Goal: Task Accomplishment & Management: Use online tool/utility

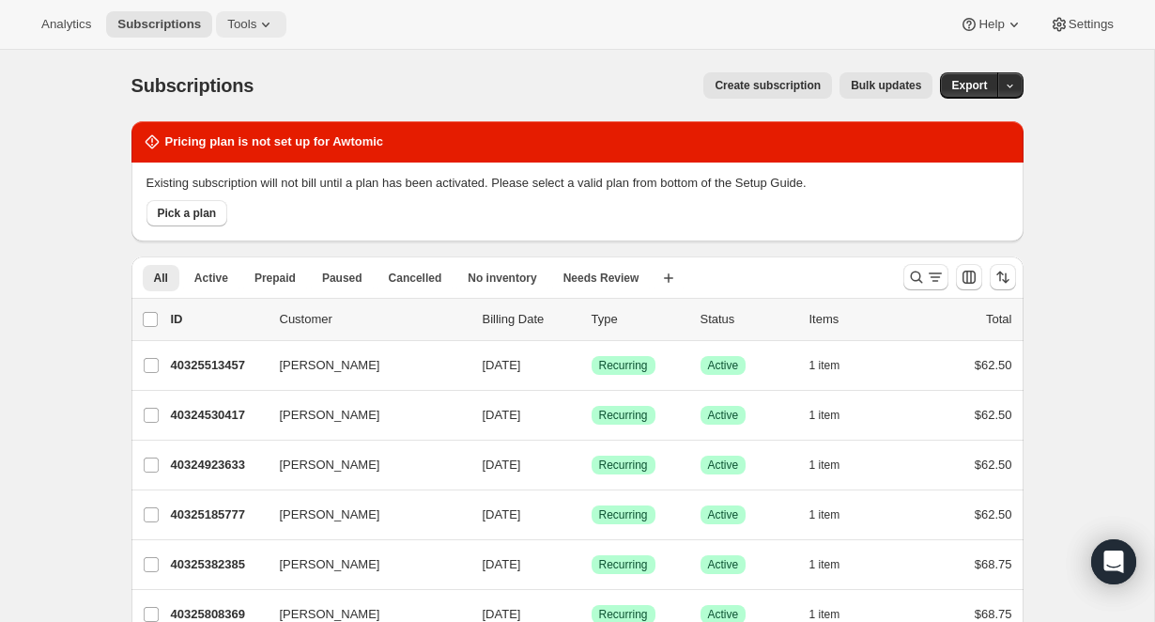
click at [262, 20] on icon at bounding box center [265, 24] width 19 height 19
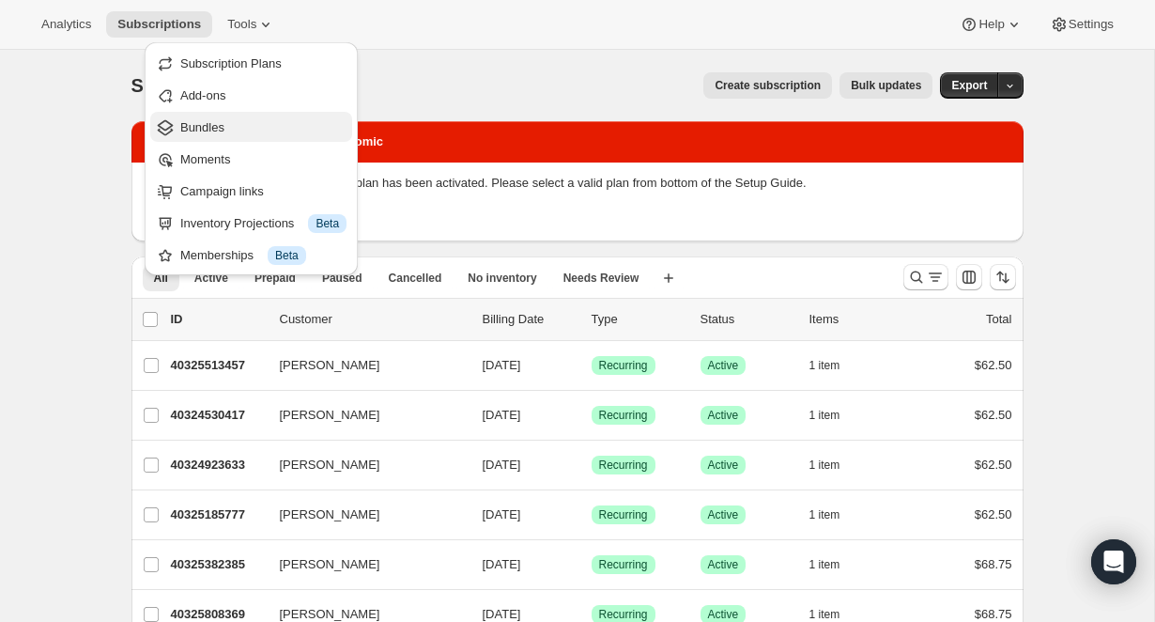
click at [230, 113] on button "Bundles" at bounding box center [251, 127] width 202 height 30
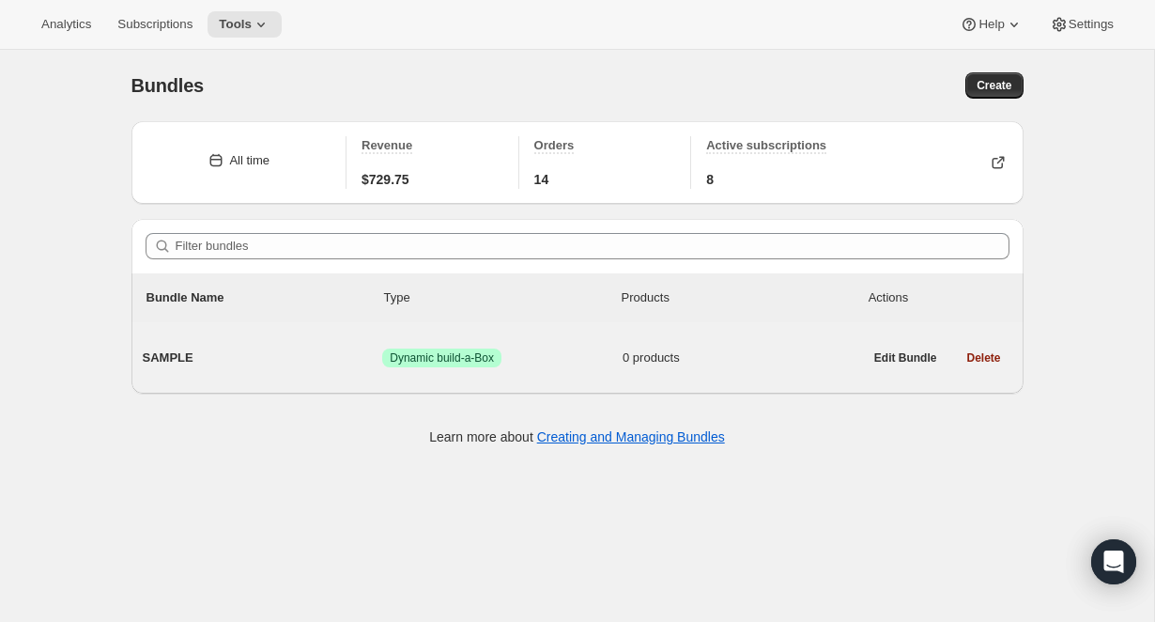
click at [191, 358] on span "SAMPLE" at bounding box center [263, 357] width 240 height 19
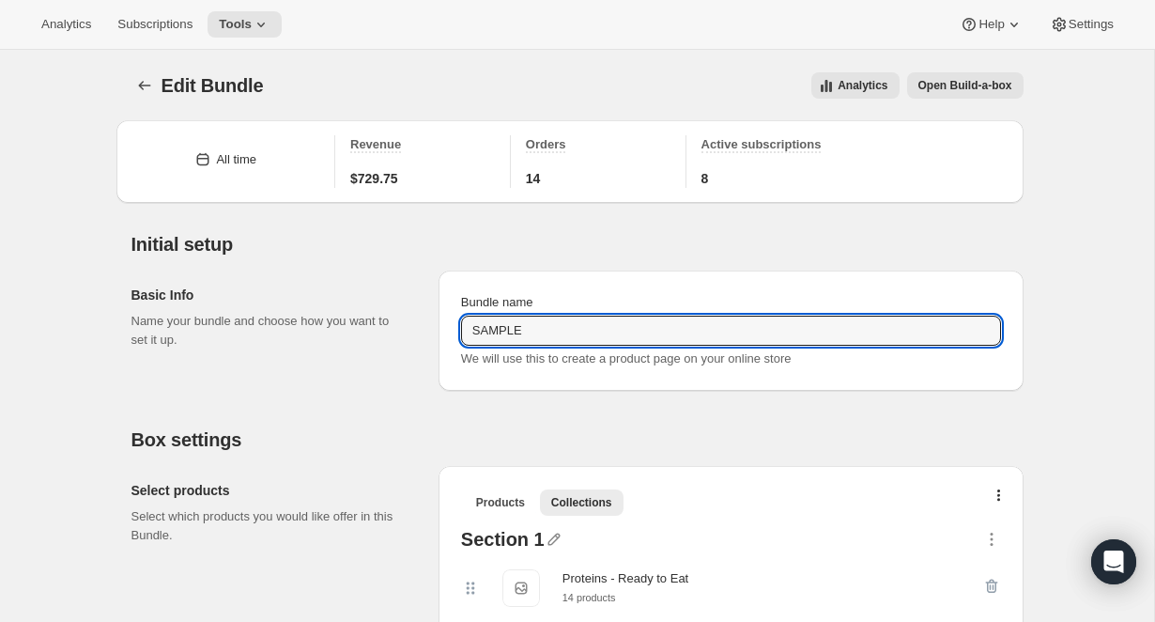
drag, startPoint x: 464, startPoint y: 332, endPoint x: 429, endPoint y: 327, distance: 35.2
click at [428, 331] on div "Basic Info Name your bundle and choose how you want to set it up. Bundle name S…" at bounding box center [577, 322] width 892 height 135
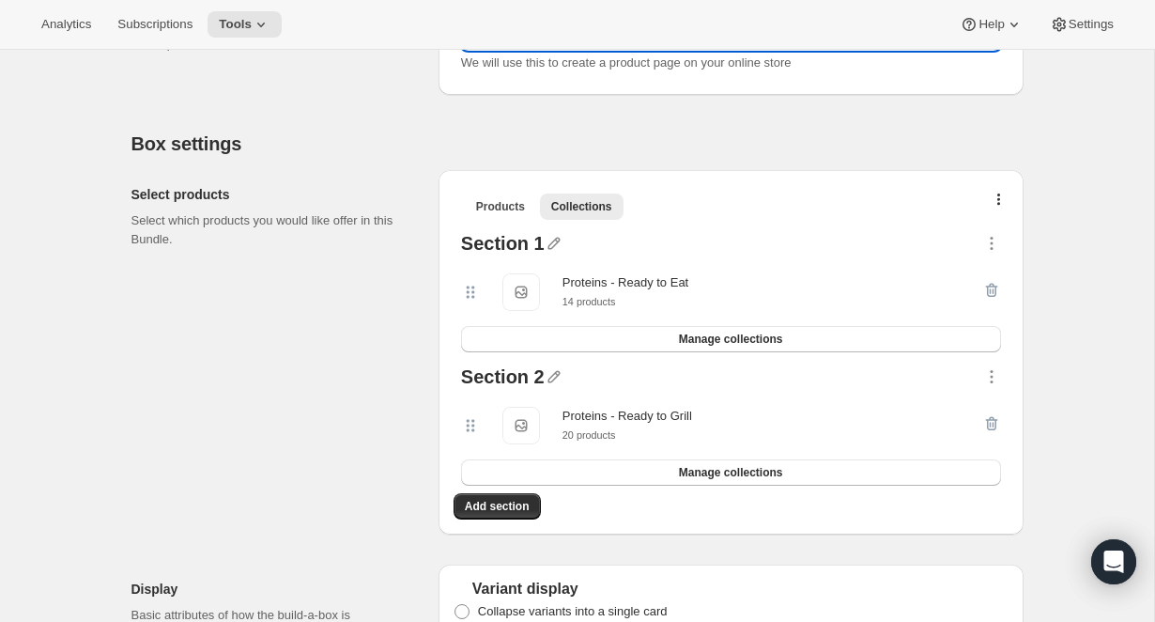
scroll to position [229, 0]
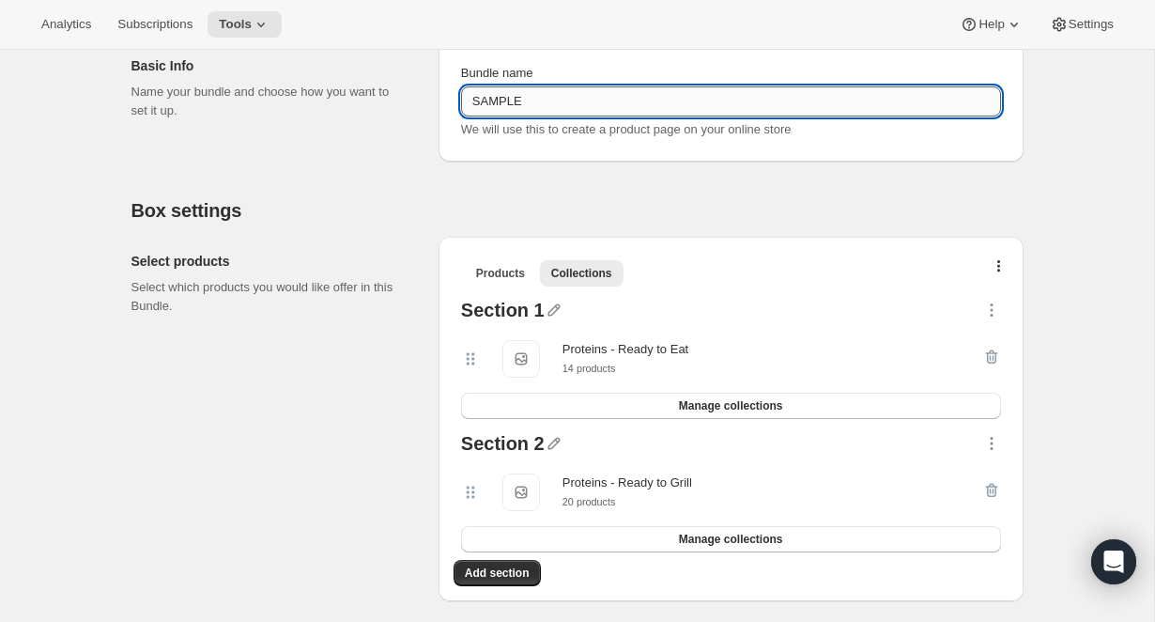
click at [548, 102] on input "SAMPLE" at bounding box center [731, 101] width 540 height 30
type input "Dynamic Bundle"
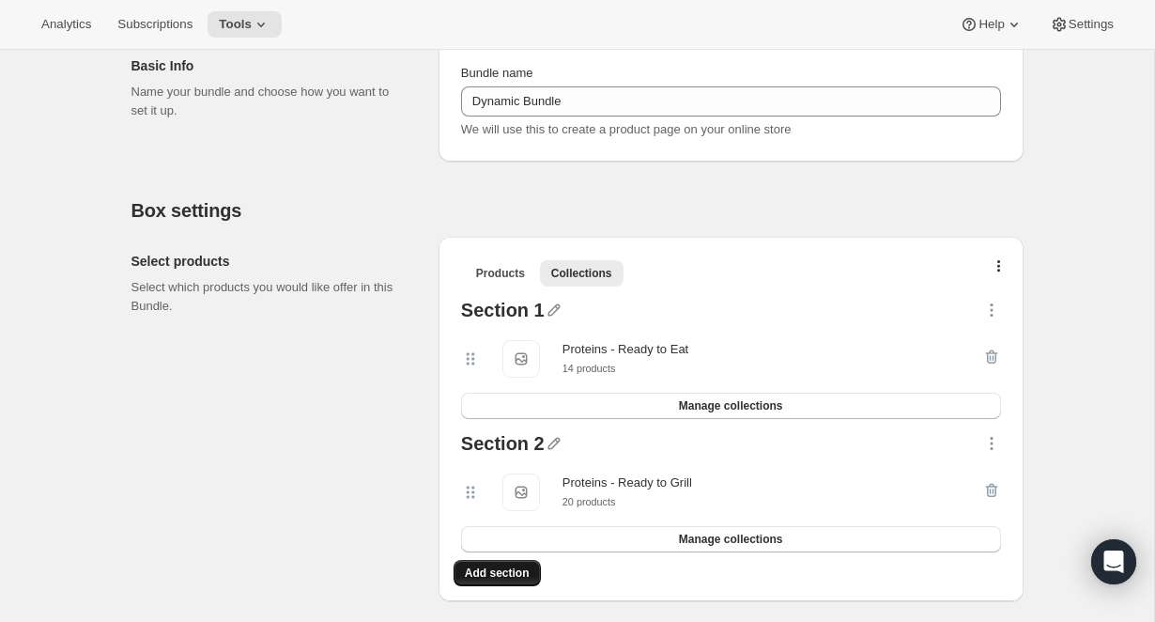
click at [514, 580] on button "Add section" at bounding box center [497, 573] width 87 height 26
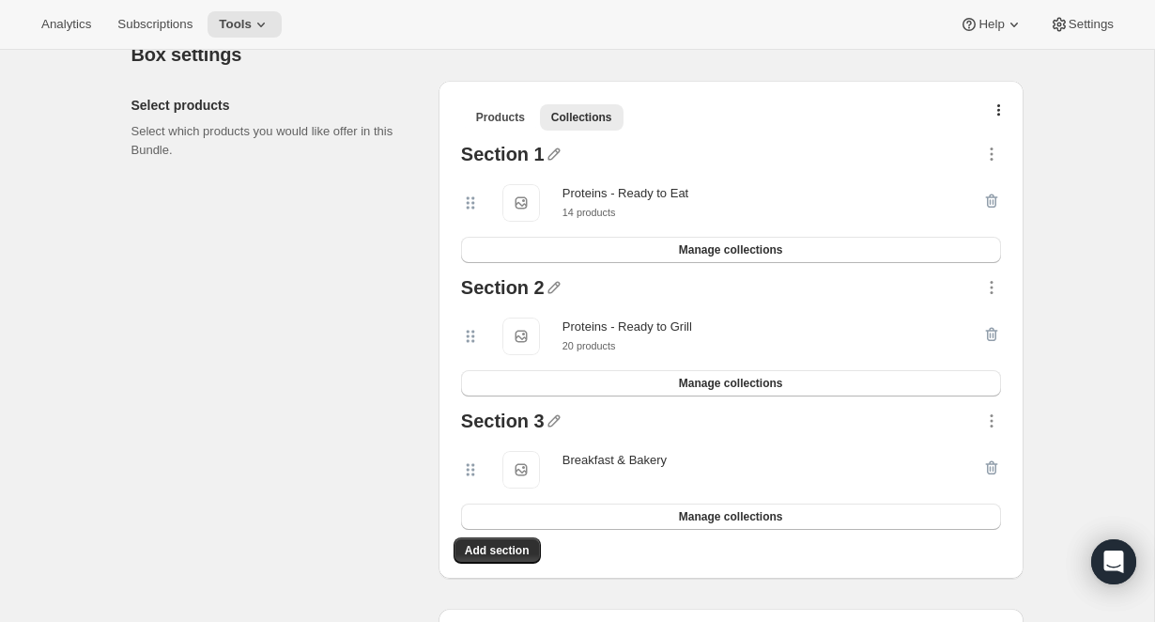
scroll to position [398, 0]
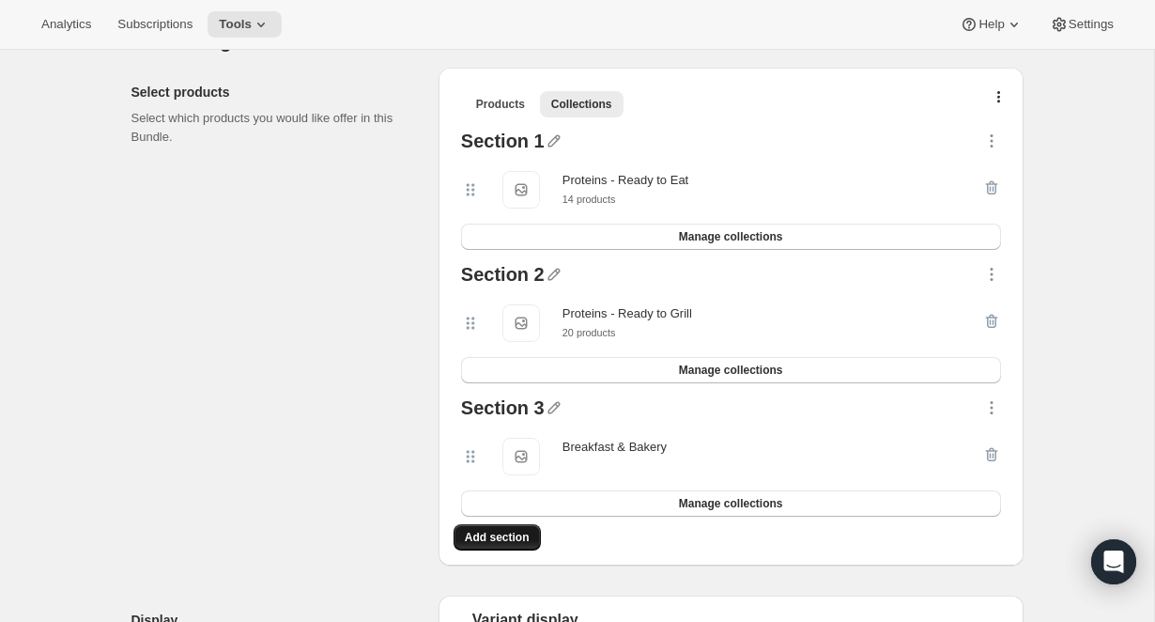
click at [512, 542] on span "Add section" at bounding box center [497, 537] width 65 height 15
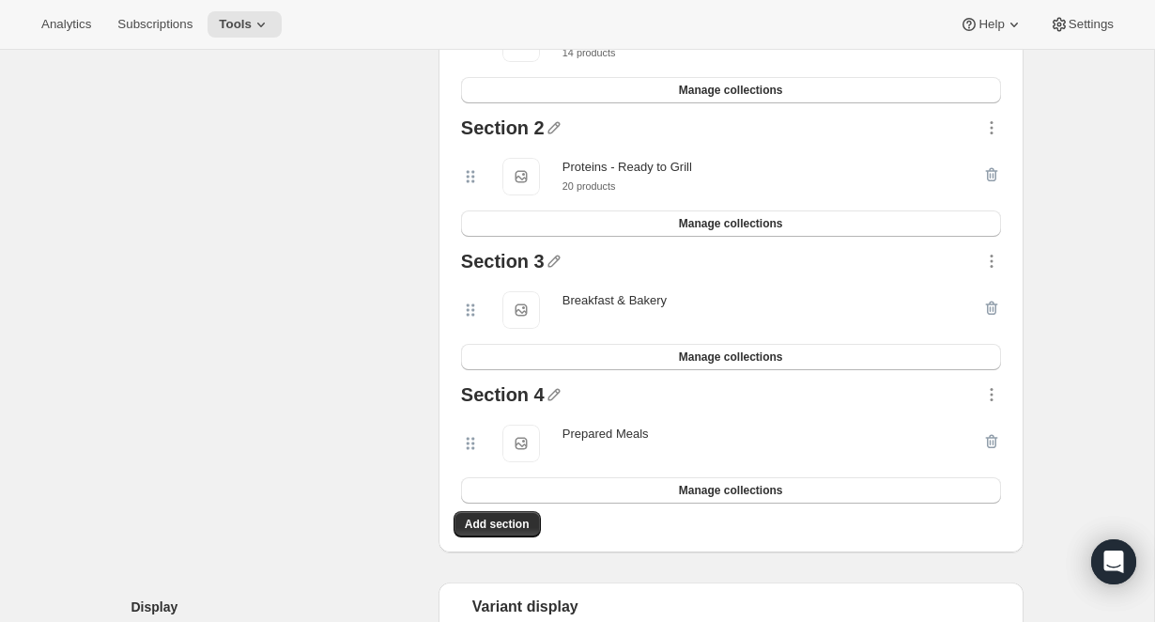
scroll to position [564, 0]
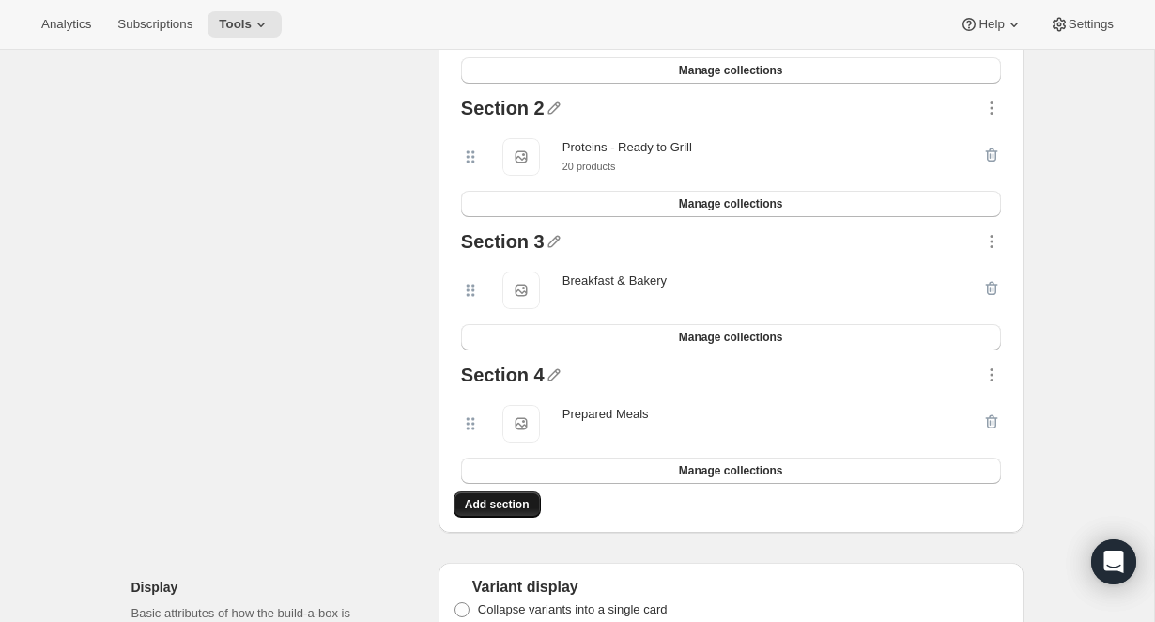
click at [500, 498] on span "Add section" at bounding box center [497, 504] width 65 height 15
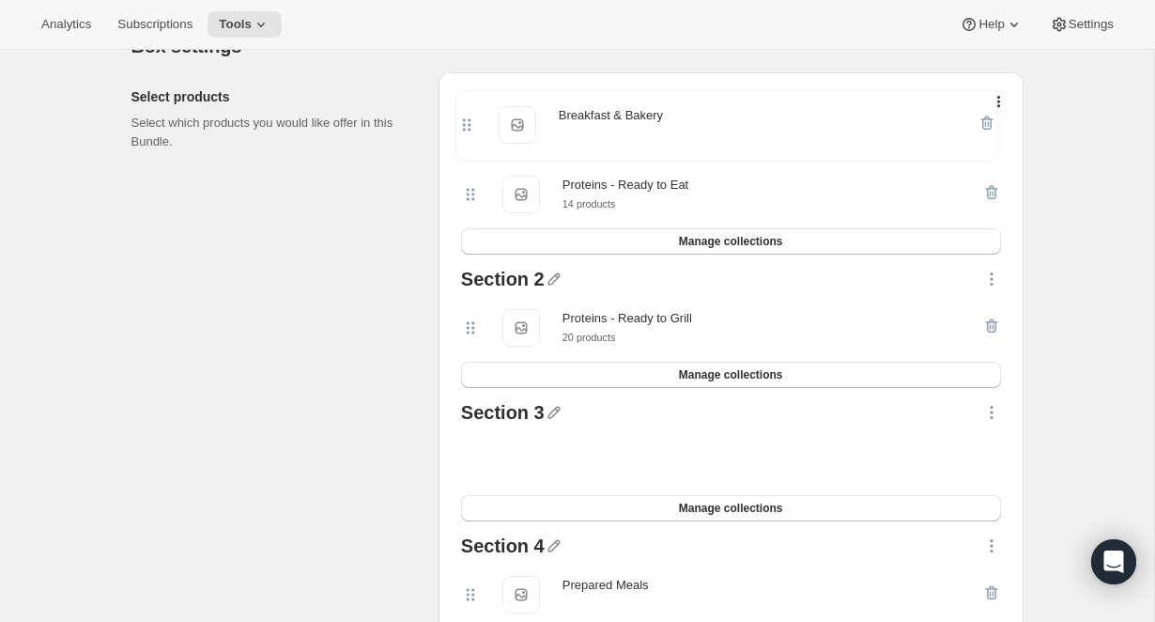
scroll to position [392, 0]
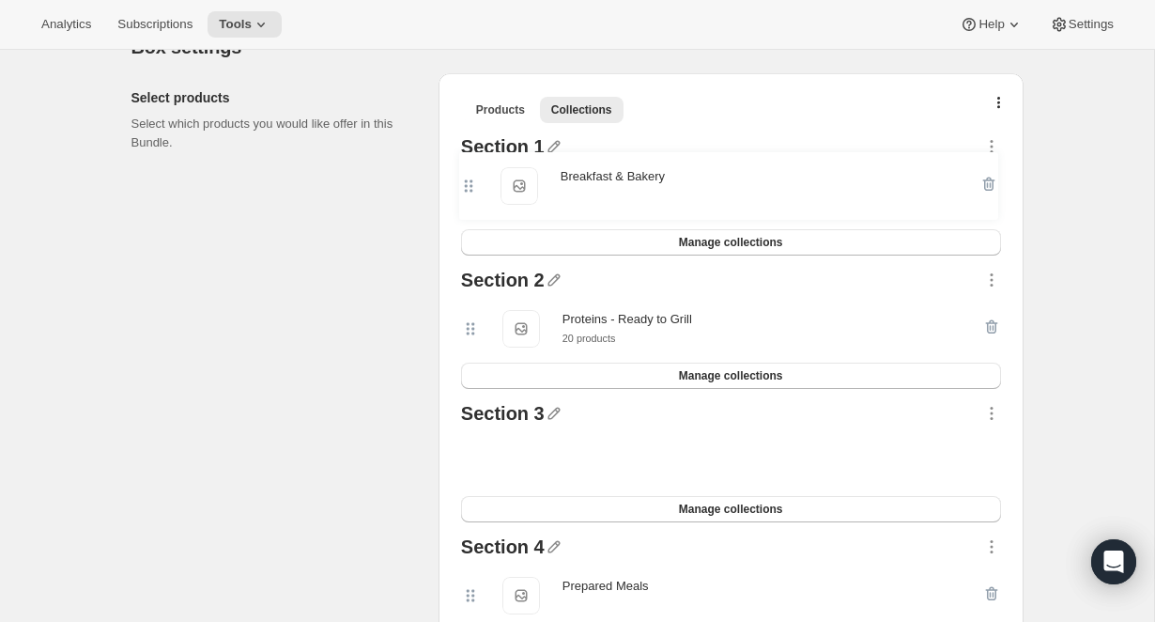
drag, startPoint x: 469, startPoint y: 285, endPoint x: 468, endPoint y: 170, distance: 114.6
click at [468, 170] on div "Section 1 Proteins - Ready to Eat Proteins - Ready to Eat 14 products Manage co…" at bounding box center [731, 396] width 555 height 533
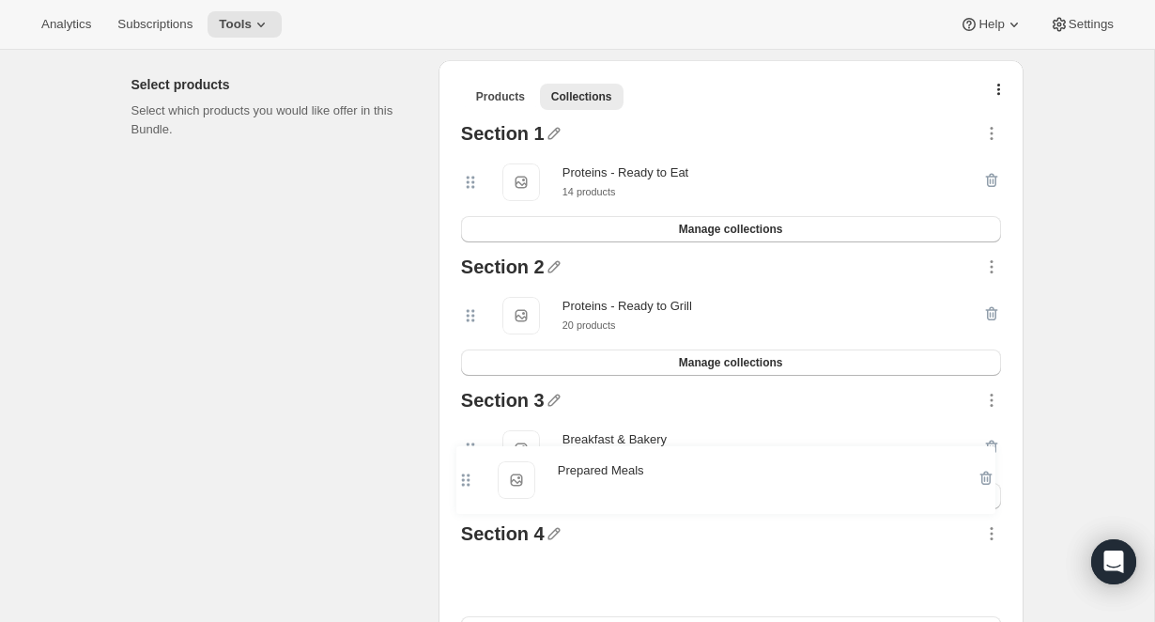
scroll to position [408, 0]
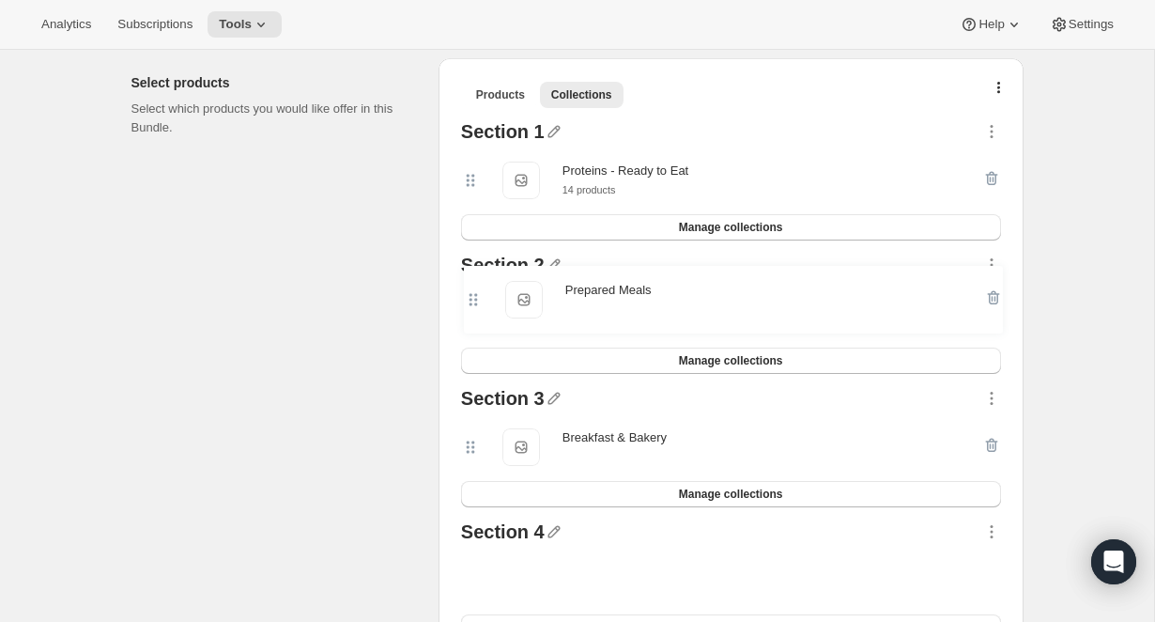
drag, startPoint x: 470, startPoint y: 588, endPoint x: 473, endPoint y: 287, distance: 300.5
click at [473, 287] on div "Section 1 Proteins - Ready to Eat Proteins - Ready to Eat 14 products Manage co…" at bounding box center [731, 381] width 555 height 533
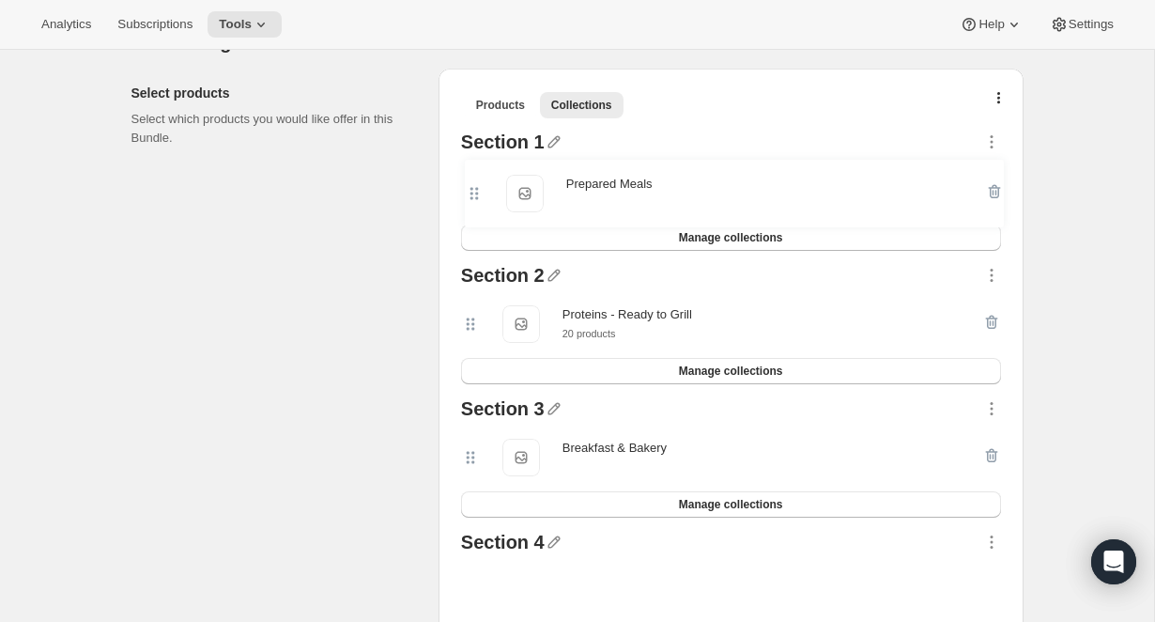
scroll to position [394, 0]
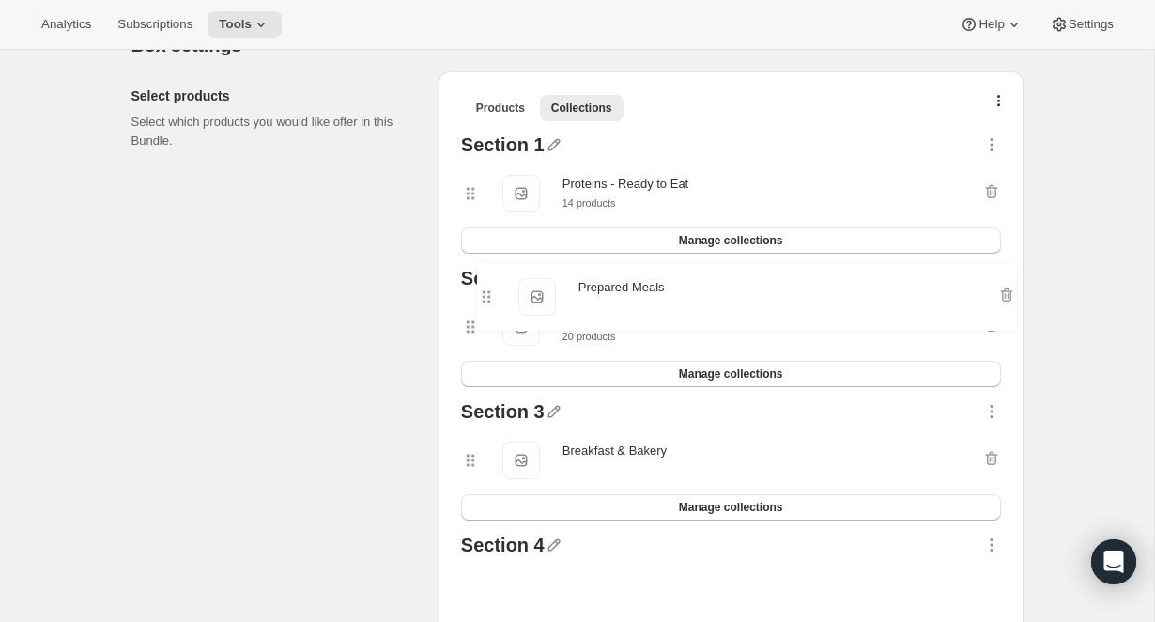
drag, startPoint x: 471, startPoint y: 596, endPoint x: 487, endPoint y: 300, distance: 297.1
click at [487, 300] on div "Section 1 Proteins - Ready to Eat Proteins - Ready to Eat 14 products Manage co…" at bounding box center [731, 394] width 555 height 533
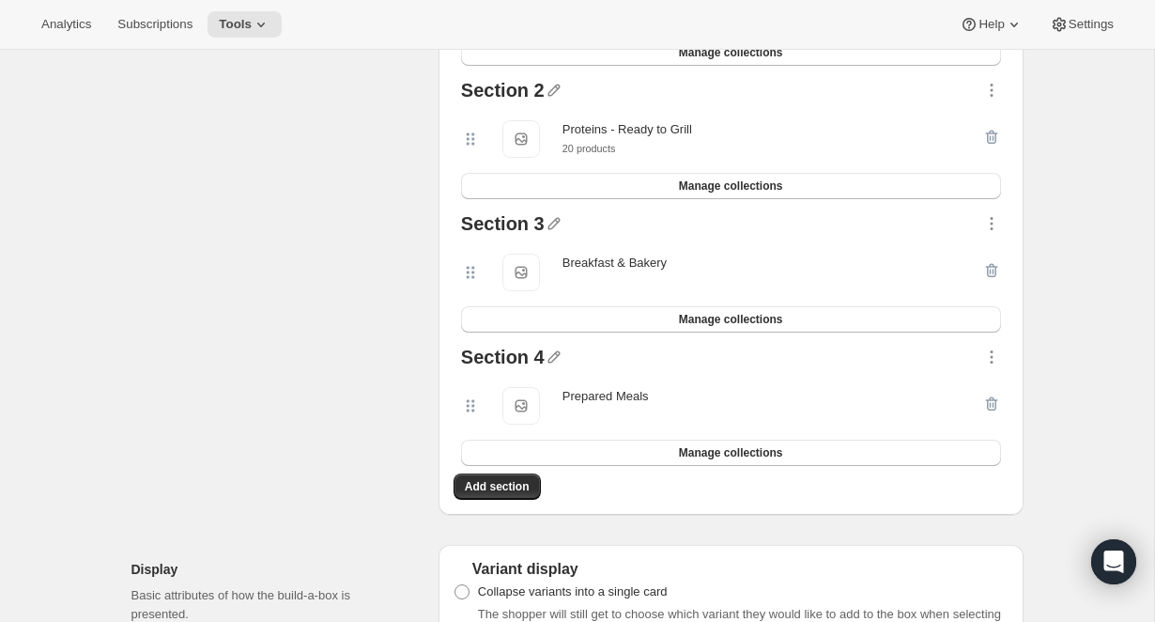
scroll to position [580, 0]
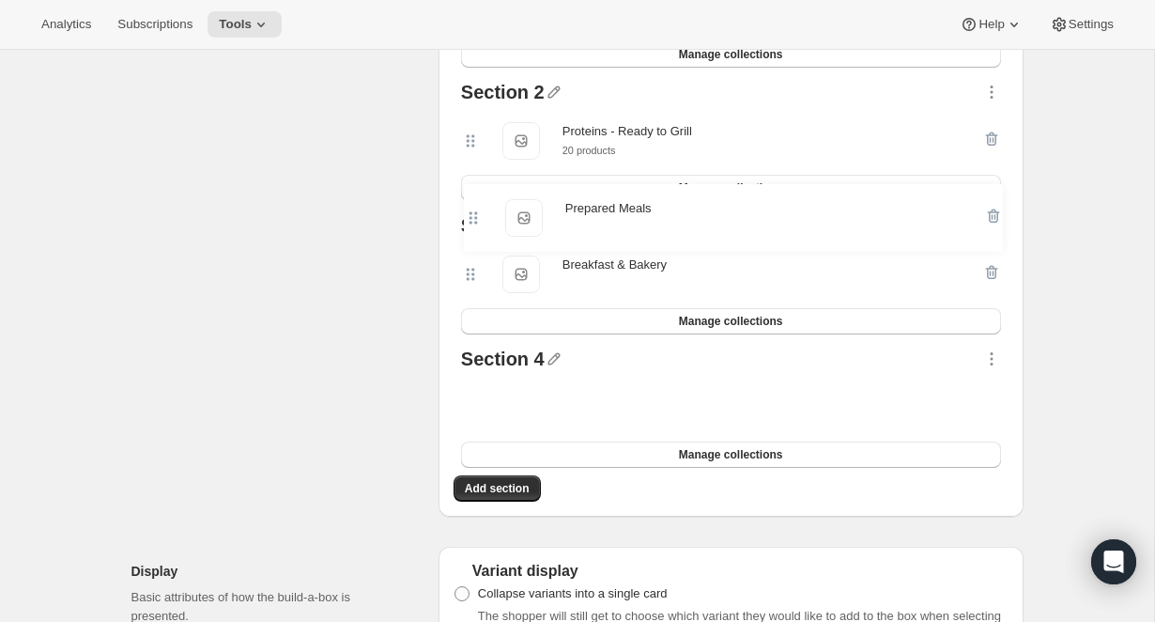
drag, startPoint x: 473, startPoint y: 408, endPoint x: 475, endPoint y: 218, distance: 190.6
click at [475, 212] on div "Section 1 Proteins - Ready to Eat Proteins - Ready to Eat 14 products Manage co…" at bounding box center [731, 208] width 555 height 533
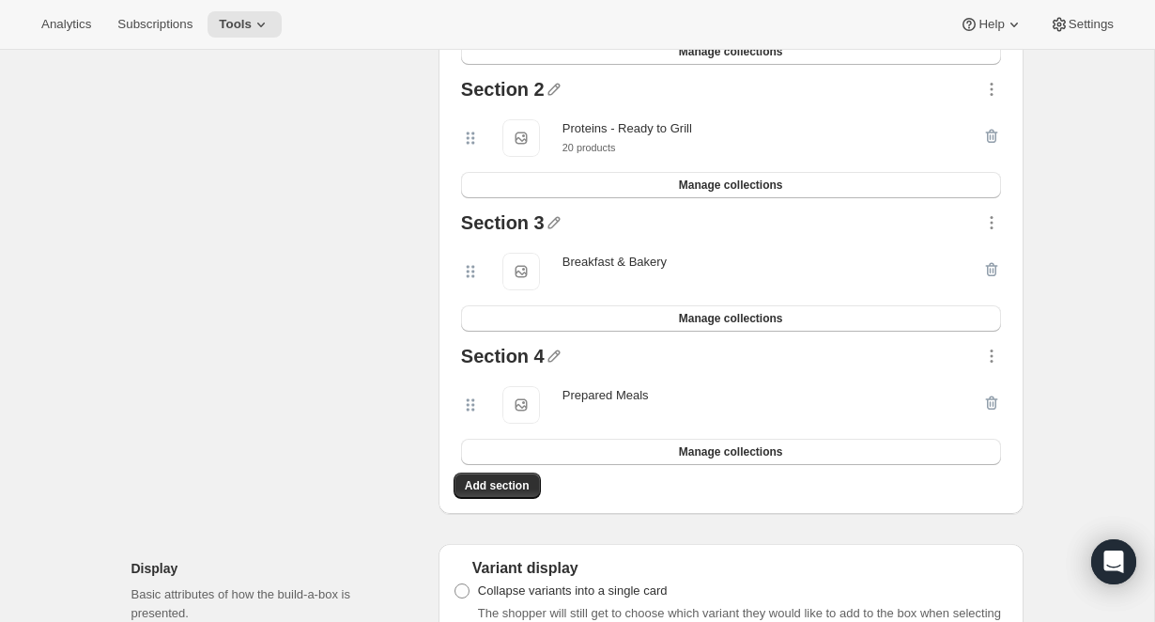
click at [476, 273] on icon at bounding box center [470, 271] width 19 height 19
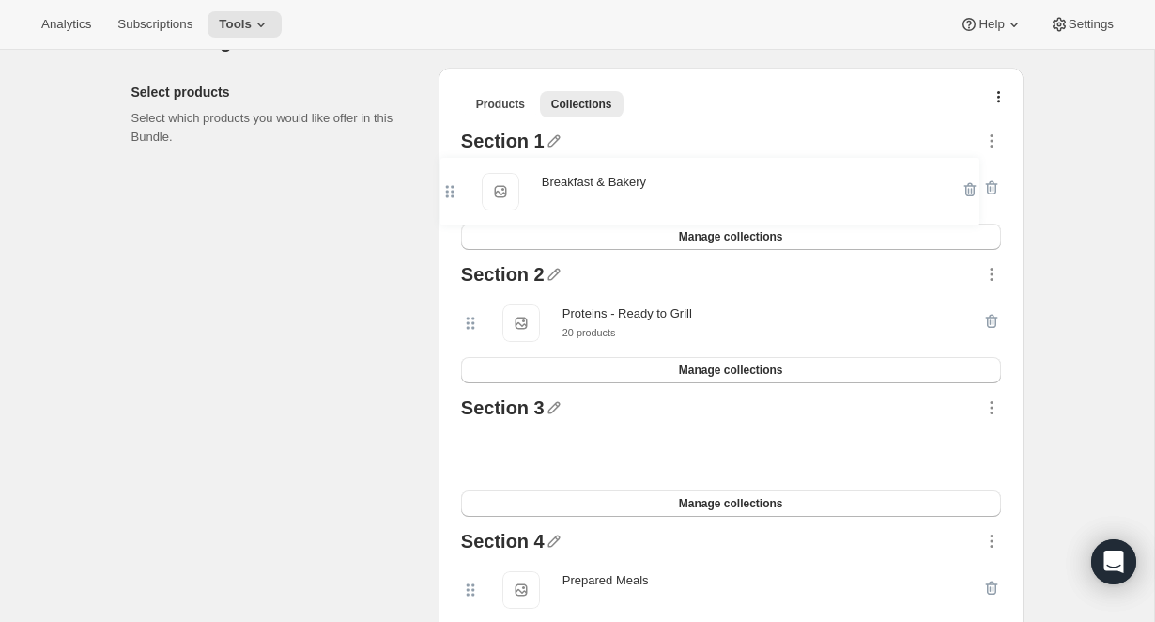
drag, startPoint x: 473, startPoint y: 273, endPoint x: 455, endPoint y: 166, distance: 108.5
click at [455, 166] on div "Section 1 Proteins - Ready to Eat Proteins - Ready to Eat 14 products Manage co…" at bounding box center [731, 390] width 555 height 533
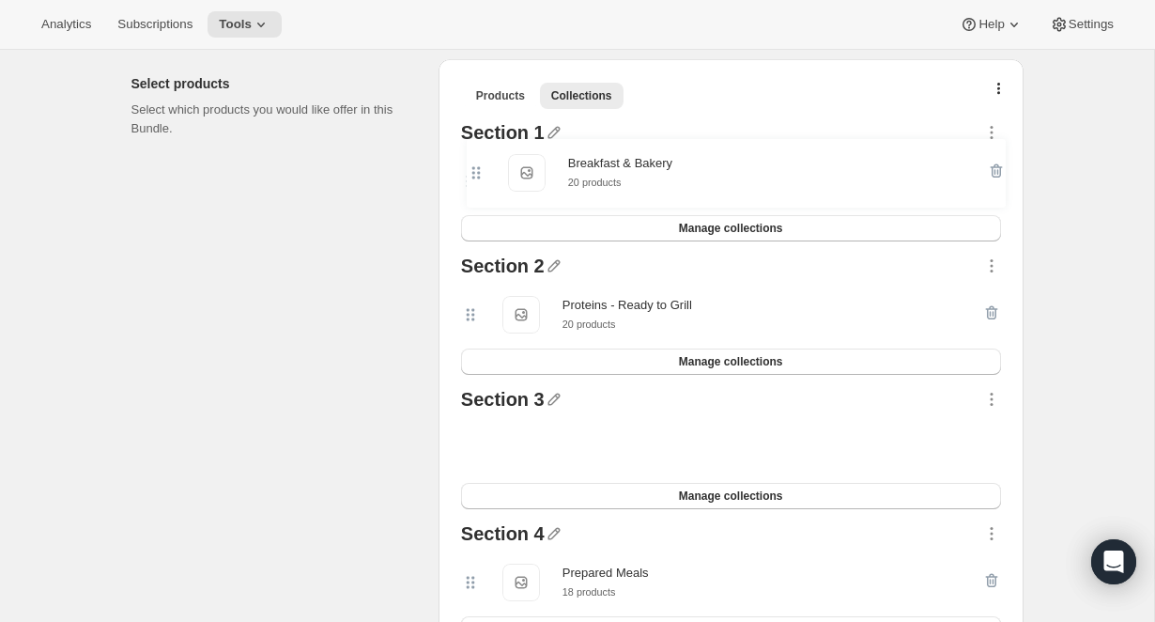
scroll to position [406, 0]
drag, startPoint x: 481, startPoint y: 362, endPoint x: 470, endPoint y: 182, distance: 180.6
click at [470, 182] on div "Section 1 Proteins - Ready to Eat Proteins - Ready to Eat 14 products Manage co…" at bounding box center [731, 383] width 555 height 534
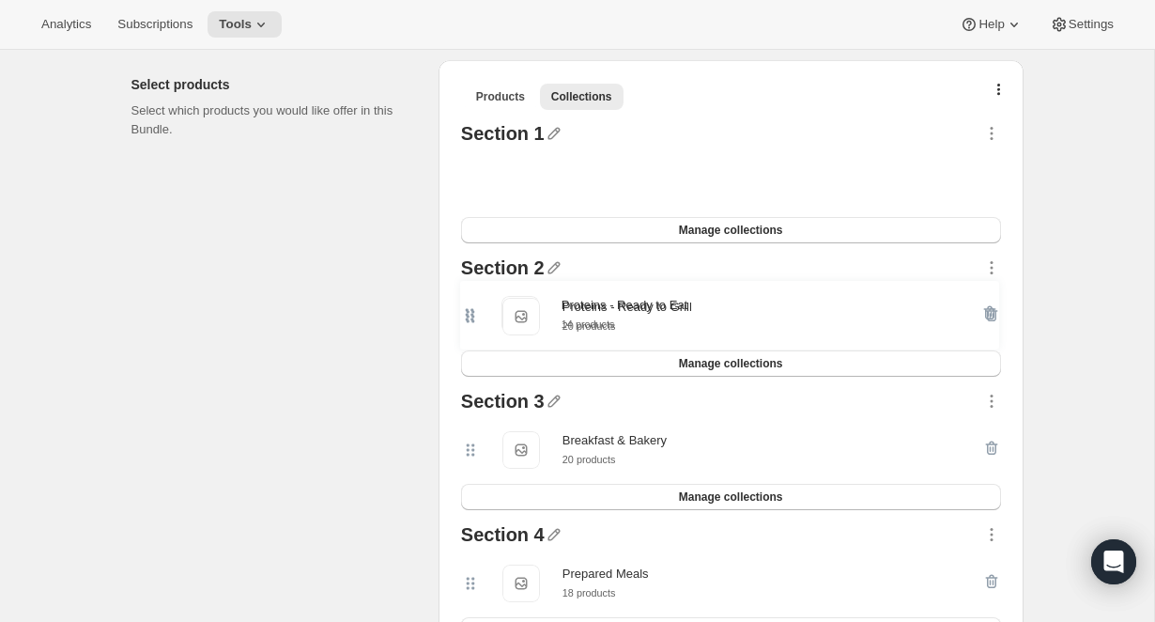
drag, startPoint x: 471, startPoint y: 239, endPoint x: 470, endPoint y: 326, distance: 86.4
click at [470, 326] on div "Section 1 Proteins - Ready to Eat Proteins - Ready to Eat 14 products Manage co…" at bounding box center [731, 383] width 555 height 534
drag, startPoint x: 468, startPoint y: 189, endPoint x: 476, endPoint y: 309, distance: 120.5
click at [476, 309] on div "Section 1 Proteins - Ready to Eat Proteins - Ready to Eat 14 products Manage co…" at bounding box center [731, 383] width 555 height 534
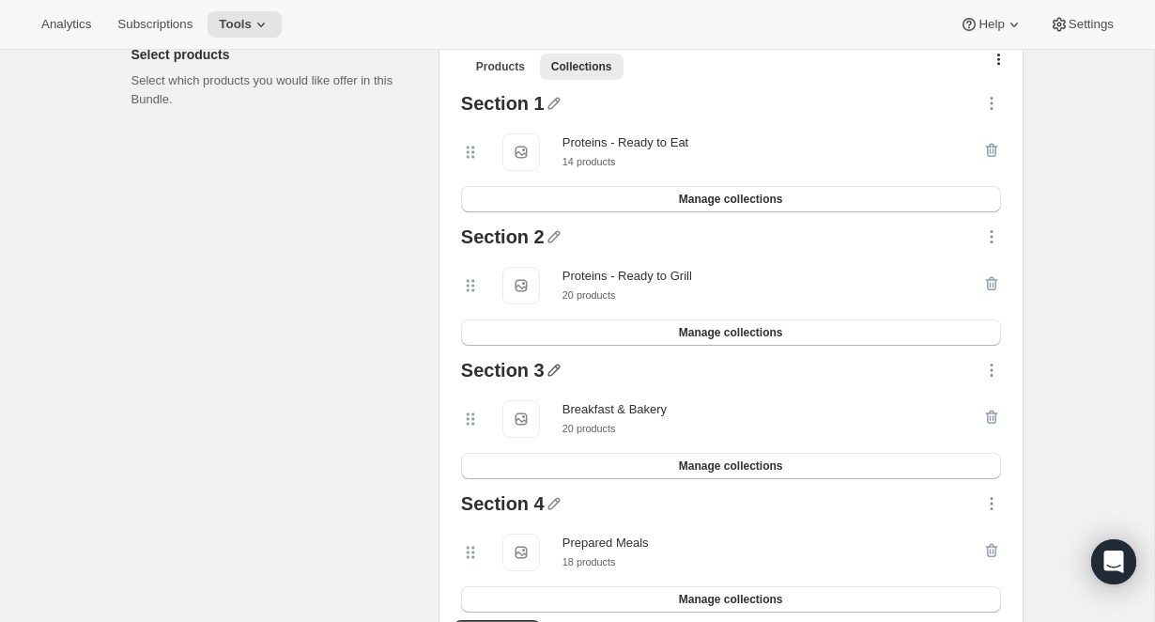
scroll to position [438, 0]
click at [555, 366] on icon "button" at bounding box center [553, 368] width 12 height 12
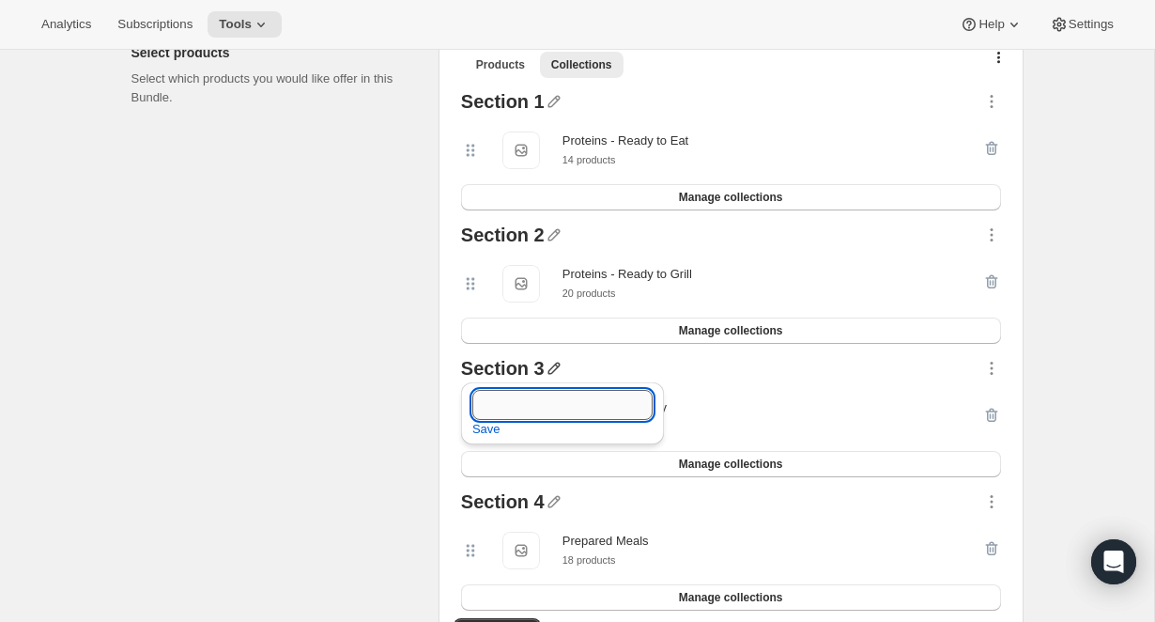
click at [499, 409] on input "text" at bounding box center [562, 405] width 180 height 30
type input "B"
type input "Breakfast & Bakery"
click at [486, 423] on span "Save" at bounding box center [486, 429] width 28 height 19
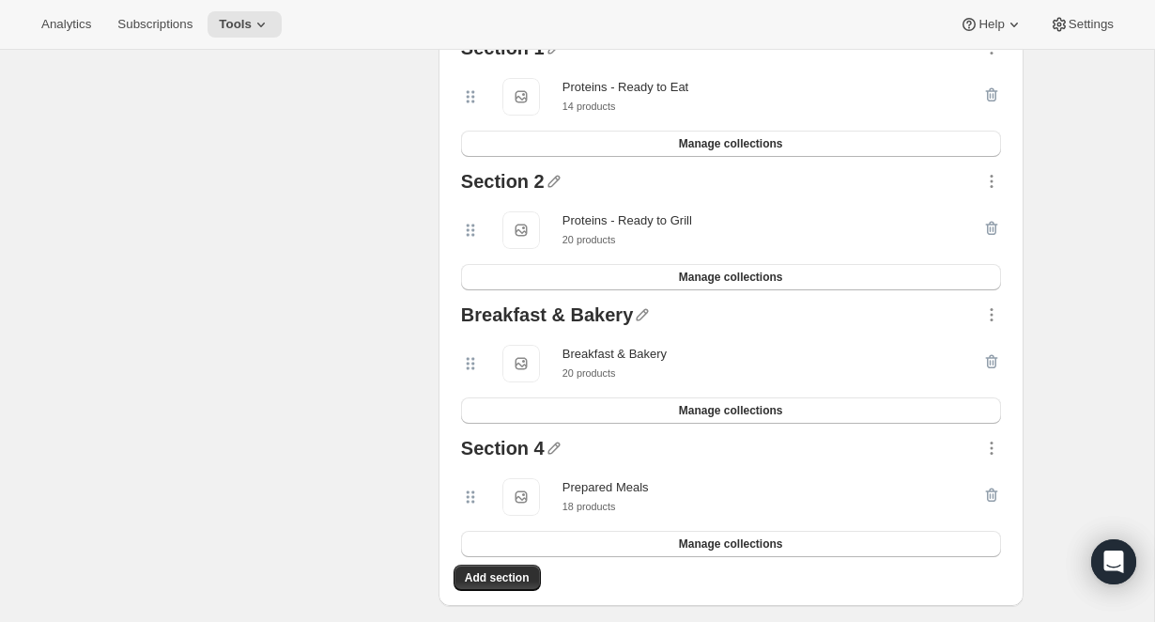
scroll to position [492, 0]
click at [552, 449] on icon "button" at bounding box center [553, 447] width 12 height 12
click at [752, 485] on div "Prepared Meals Prepared Meals 18 products" at bounding box center [721, 496] width 521 height 38
click at [549, 451] on icon "button" at bounding box center [553, 447] width 12 height 12
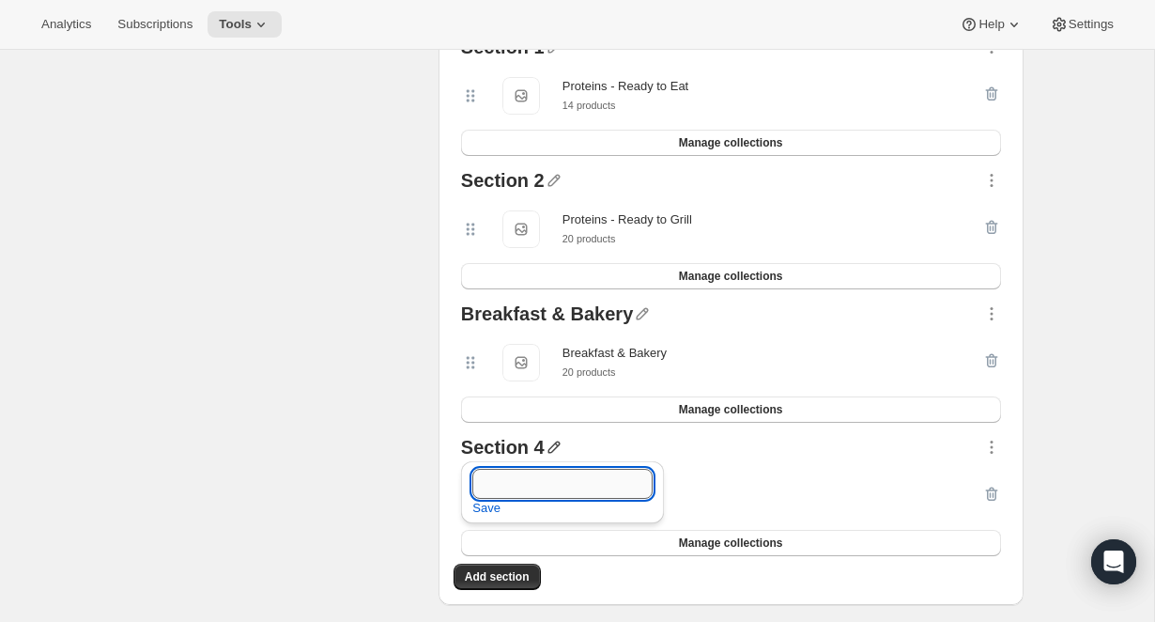
drag, startPoint x: 514, startPoint y: 481, endPoint x: 525, endPoint y: 476, distance: 12.2
click at [516, 479] on input "text" at bounding box center [562, 484] width 180 height 30
type input "Prepared Meals"
click at [758, 508] on div "Prepared Meals Prepared Meals 18 products" at bounding box center [721, 496] width 521 height 38
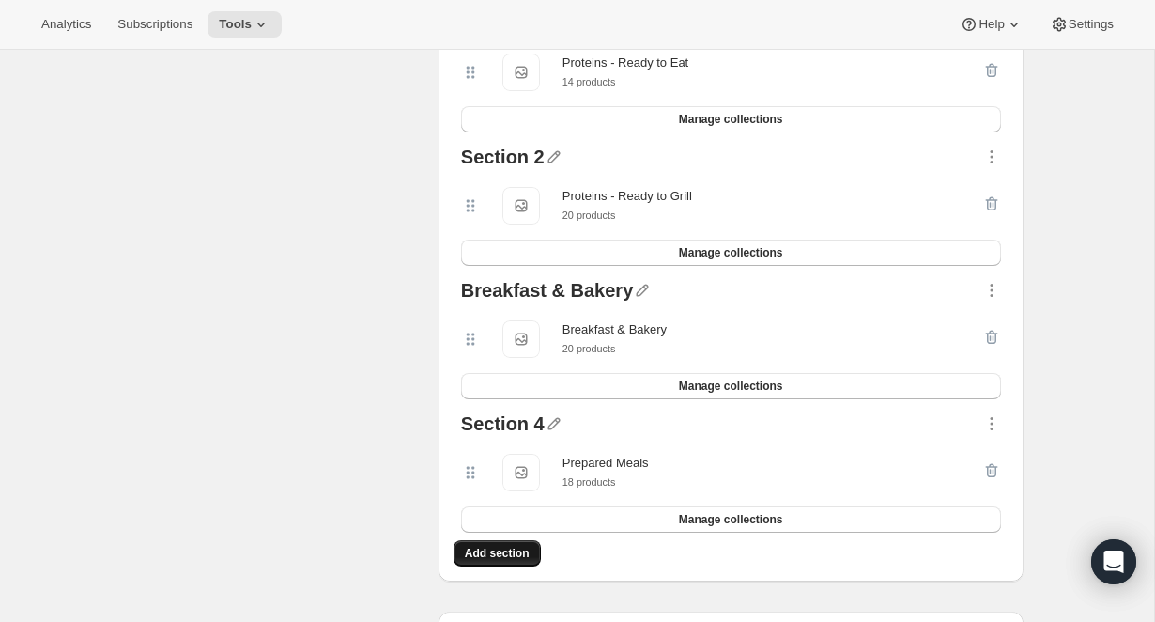
click at [486, 562] on button "Add section" at bounding box center [497, 553] width 87 height 26
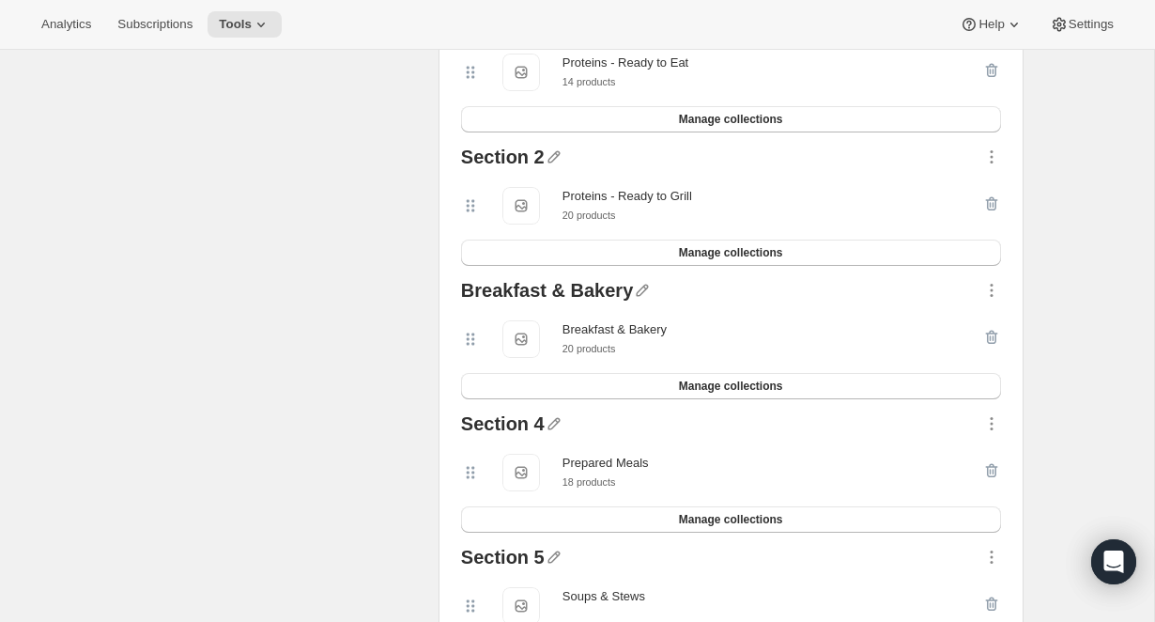
scroll to position [576, 0]
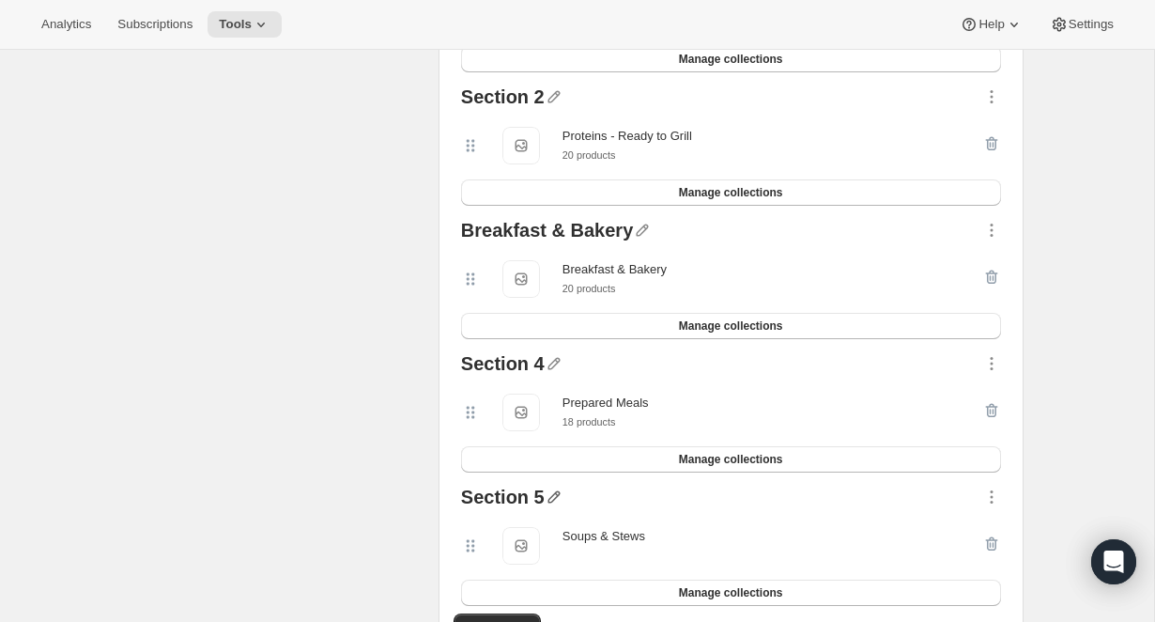
drag, startPoint x: 552, startPoint y: 494, endPoint x: 576, endPoint y: 494, distance: 23.5
click at [552, 494] on icon "button" at bounding box center [554, 496] width 19 height 19
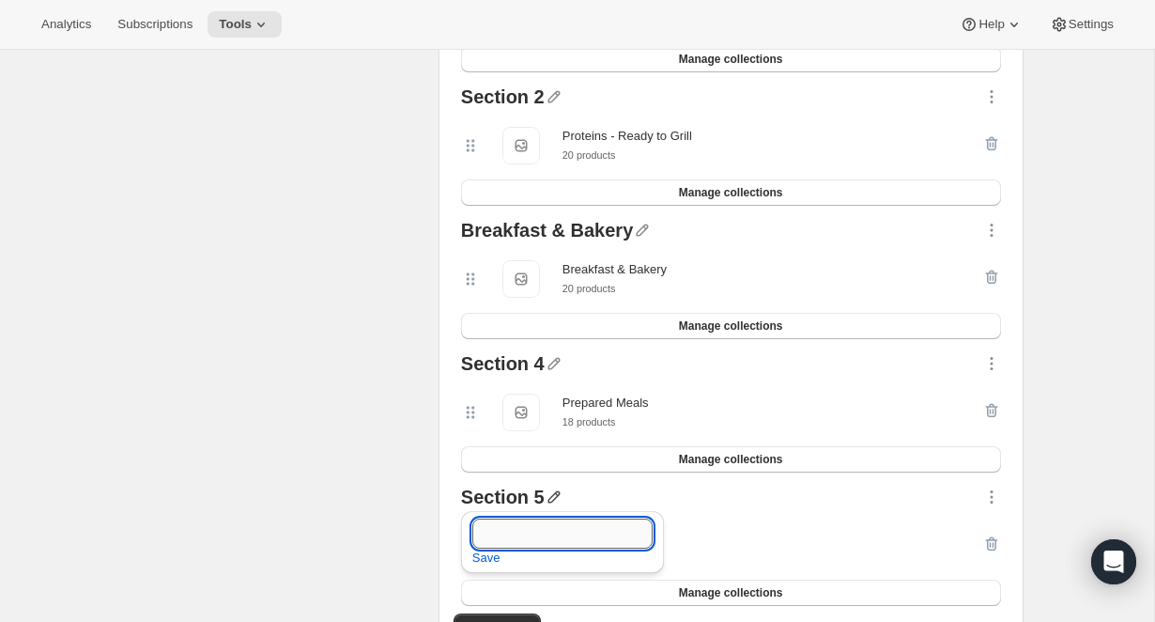
click at [540, 534] on input "text" at bounding box center [562, 533] width 180 height 30
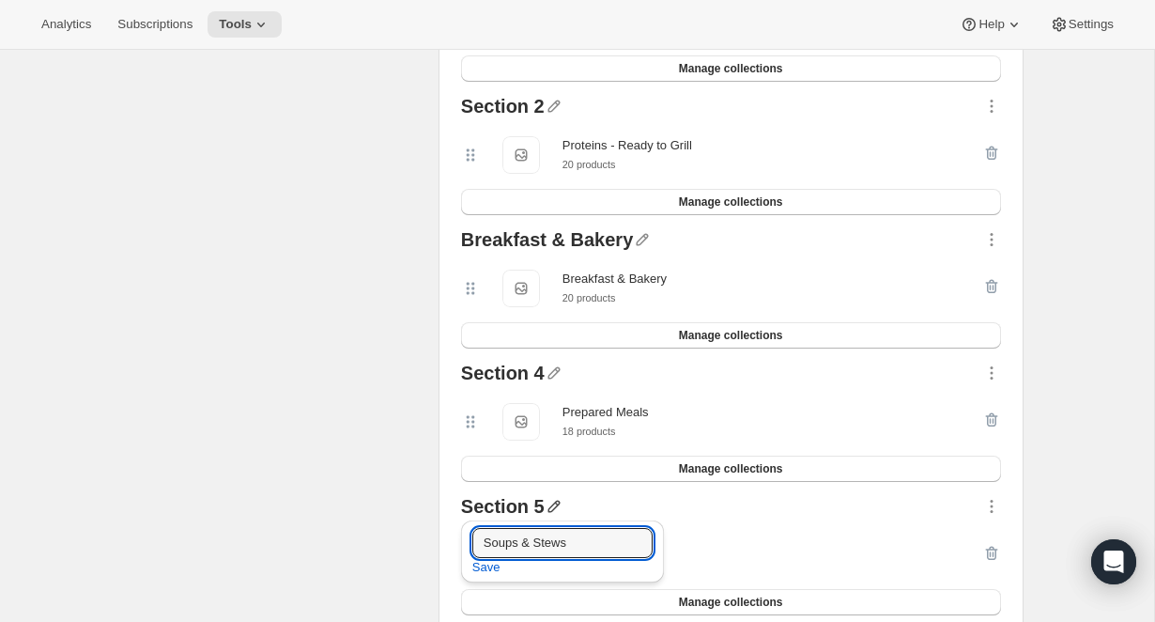
type input "Soups & Stews"
click at [289, 453] on div "Select products Select which products you would like offer in this Bundle." at bounding box center [277, 282] width 292 height 764
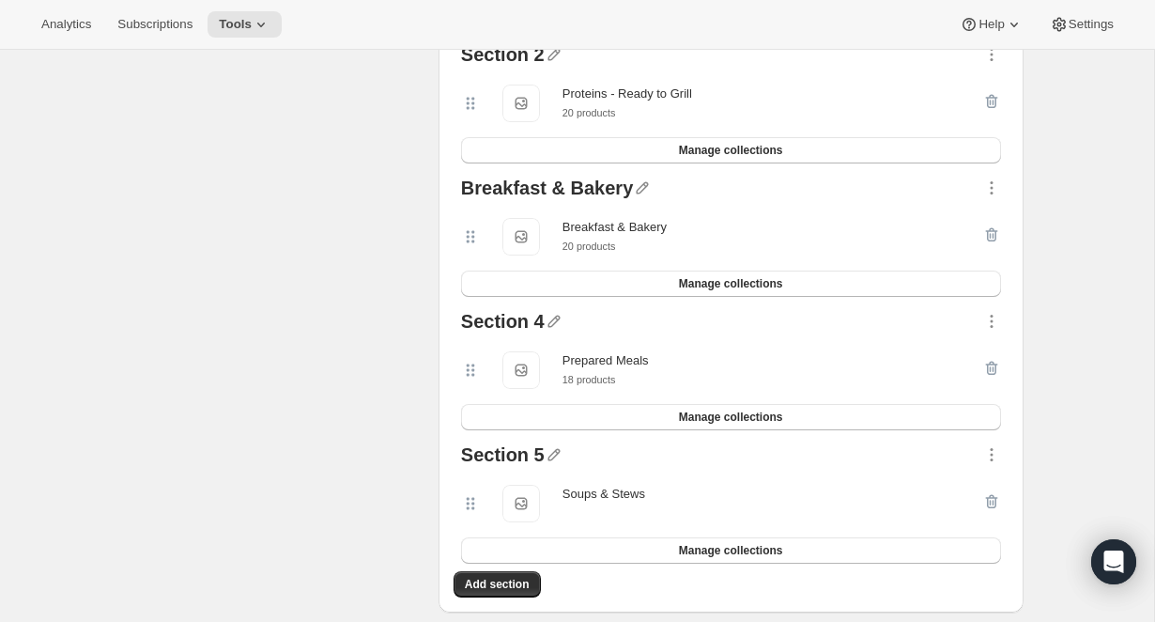
scroll to position [656, 0]
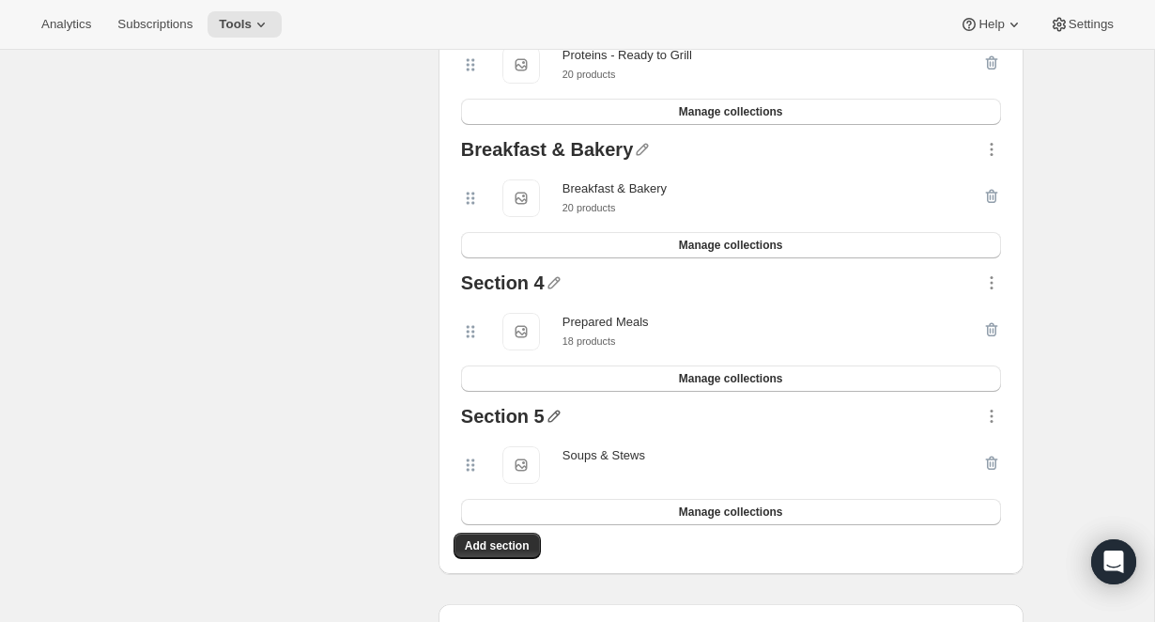
click at [558, 412] on icon "button" at bounding box center [554, 416] width 19 height 19
click at [480, 473] on span "Save" at bounding box center [486, 477] width 28 height 19
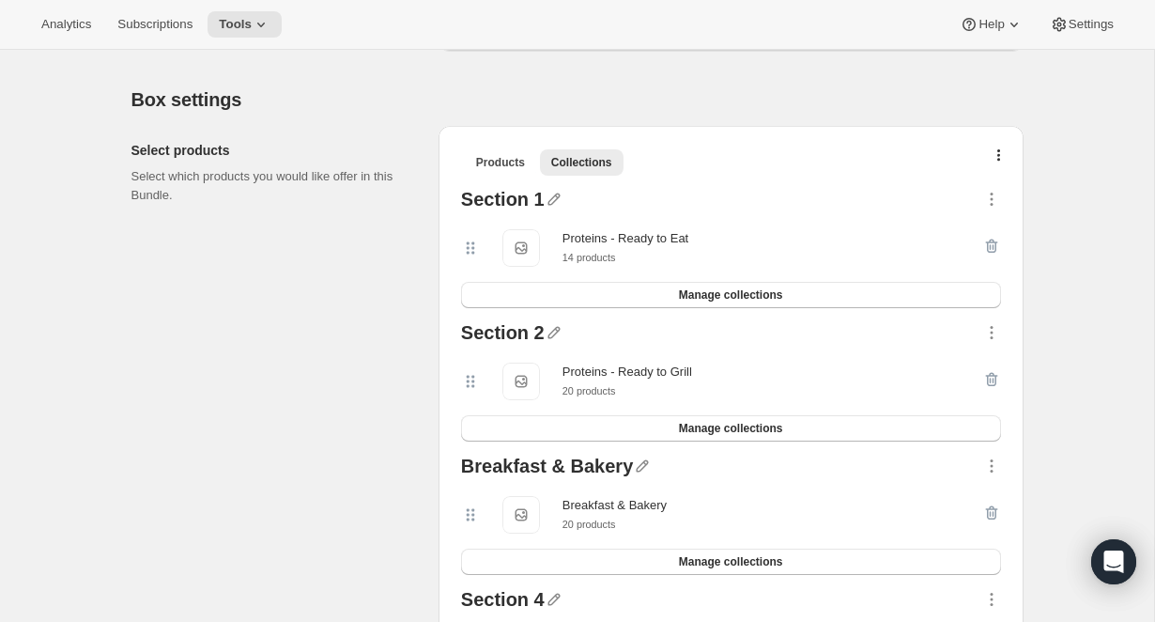
scroll to position [338, 0]
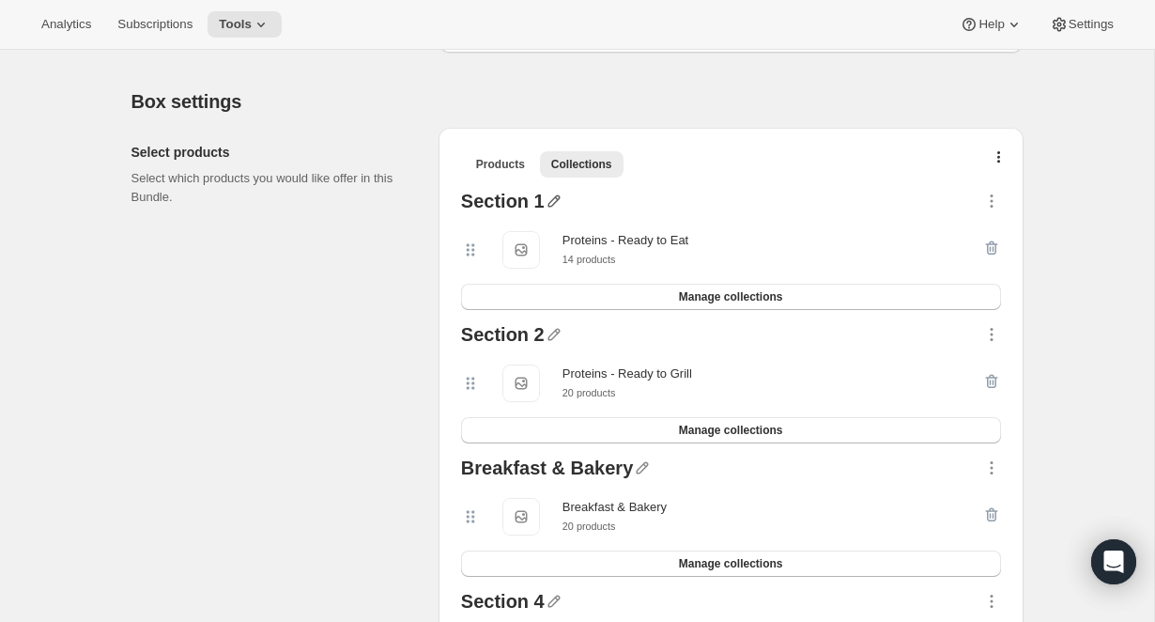
click at [552, 203] on icon "button" at bounding box center [554, 201] width 19 height 19
click at [506, 255] on div "Save" at bounding box center [559, 246] width 203 height 62
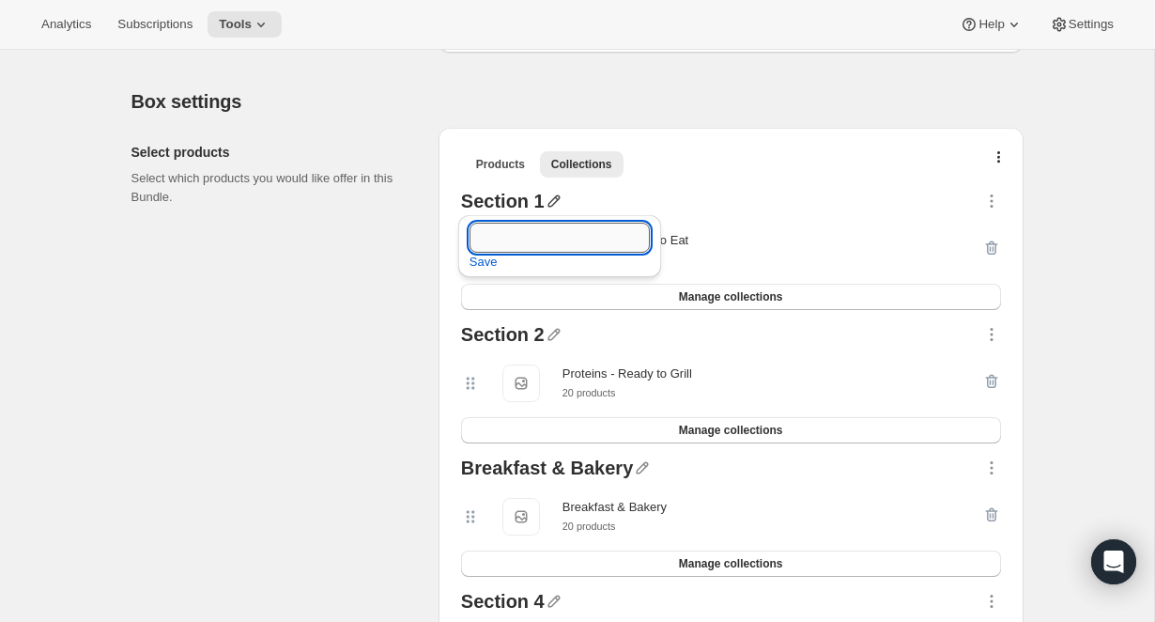
click at [516, 242] on input "text" at bounding box center [559, 238] width 180 height 30
type input "Proteins - Ready to Eat"
click at [478, 254] on span "Save" at bounding box center [483, 262] width 28 height 19
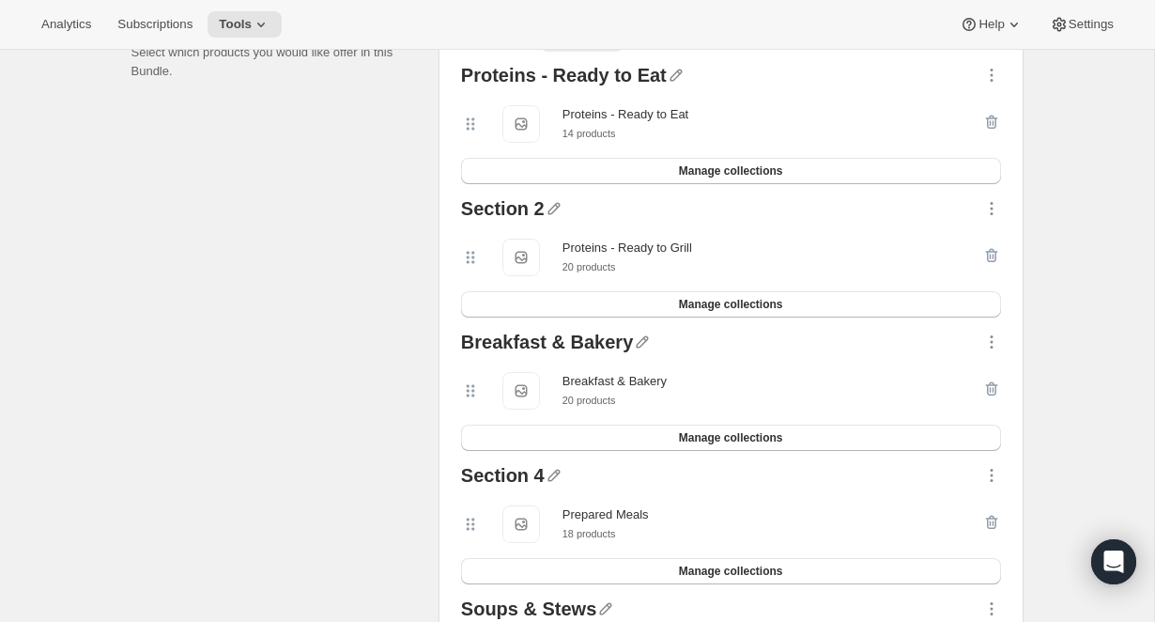
scroll to position [467, 0]
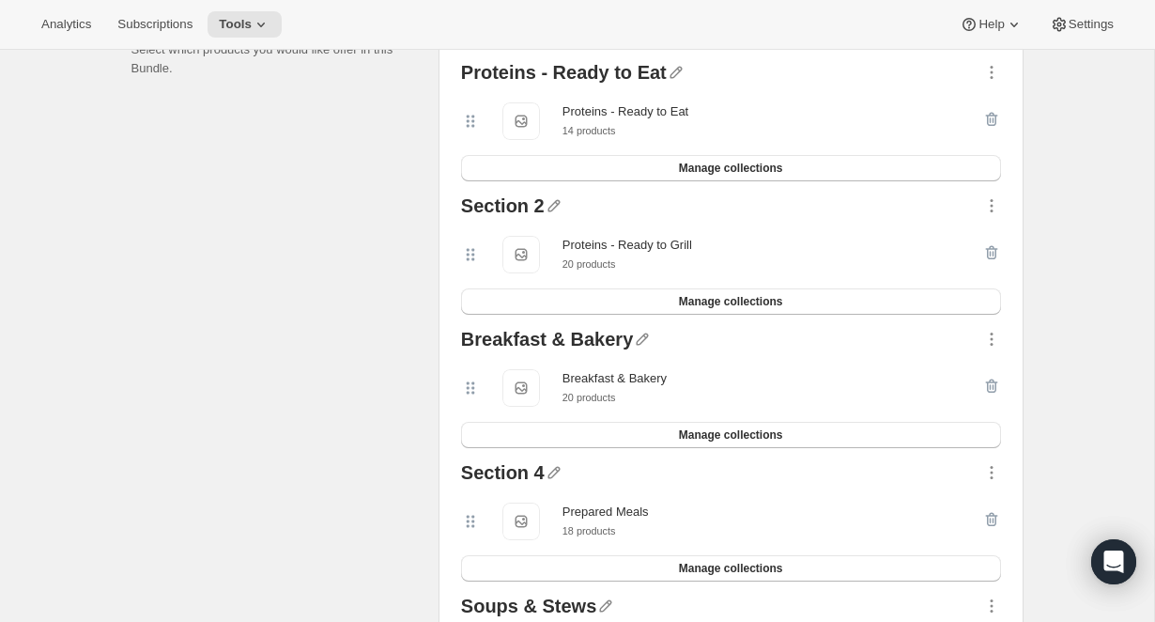
drag, startPoint x: 472, startPoint y: 392, endPoint x: 466, endPoint y: 254, distance: 138.2
click at [466, 254] on div "Proteins - Ready to Eat Proteins - Ready to Eat Proteins - Ready to Eat 14 prod…" at bounding box center [731, 388] width 555 height 667
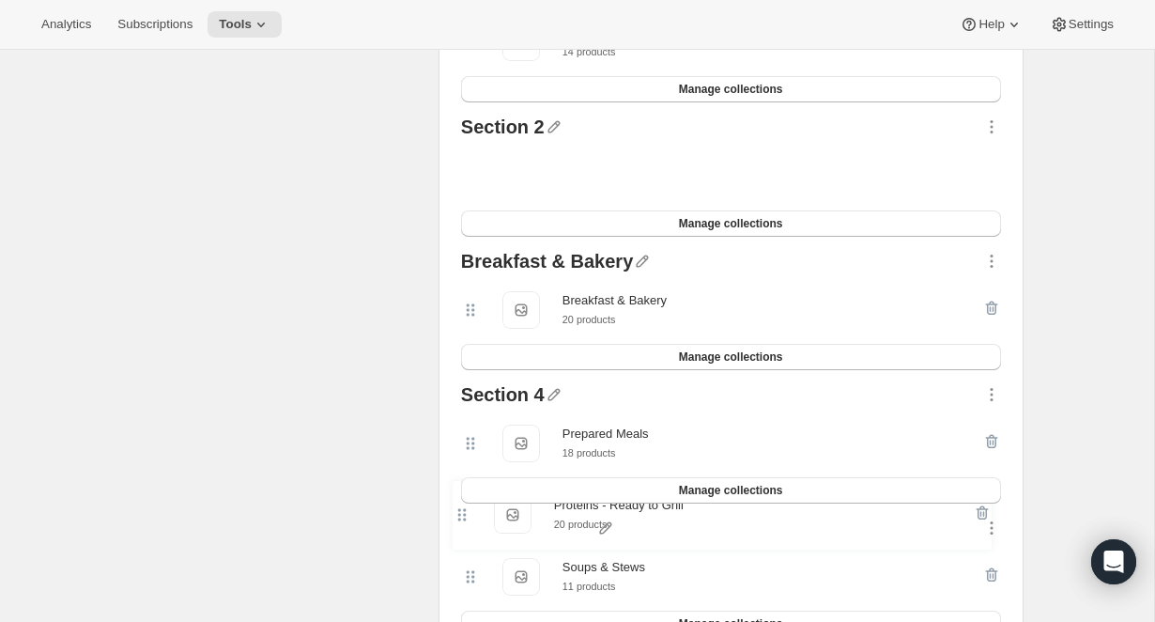
scroll to position [552, 0]
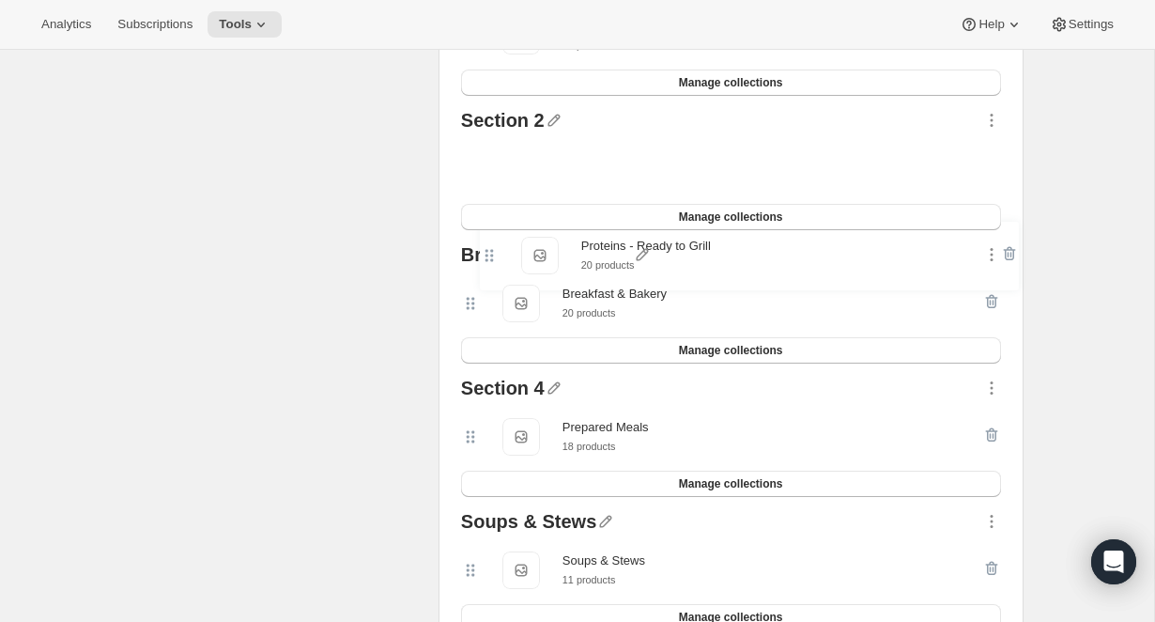
drag, startPoint x: 471, startPoint y: 255, endPoint x: 489, endPoint y: 253, distance: 18.1
click at [489, 253] on div "Proteins - Ready to Eat Proteins - Ready to Eat Proteins - Ready to Eat 14 prod…" at bounding box center [731, 304] width 555 height 668
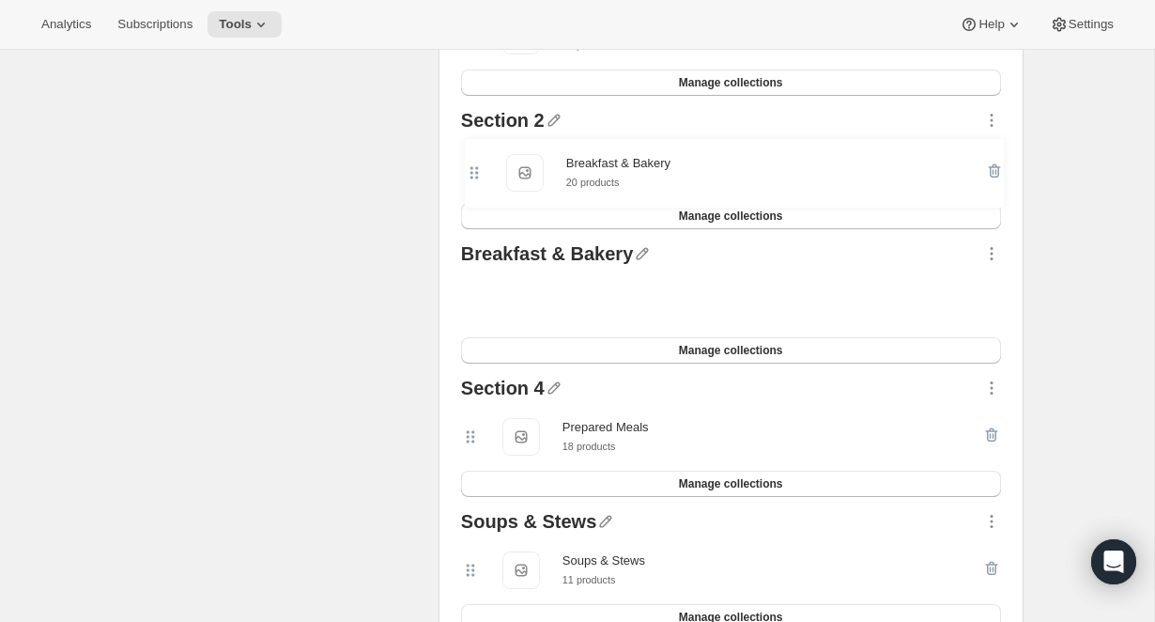
drag, startPoint x: 470, startPoint y: 237, endPoint x: 470, endPoint y: 164, distance: 72.3
click at [470, 163] on div "Proteins - Ready to Eat Proteins - Ready to Eat Proteins - Ready to Eat 14 prod…" at bounding box center [731, 304] width 555 height 668
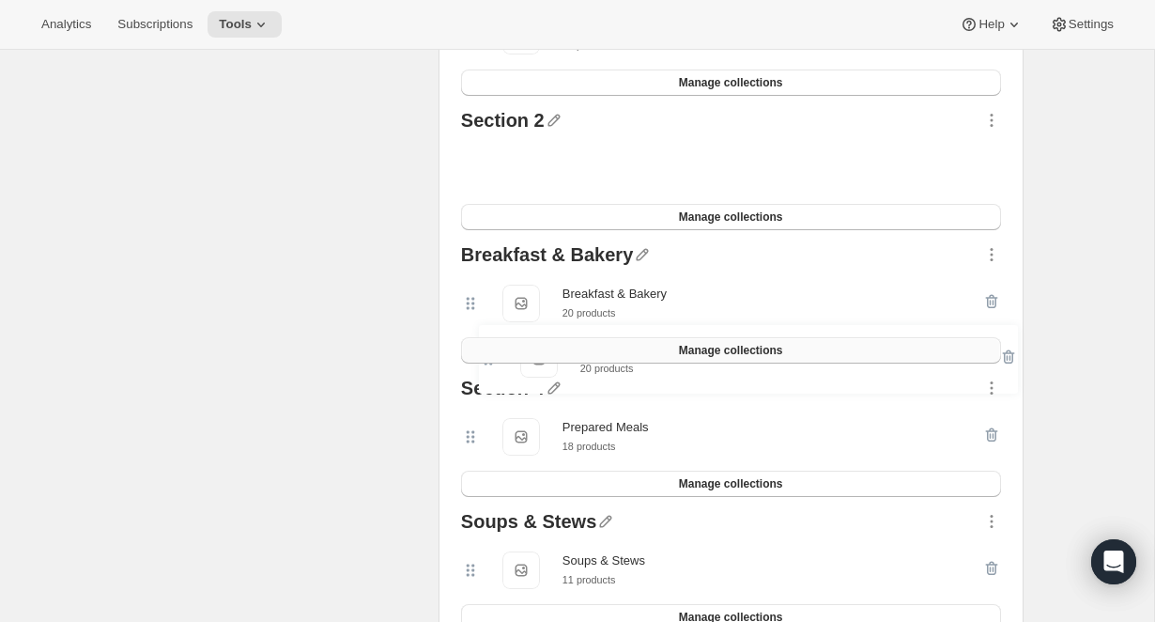
drag, startPoint x: 471, startPoint y: 163, endPoint x: 488, endPoint y: 359, distance: 196.0
click at [488, 359] on div "Proteins - Ready to Eat Proteins - Ready to Eat Proteins - Ready to Eat 14 prod…" at bounding box center [731, 304] width 555 height 668
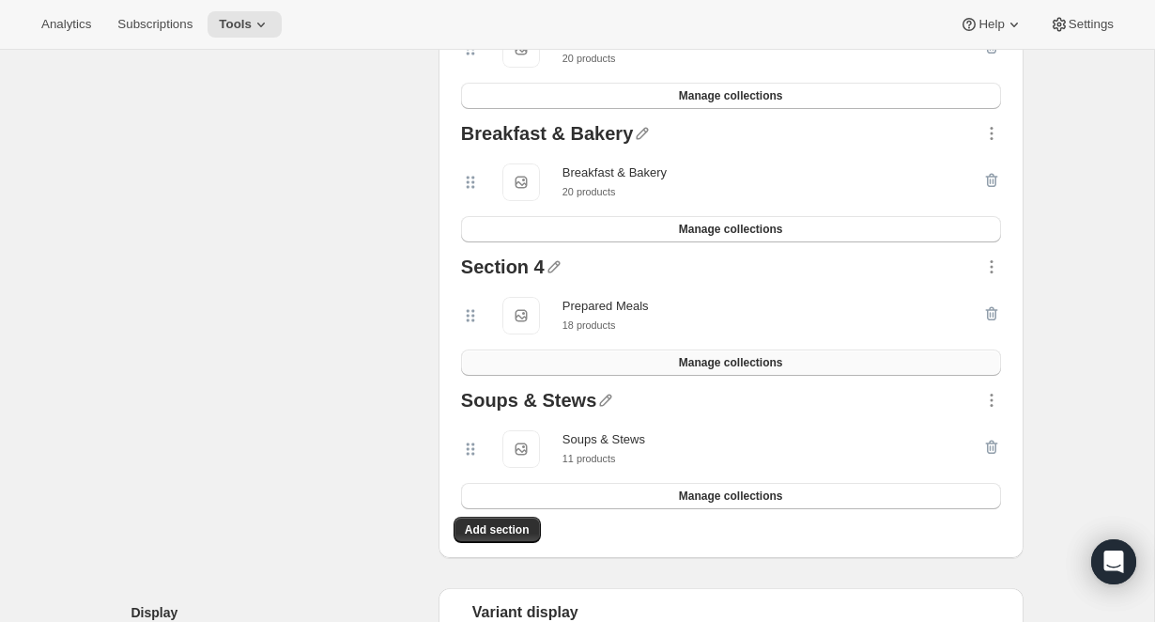
scroll to position [695, 0]
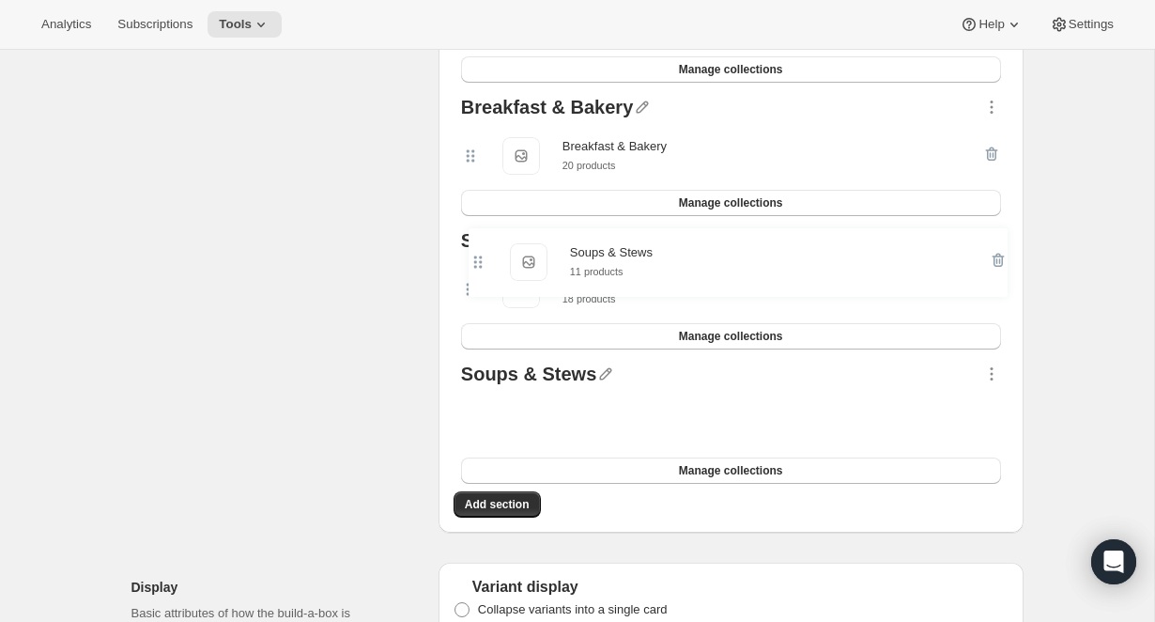
drag, startPoint x: 468, startPoint y: 425, endPoint x: 472, endPoint y: 257, distance: 168.1
click at [473, 257] on div "Proteins - Ready to Eat Proteins - Ready to Eat Proteins - Ready to Eat 14 prod…" at bounding box center [731, 157] width 555 height 668
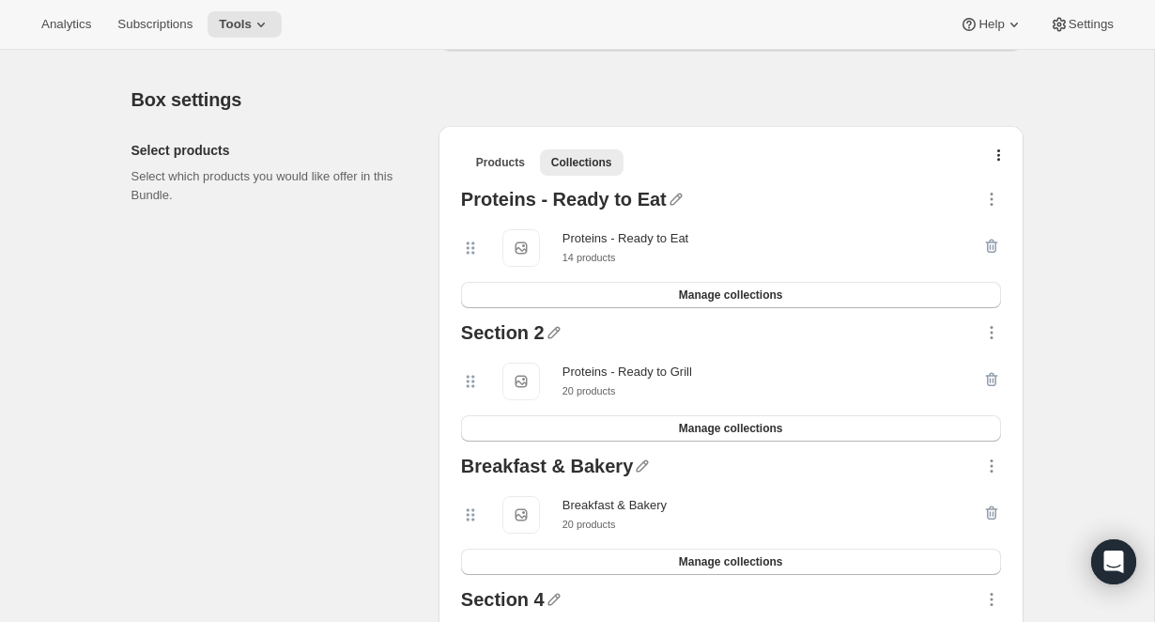
scroll to position [213, 0]
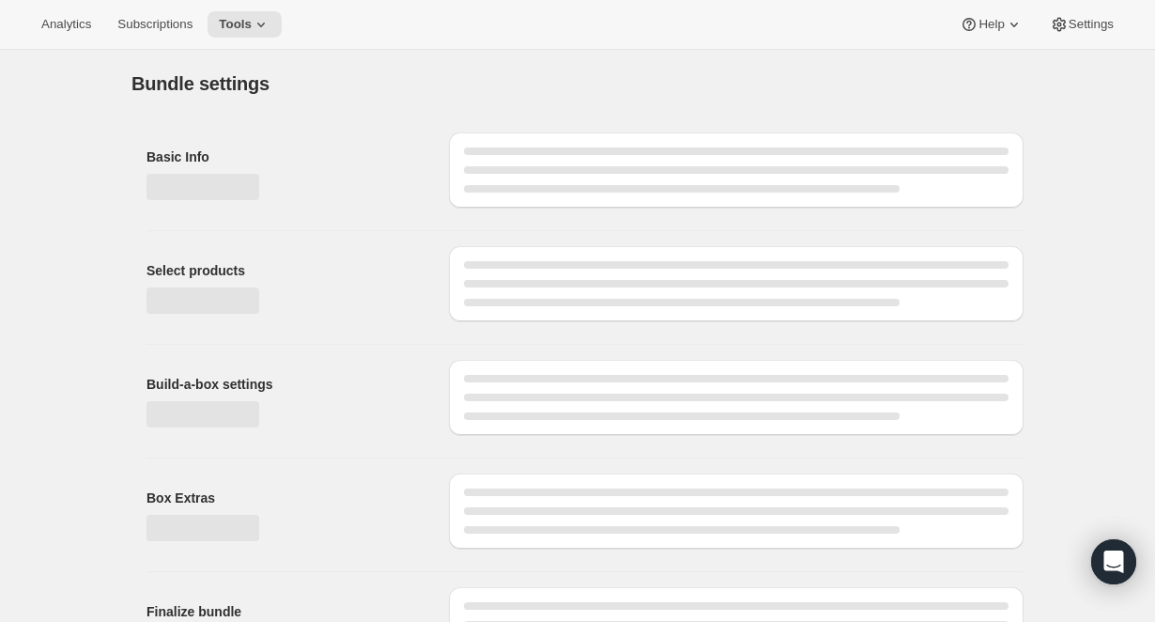
type input "Dynamic Bundle"
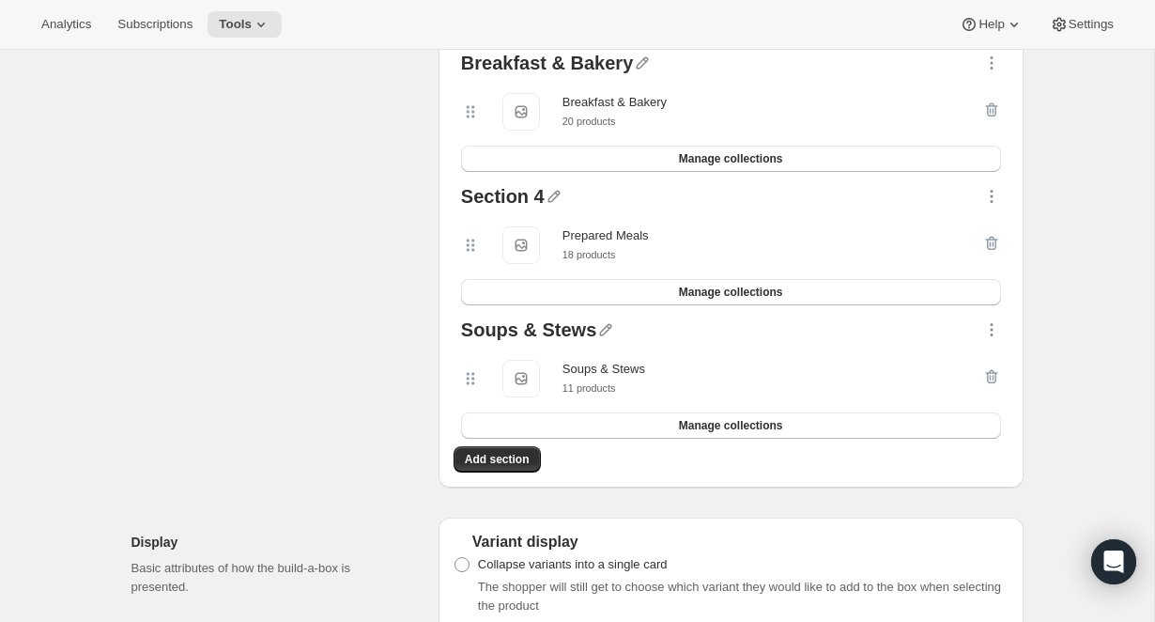
scroll to position [741, 0]
click at [504, 469] on button "Add section" at bounding box center [497, 461] width 87 height 26
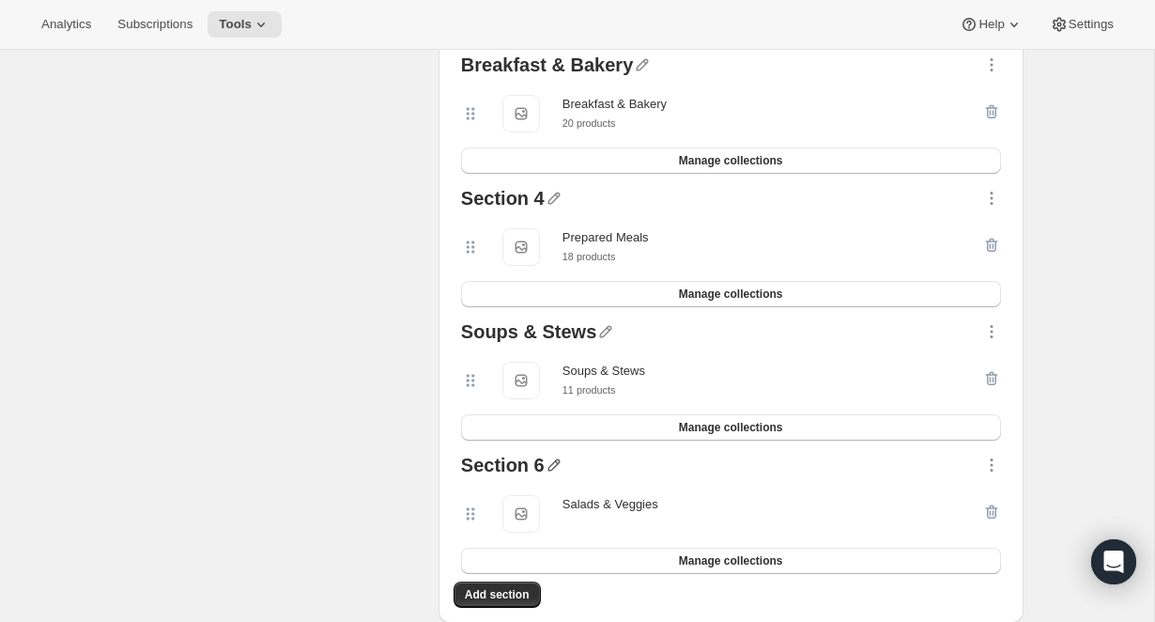
click at [550, 463] on icon "button" at bounding box center [553, 465] width 12 height 12
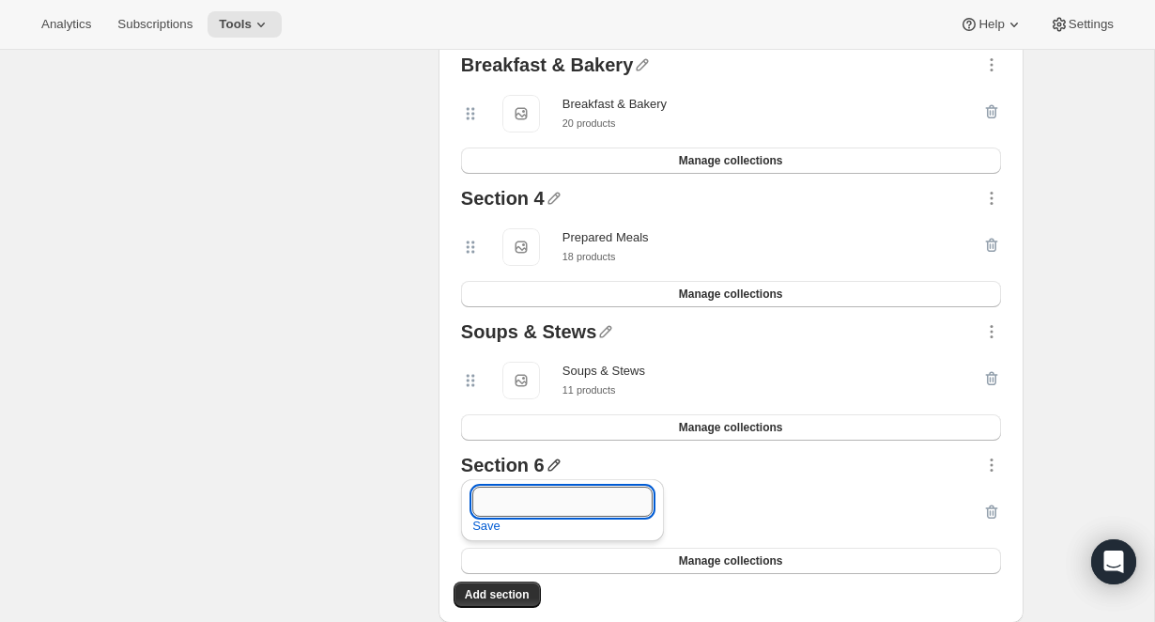
click at [541, 500] on input "text" at bounding box center [562, 501] width 180 height 30
type input "Salads & Veggies"
click at [492, 525] on span "Save" at bounding box center [486, 525] width 28 height 19
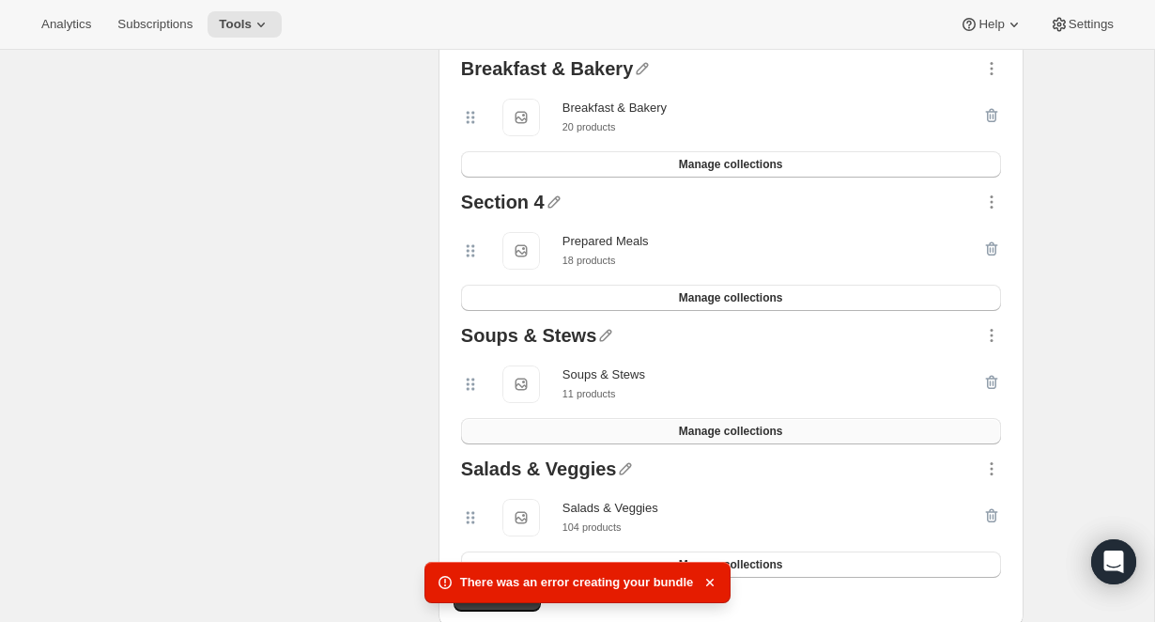
scroll to position [743, 0]
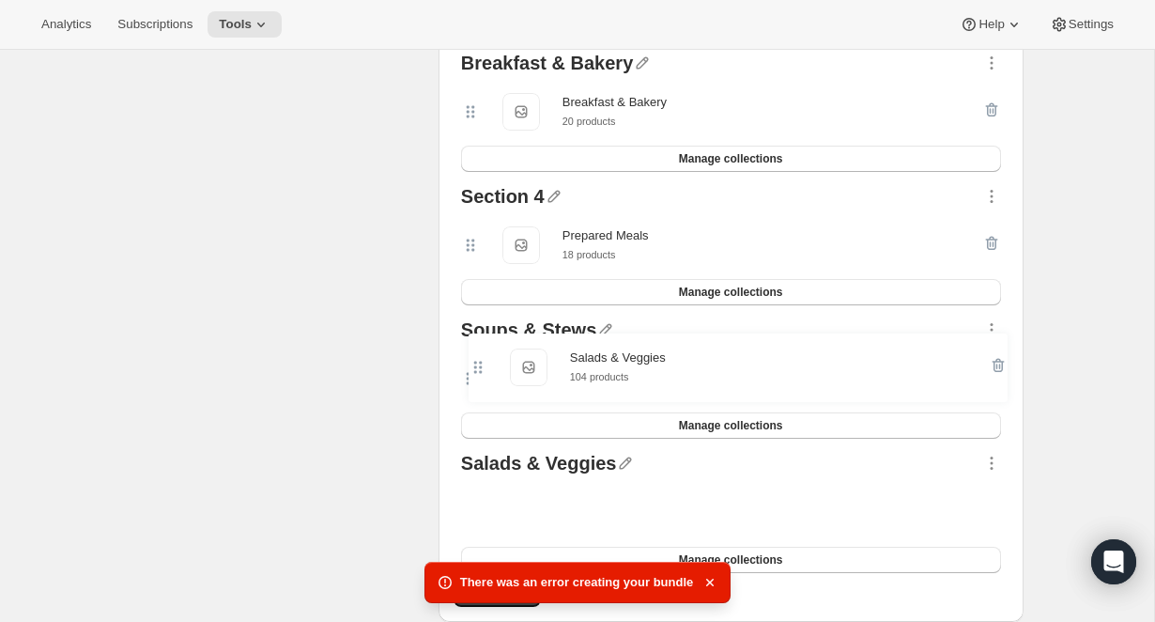
drag, startPoint x: 471, startPoint y: 516, endPoint x: 479, endPoint y: 362, distance: 154.2
click at [478, 362] on div "Proteins - Ready to Eat Proteins - Ready to Eat Proteins - Ready to Eat 14 prod…" at bounding box center [731, 179] width 555 height 801
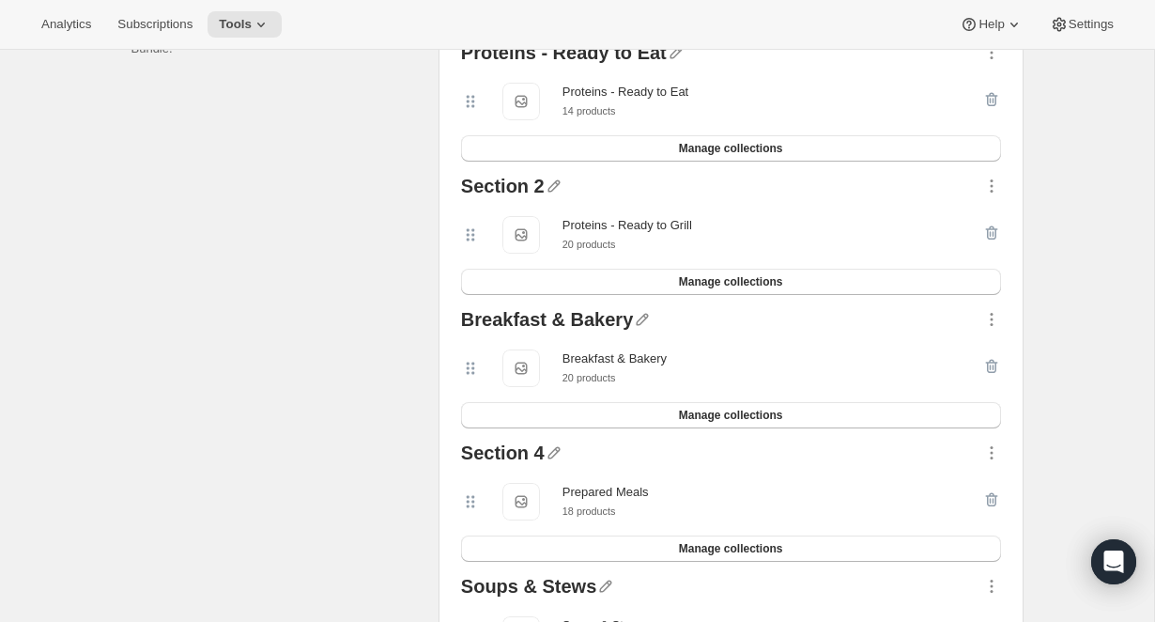
scroll to position [423, 0]
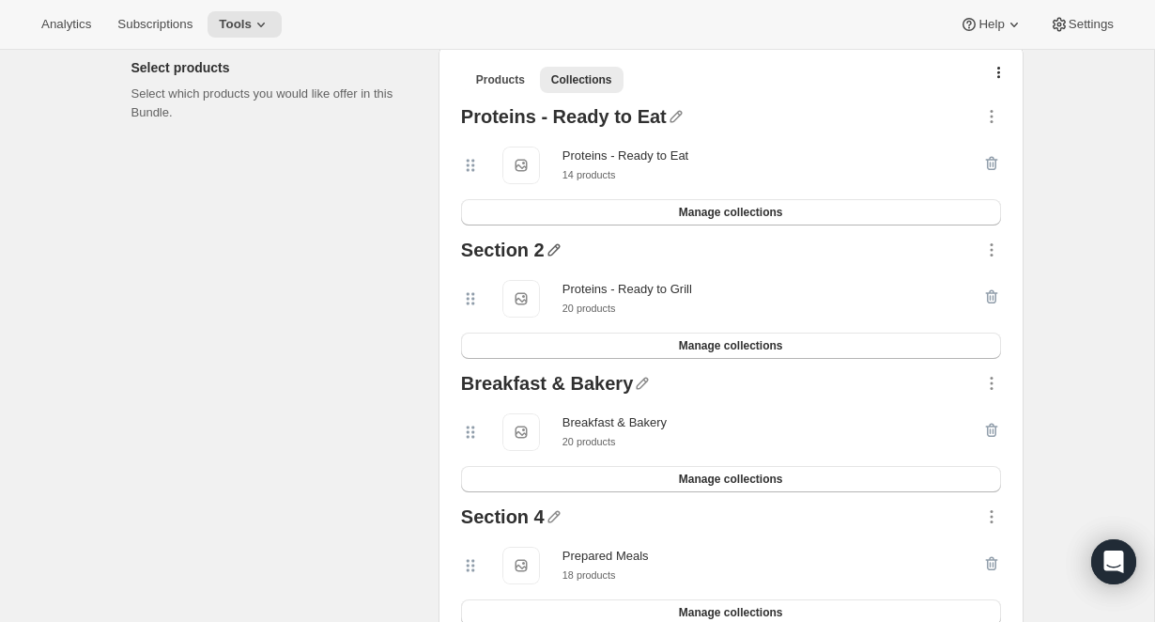
click at [553, 247] on icon "button" at bounding box center [553, 250] width 12 height 12
click at [523, 285] on input "text" at bounding box center [561, 286] width 180 height 30
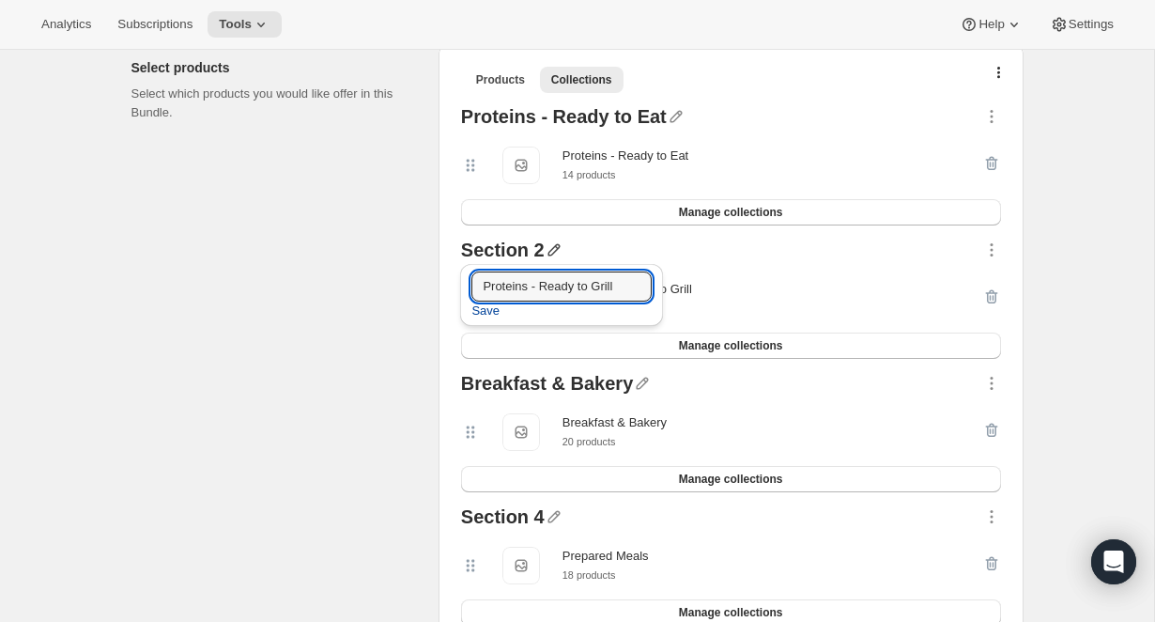
type input "Proteins - Ready to Grill"
click at [480, 314] on span "Save" at bounding box center [485, 310] width 28 height 19
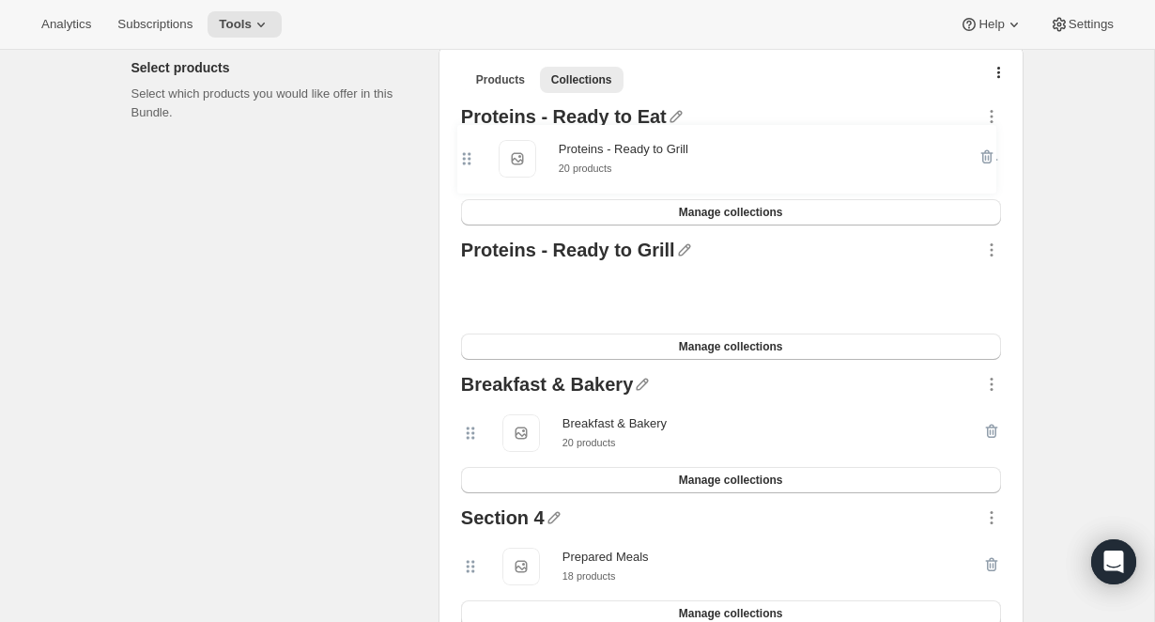
scroll to position [433, 0]
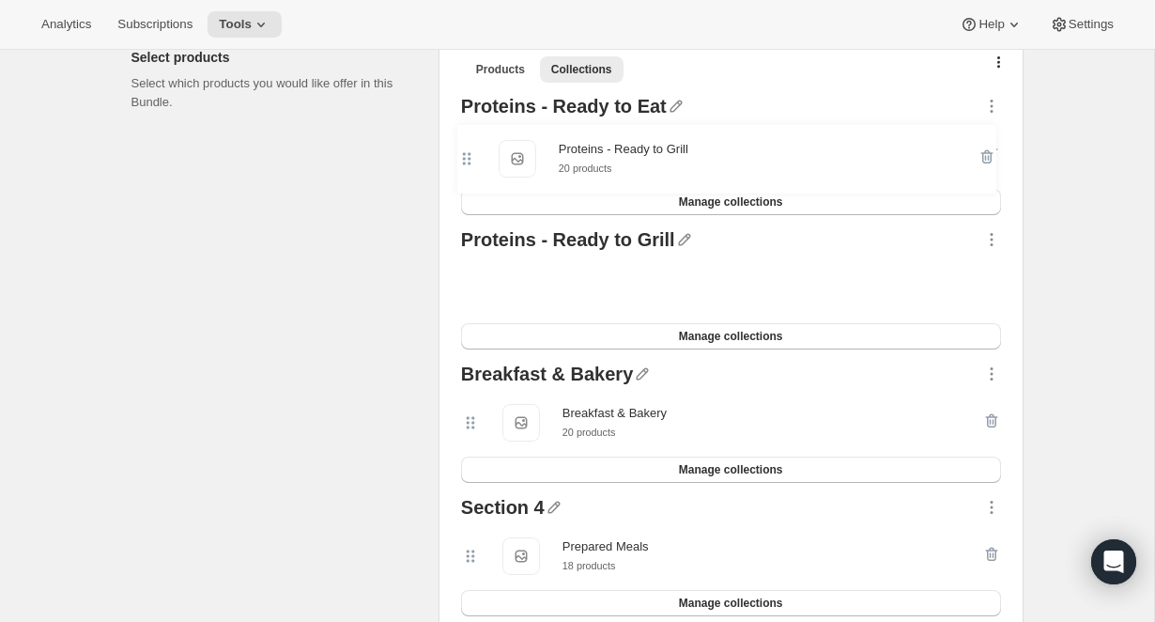
drag, startPoint x: 469, startPoint y: 282, endPoint x: 465, endPoint y: 148, distance: 133.4
click at [466, 148] on div "Proteins - Ready to Eat Proteins - Ready to Eat Proteins - Ready to Eat 14 prod…" at bounding box center [731, 489] width 555 height 801
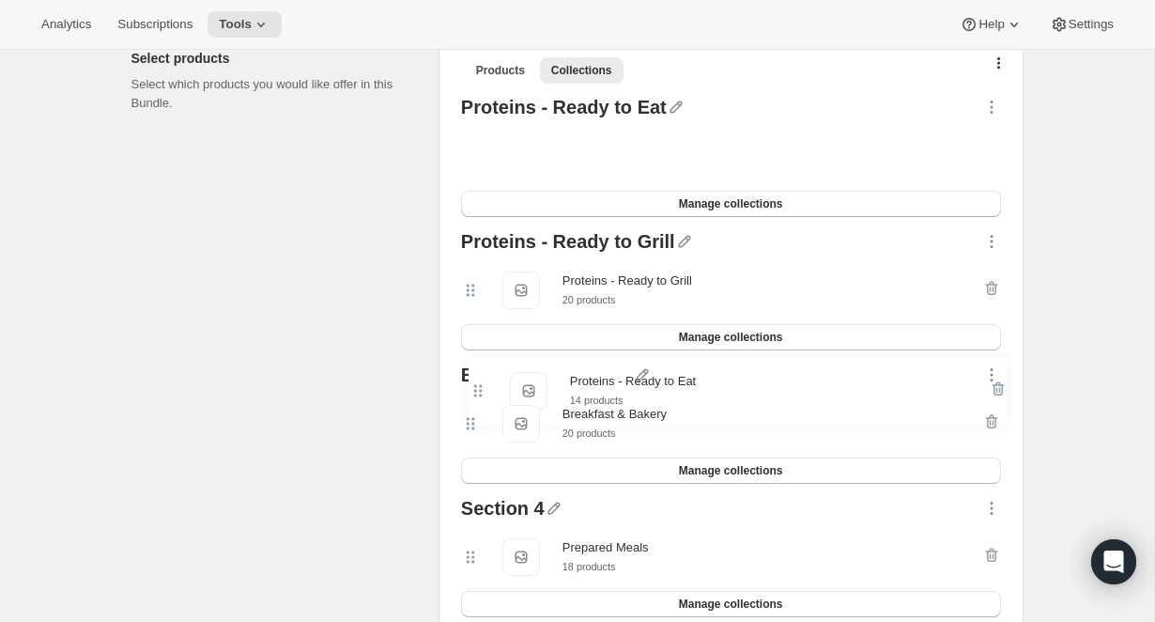
drag, startPoint x: 467, startPoint y: 148, endPoint x: 474, endPoint y: 387, distance: 238.6
click at [473, 391] on div "Proteins - Ready to Eat Proteins - Ready to Eat Proteins - Ready to Eat 14 prod…" at bounding box center [731, 490] width 555 height 801
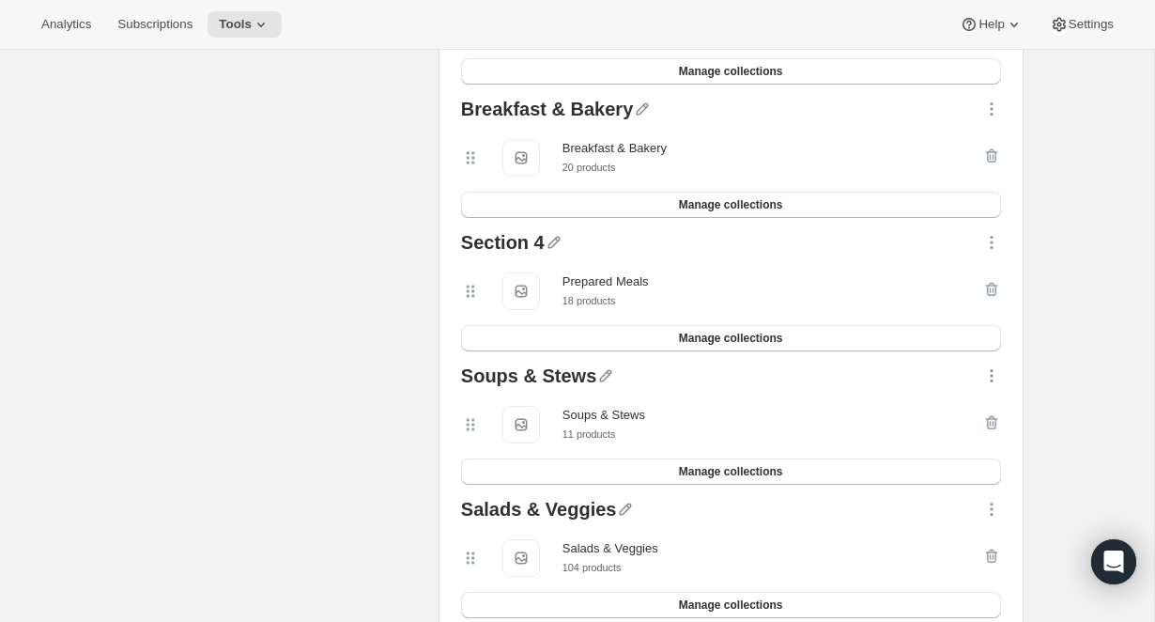
scroll to position [537, 0]
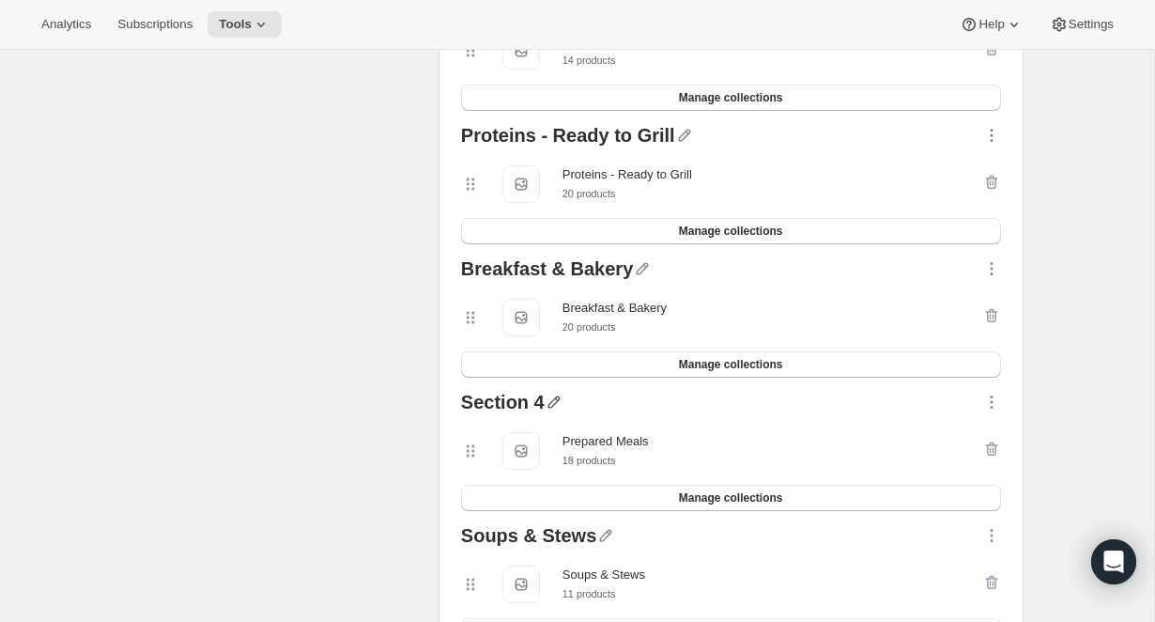
click at [555, 401] on icon "button" at bounding box center [554, 401] width 19 height 19
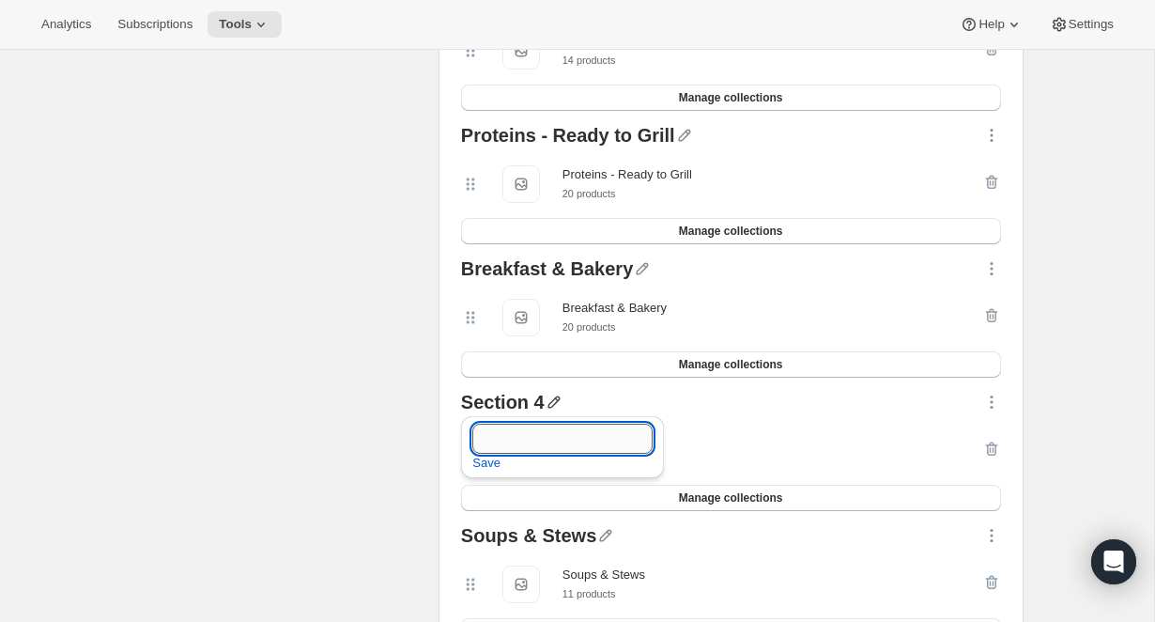
click at [516, 440] on input "text" at bounding box center [562, 438] width 180 height 30
type input "Prepared Meals"
click at [485, 469] on span "Save" at bounding box center [486, 463] width 28 height 19
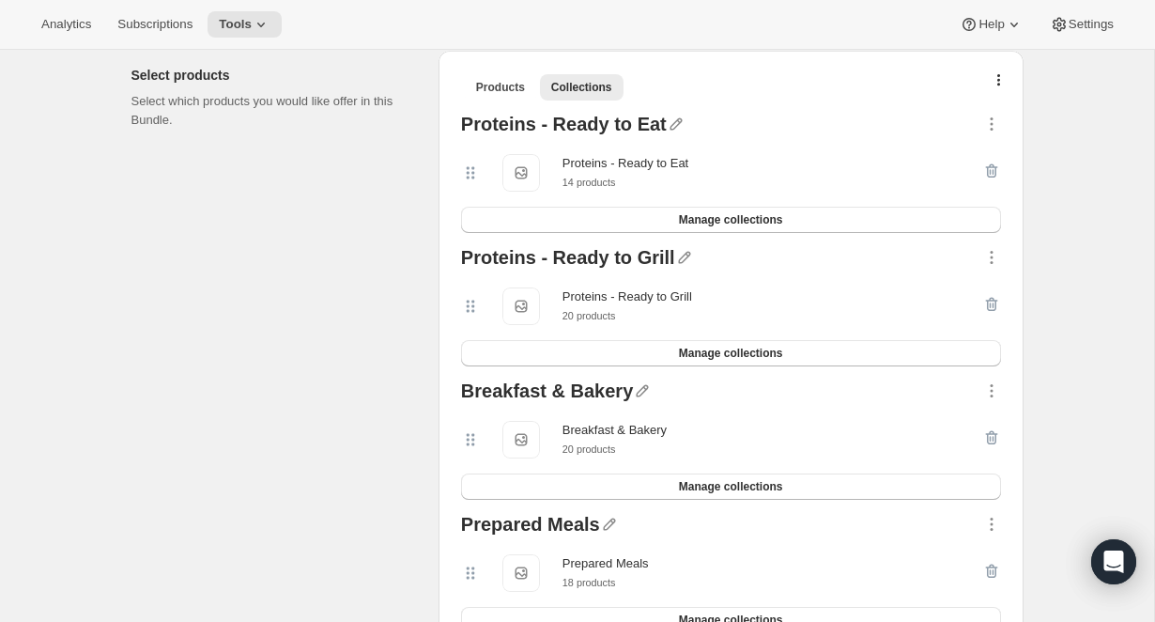
click at [471, 439] on icon at bounding box center [470, 439] width 19 height 19
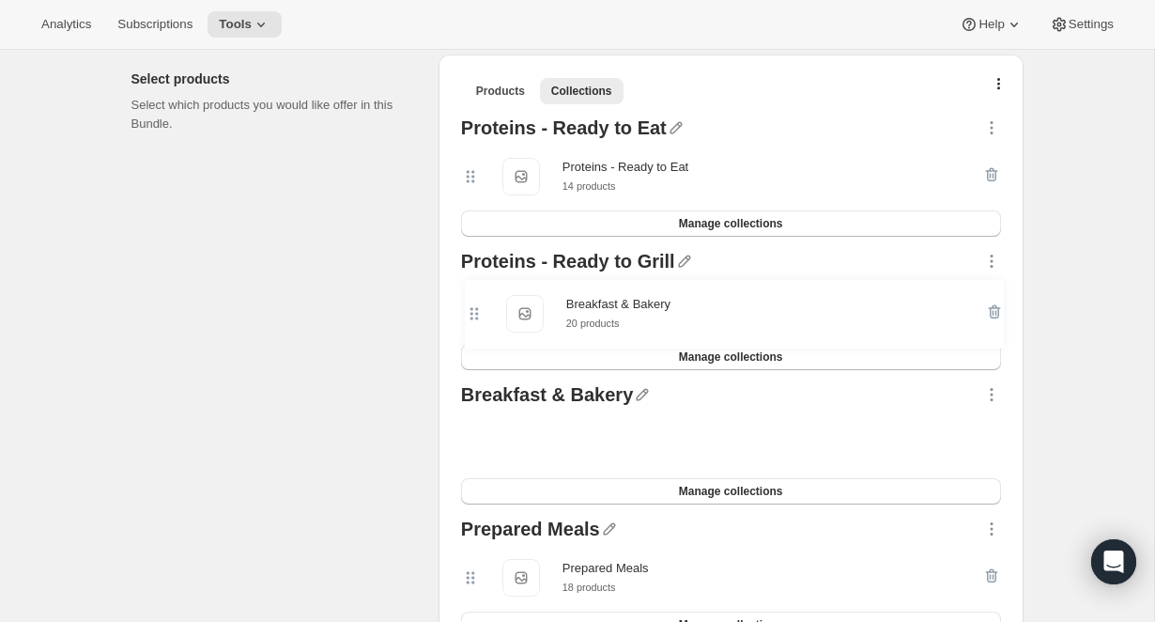
scroll to position [414, 0]
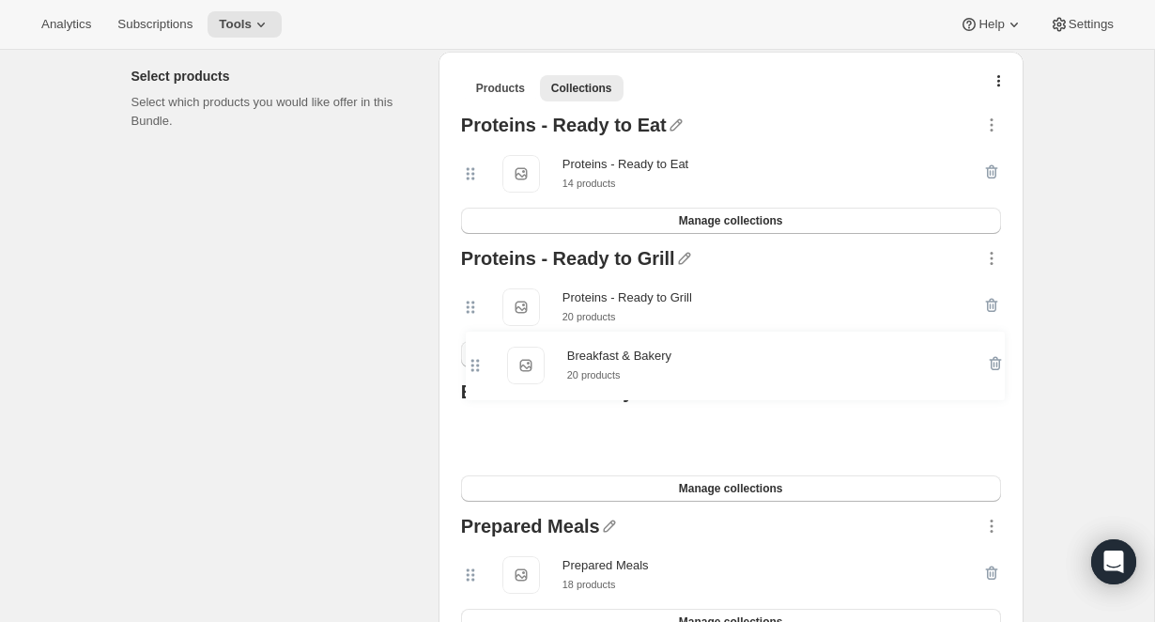
drag, startPoint x: 471, startPoint y: 439, endPoint x: 477, endPoint y: 351, distance: 88.4
click at [477, 351] on div "Proteins - Ready to Eat Proteins - Ready to Eat Proteins - Ready to Eat 14 prod…" at bounding box center [731, 508] width 555 height 801
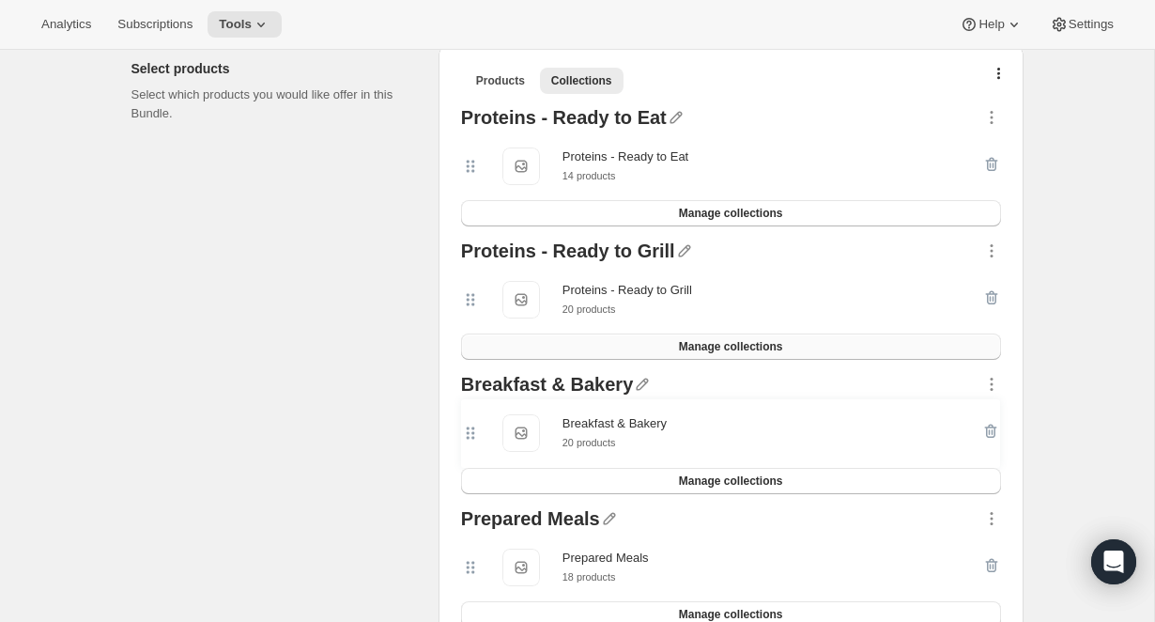
scroll to position [428, 0]
drag, startPoint x: 467, startPoint y: 424, endPoint x: 455, endPoint y: 123, distance: 301.6
click at [455, 123] on div "Proteins - Ready to Eat Proteins - Ready to Eat Proteins - Ready to Eat 14 prod…" at bounding box center [731, 500] width 555 height 801
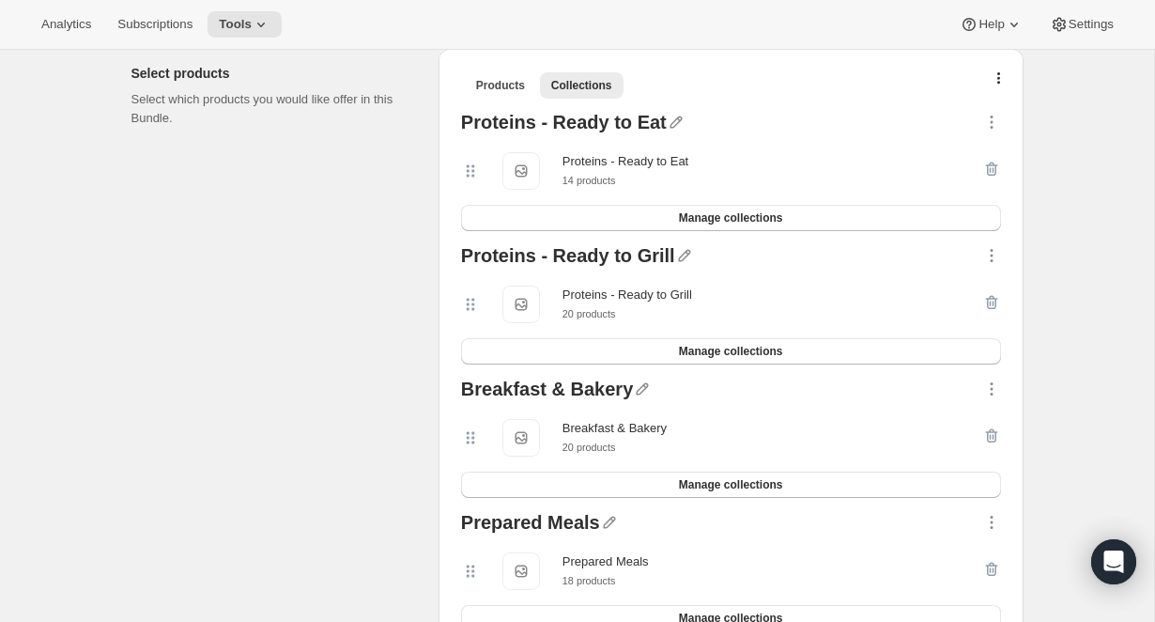
click at [479, 161] on div "Proteins - Ready to Eat Proteins - Ready to Eat 14 products" at bounding box center [721, 171] width 521 height 38
drag, startPoint x: 476, startPoint y: 271, endPoint x: 473, endPoint y: 404, distance: 132.4
click at [473, 404] on div "Proteins - Ready to Eat Proteins - Ready to Eat Proteins - Ready to Eat 14 prod…" at bounding box center [731, 505] width 555 height 801
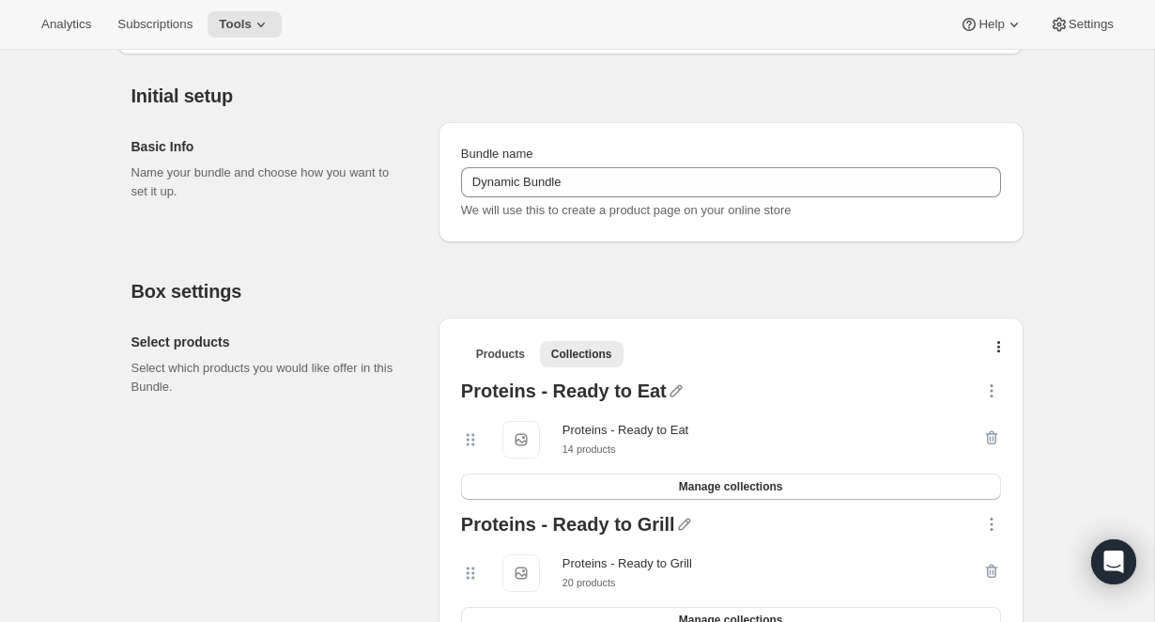
scroll to position [212, 0]
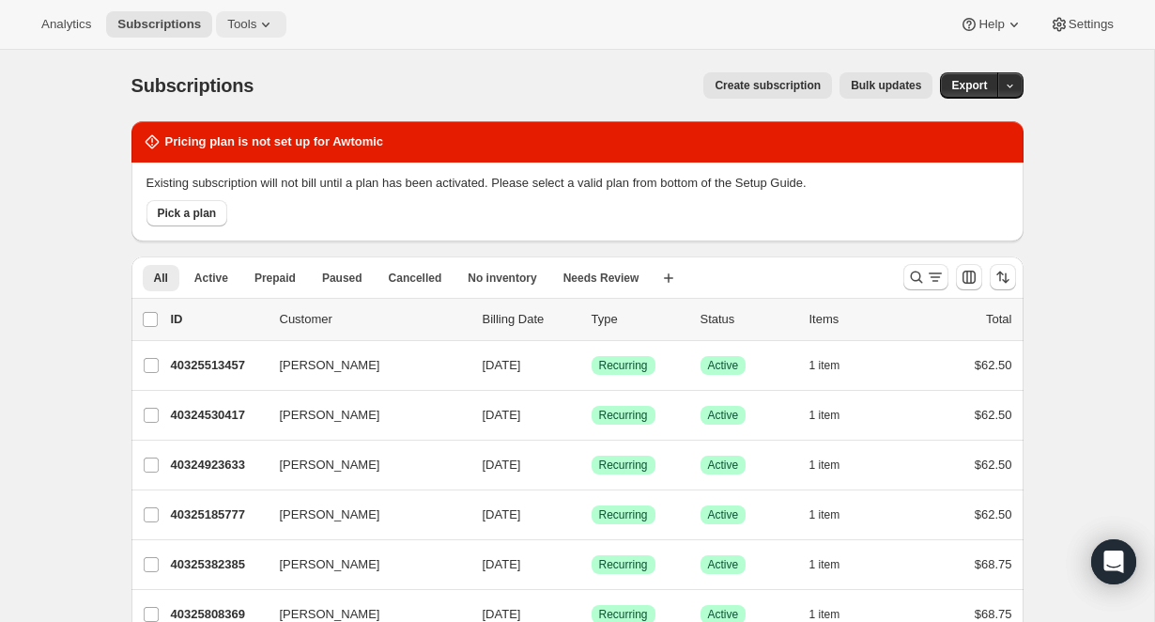
click at [252, 33] on button "Tools" at bounding box center [251, 24] width 70 height 26
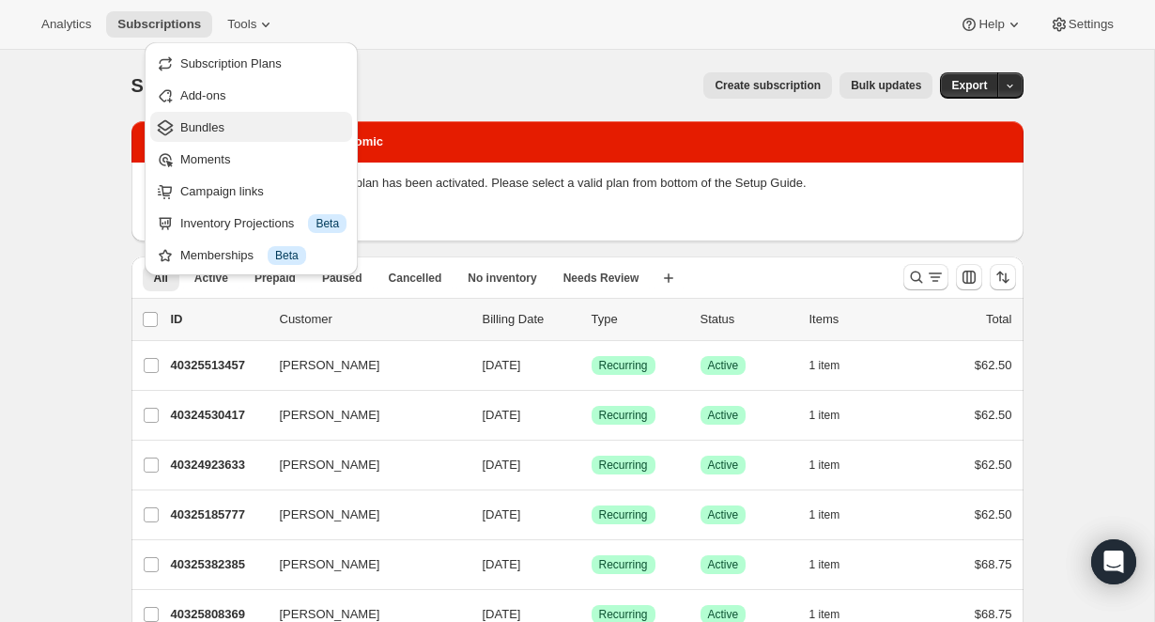
click at [238, 120] on span "Bundles" at bounding box center [263, 127] width 166 height 19
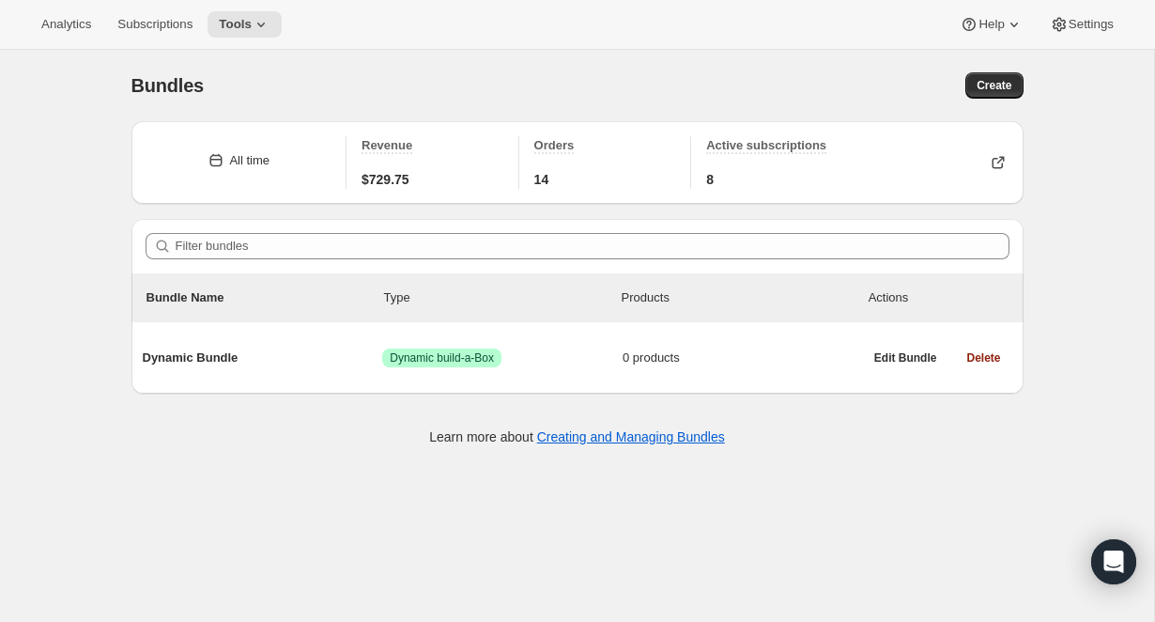
scroll to position [50, 0]
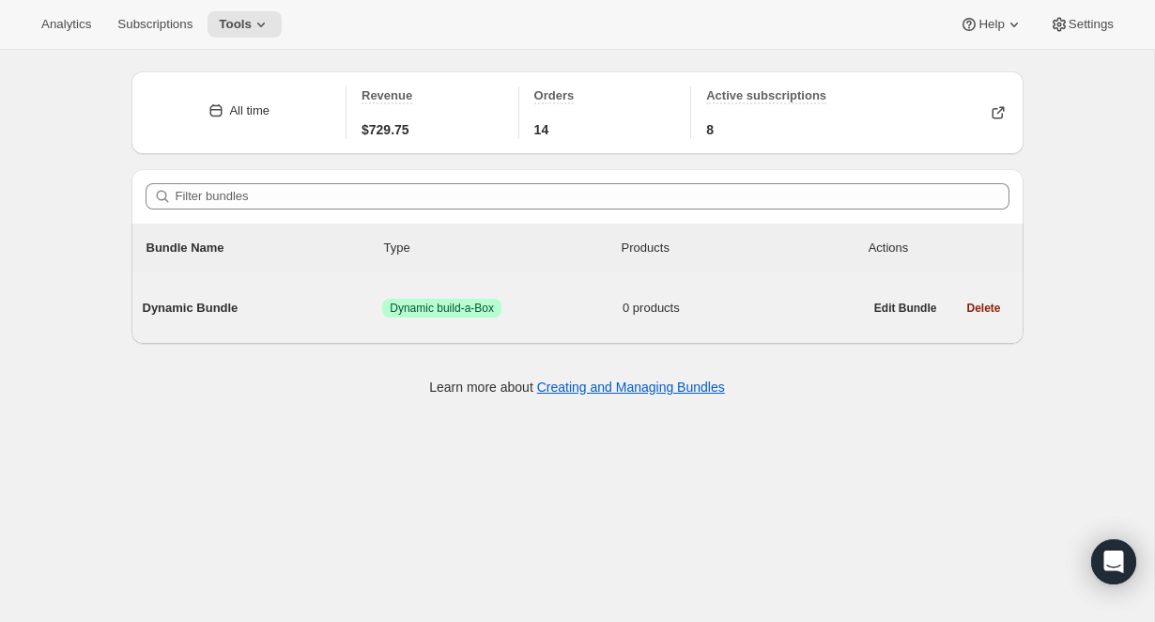
click at [195, 300] on span "Dynamic Bundle" at bounding box center [263, 308] width 240 height 19
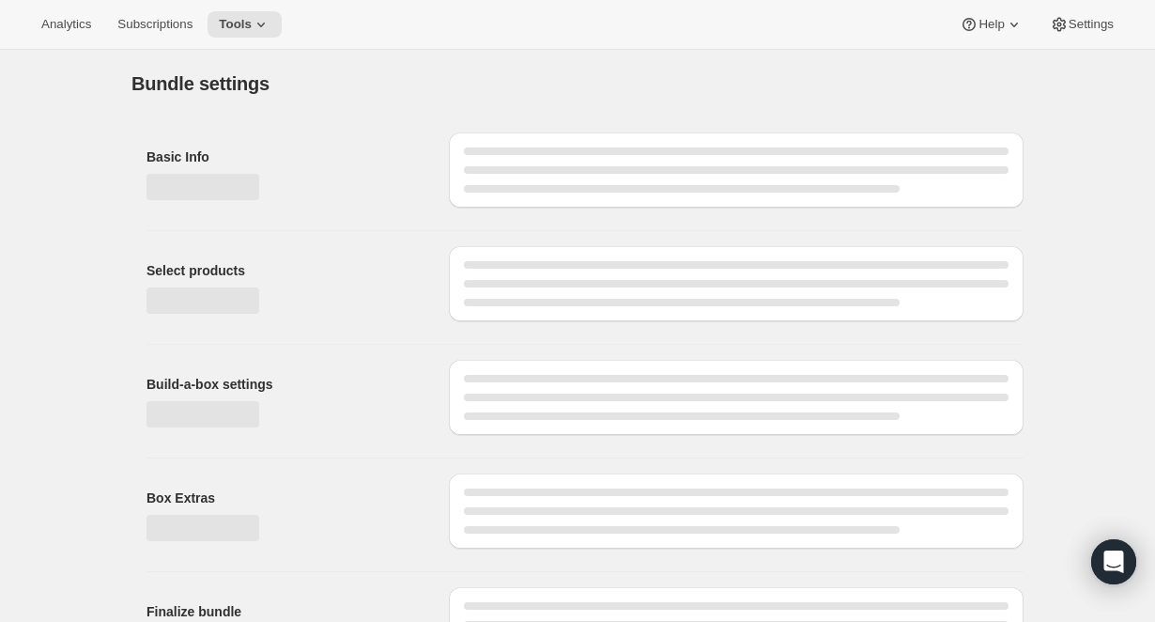
type input "Dynamic Bundle"
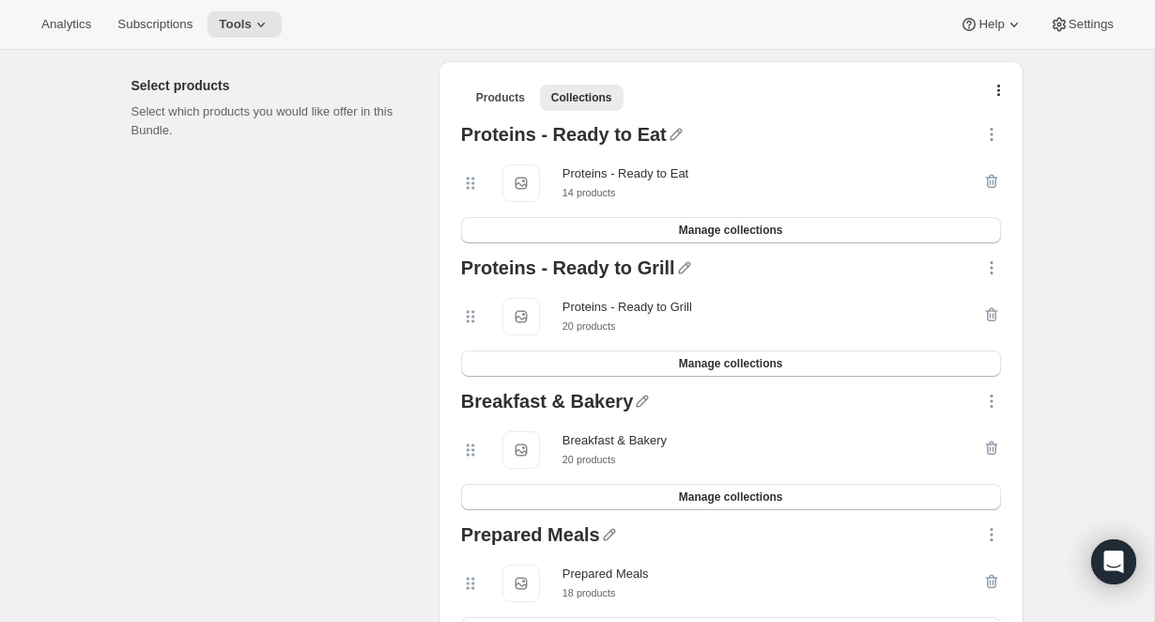
scroll to position [409, 0]
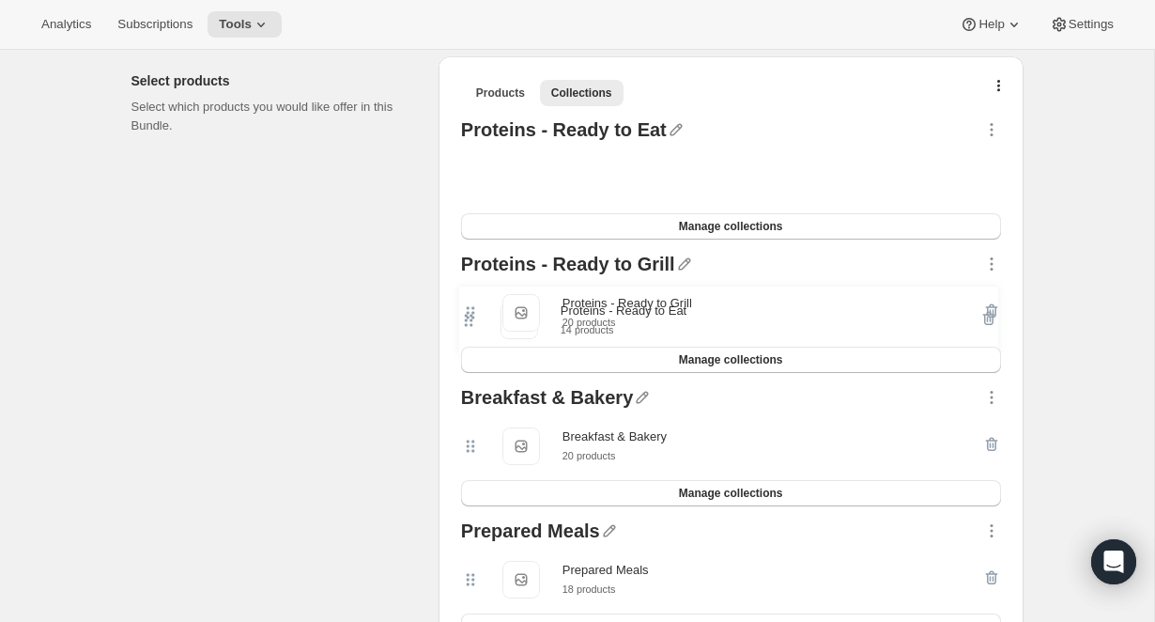
drag, startPoint x: 472, startPoint y: 177, endPoint x: 469, endPoint y: 326, distance: 149.3
click at [469, 326] on div "Proteins - Ready to Eat Proteins - Ready to Eat Proteins - Ready to Eat 14 prod…" at bounding box center [731, 513] width 555 height 801
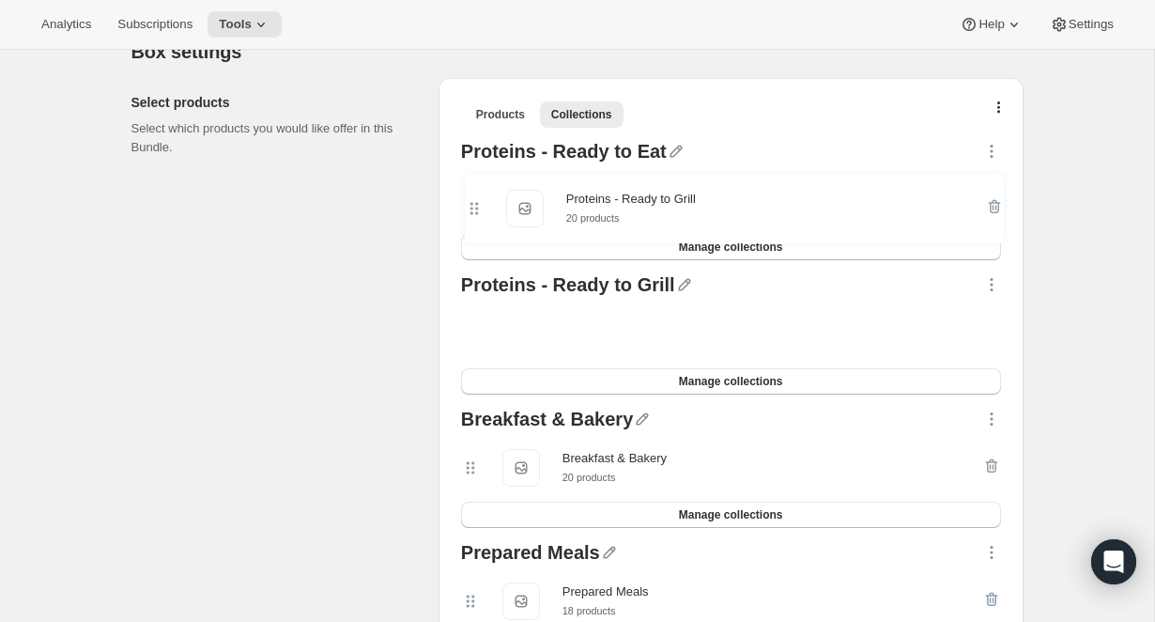
drag, startPoint x: 468, startPoint y: 285, endPoint x: 470, endPoint y: 210, distance: 74.2
click at [472, 210] on div "Proteins - Ready to Eat Proteins - Ready to Eat Proteins - Ready to Eat 14 prod…" at bounding box center [731, 534] width 555 height 801
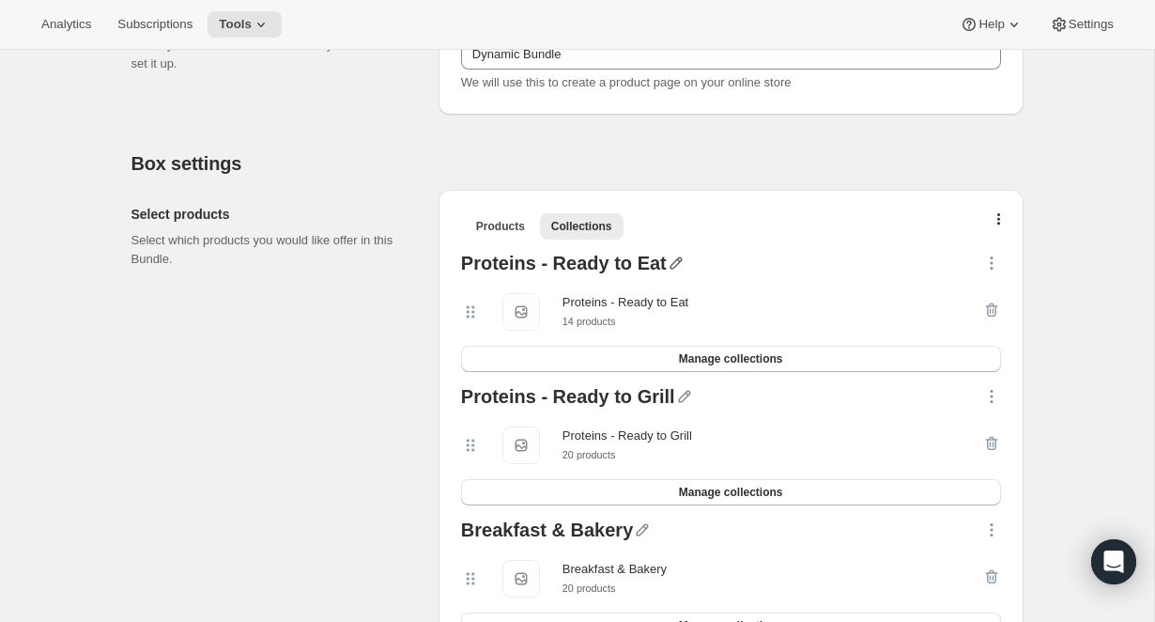
scroll to position [334, 0]
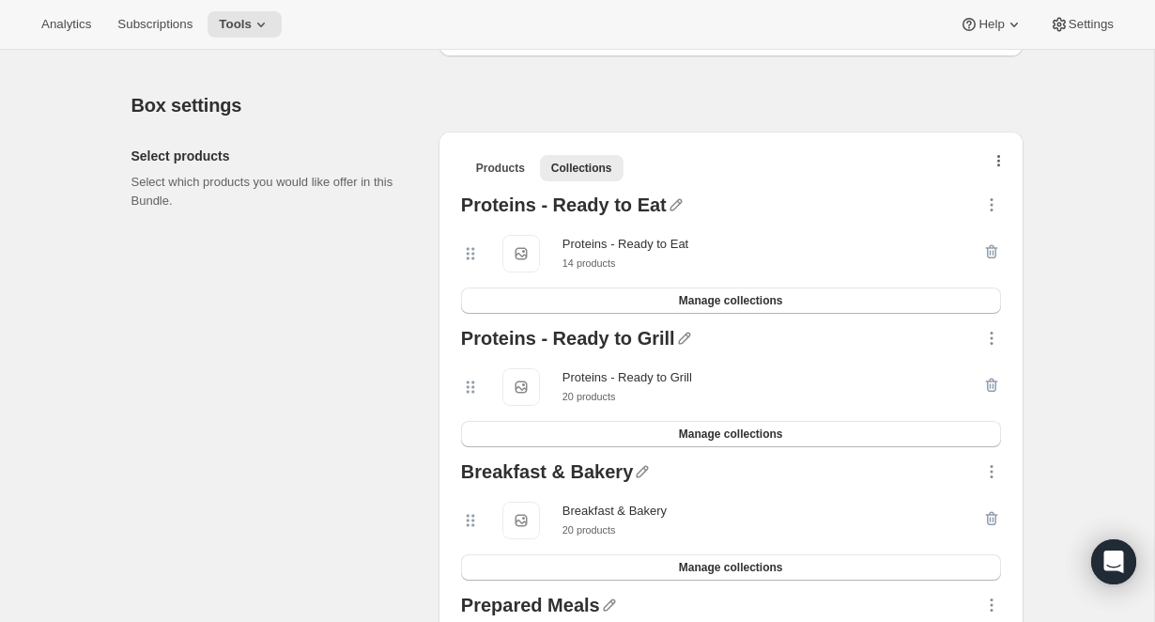
click at [997, 158] on icon "button" at bounding box center [999, 162] width 4 height 15
drag, startPoint x: 1065, startPoint y: 131, endPoint x: 959, endPoint y: 140, distance: 106.4
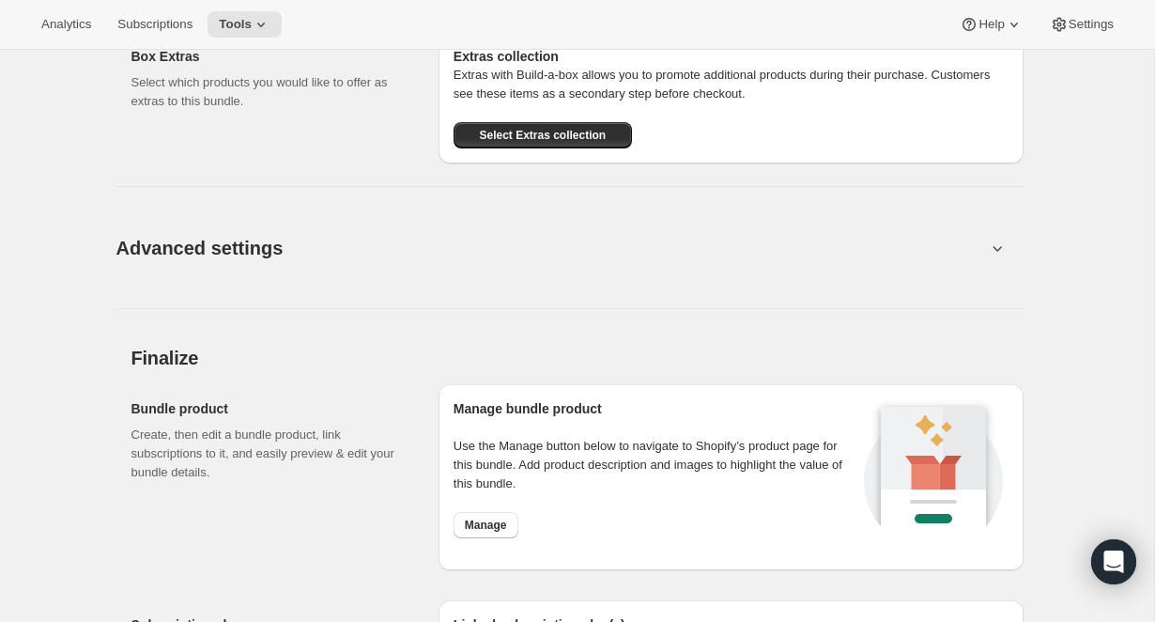
scroll to position [1854, 0]
click at [279, 271] on button "Advanced settings" at bounding box center [551, 246] width 892 height 72
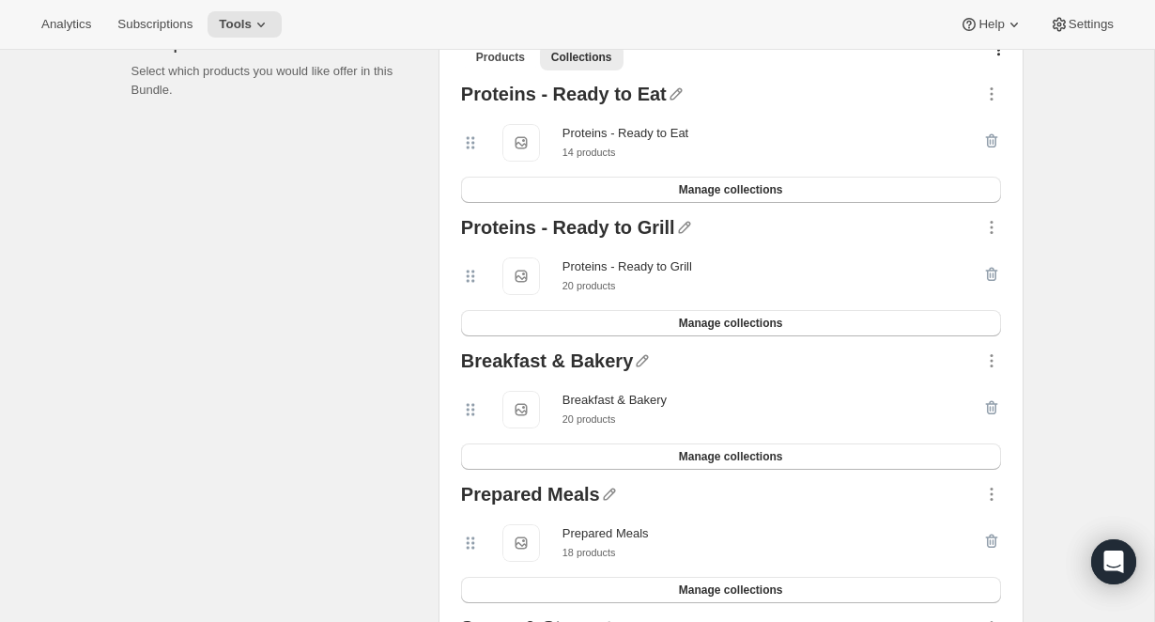
scroll to position [316, 0]
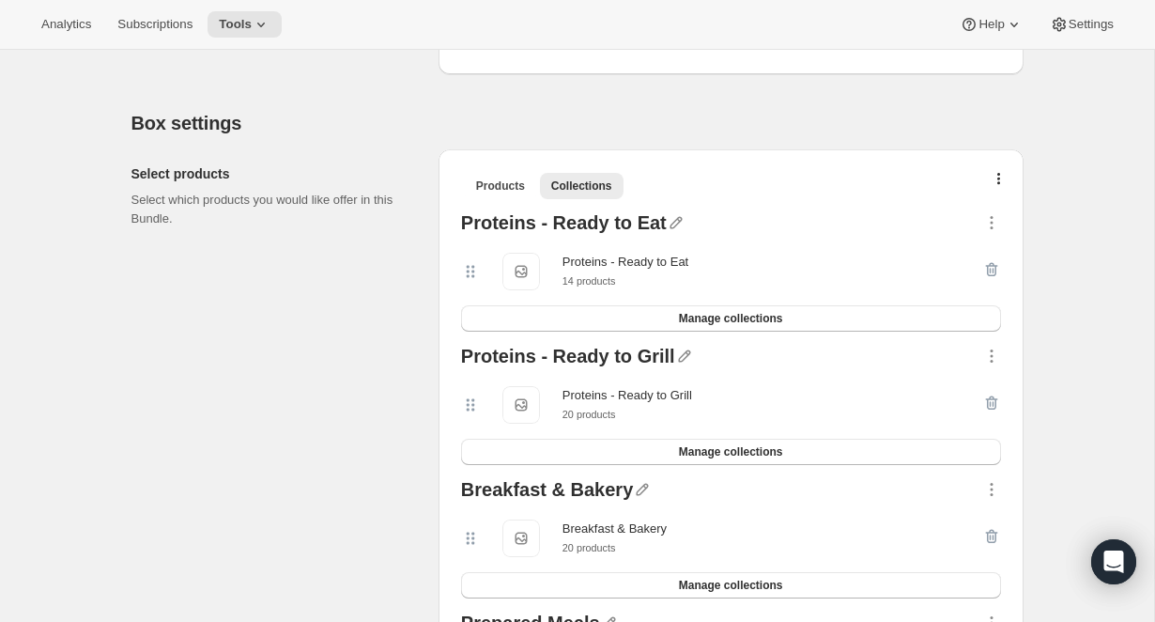
click at [472, 262] on icon at bounding box center [470, 271] width 19 height 19
drag, startPoint x: 472, startPoint y: 259, endPoint x: 471, endPoint y: 430, distance: 170.9
click at [471, 430] on div "Proteins - Ready to Eat Proteins - Ready to Eat Proteins - Ready to Eat 14 prod…" at bounding box center [731, 604] width 555 height 801
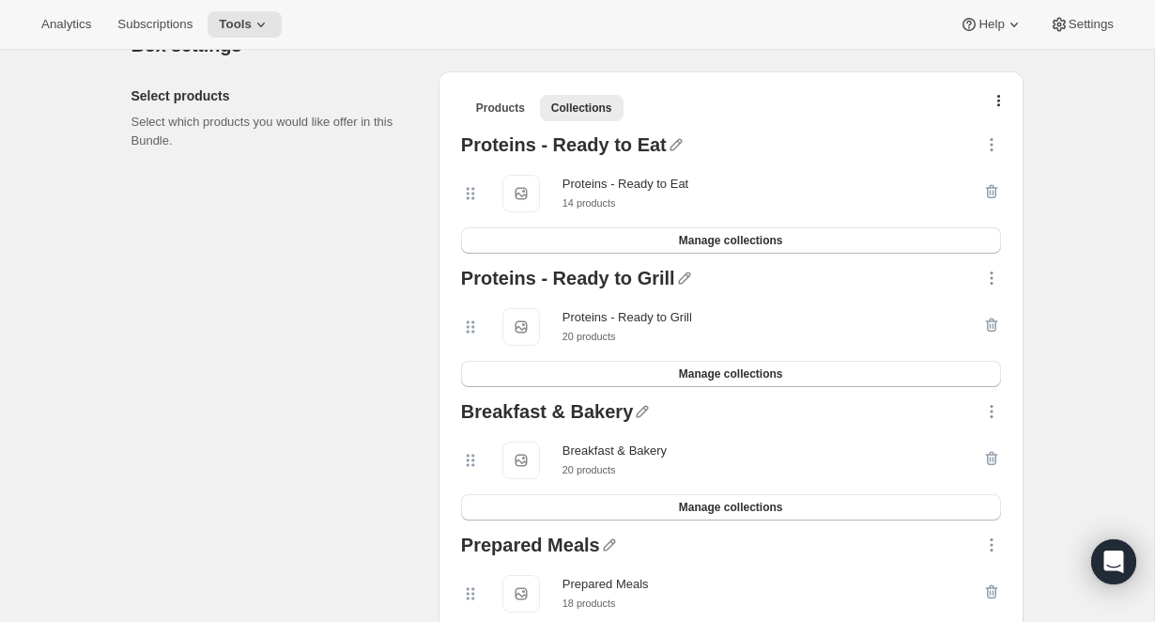
scroll to position [396, 0]
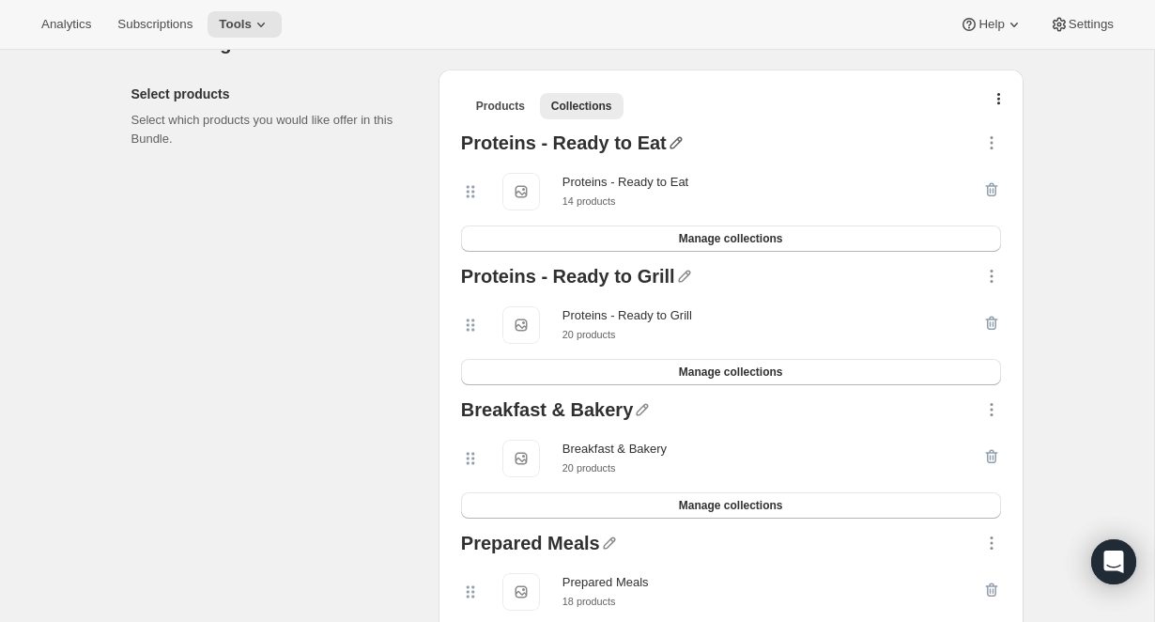
click at [669, 142] on icon "button" at bounding box center [675, 143] width 12 height 12
click at [662, 182] on input "text" at bounding box center [677, 179] width 180 height 30
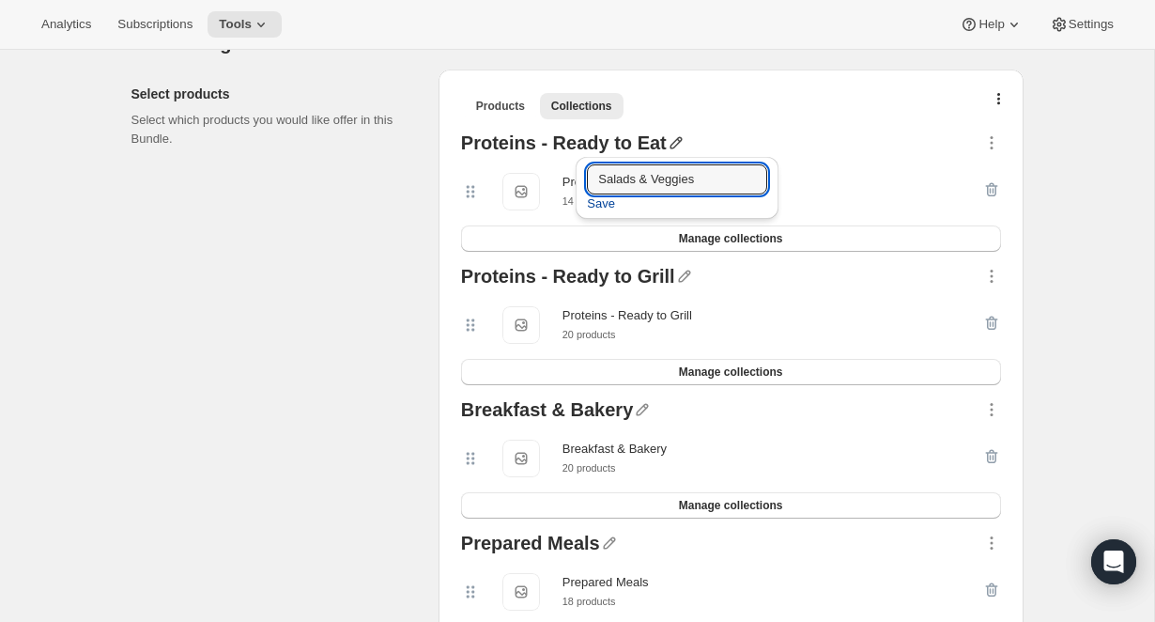
type input "Salads & Veggies"
click at [608, 201] on span "Save" at bounding box center [601, 203] width 28 height 19
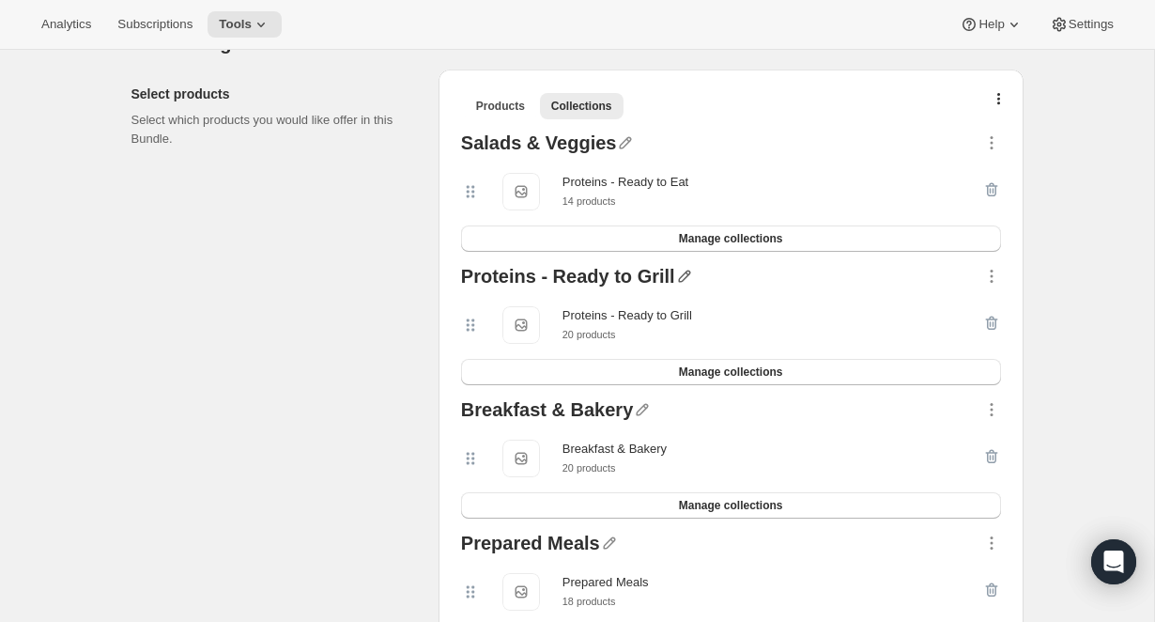
click at [675, 270] on icon "button" at bounding box center [684, 276] width 19 height 19
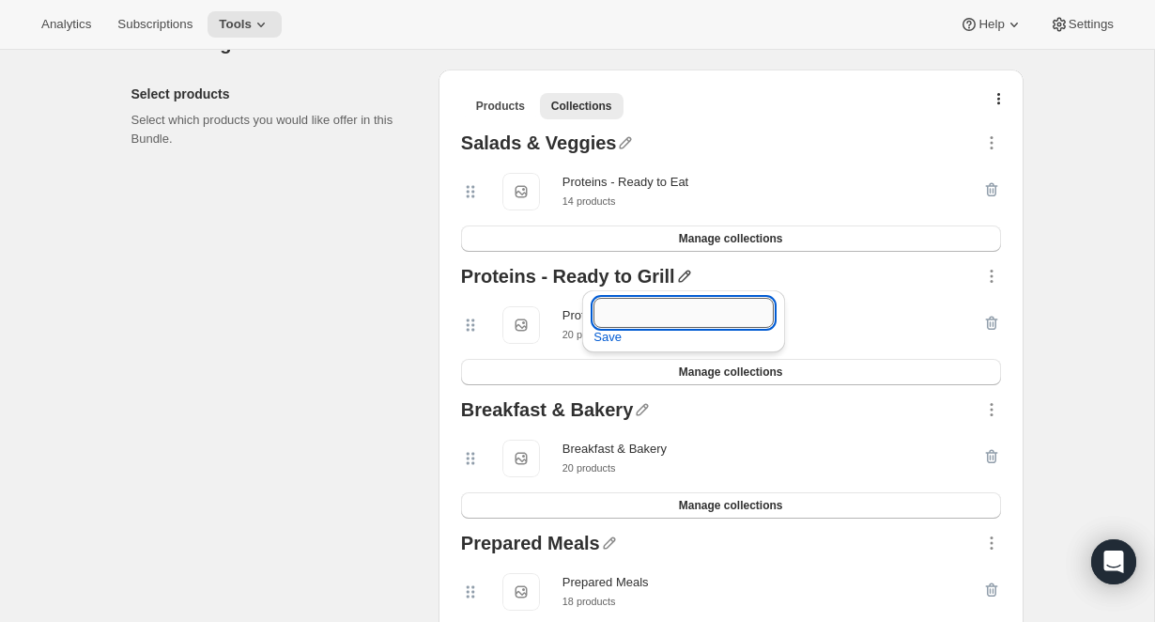
click at [631, 319] on input "text" at bounding box center [683, 313] width 180 height 30
type input "Prepared Meals"
click at [621, 339] on button "Save" at bounding box center [607, 337] width 51 height 30
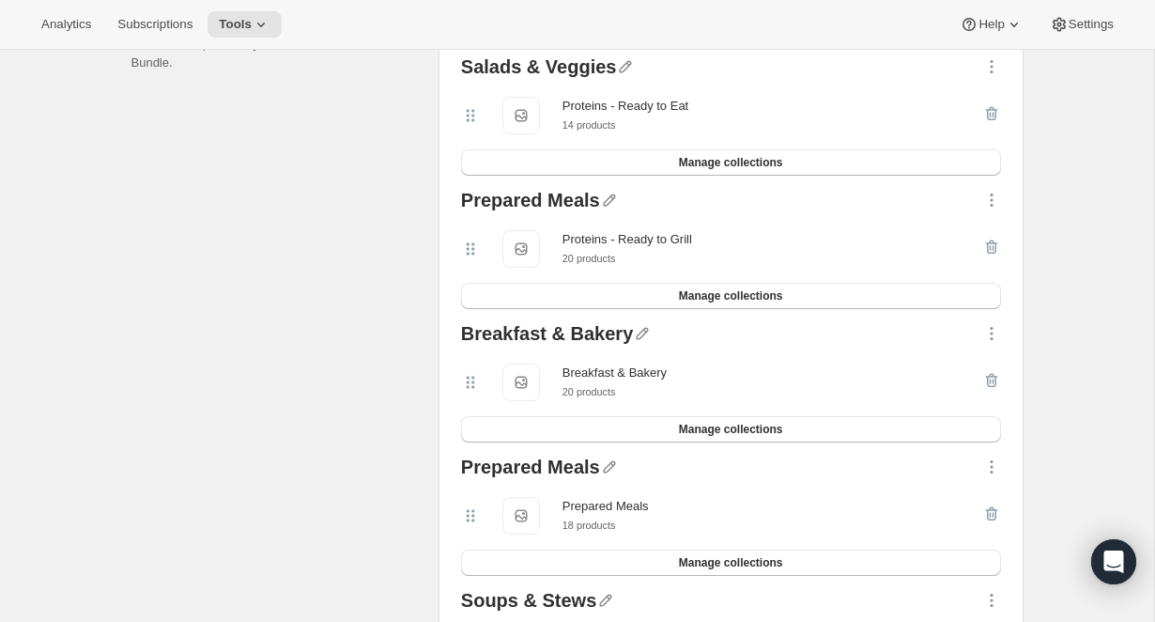
scroll to position [505, 0]
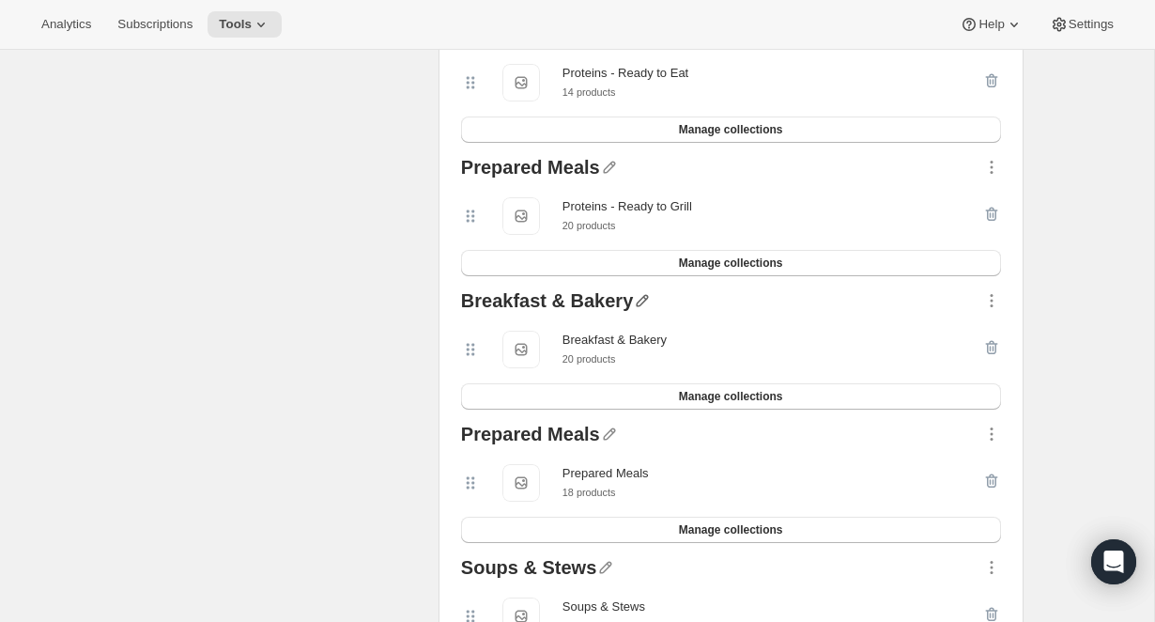
click at [637, 299] on icon "button" at bounding box center [643, 301] width 12 height 12
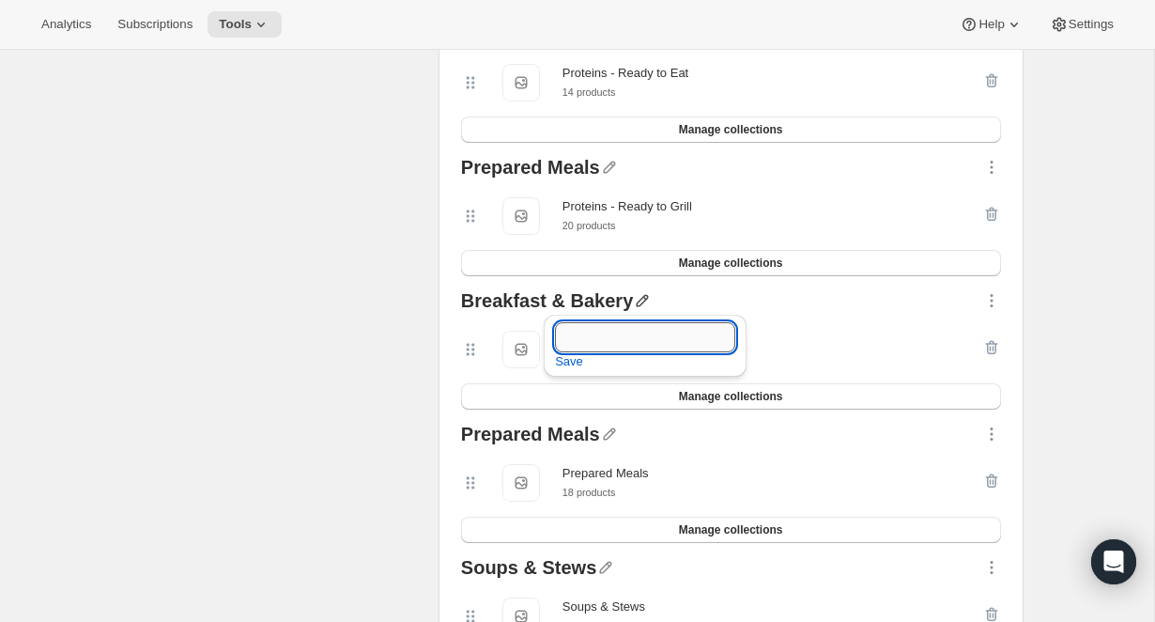
click at [608, 331] on input "text" at bounding box center [645, 337] width 180 height 30
type input "Soups & Stews"
click at [576, 361] on span "Save" at bounding box center [569, 361] width 28 height 19
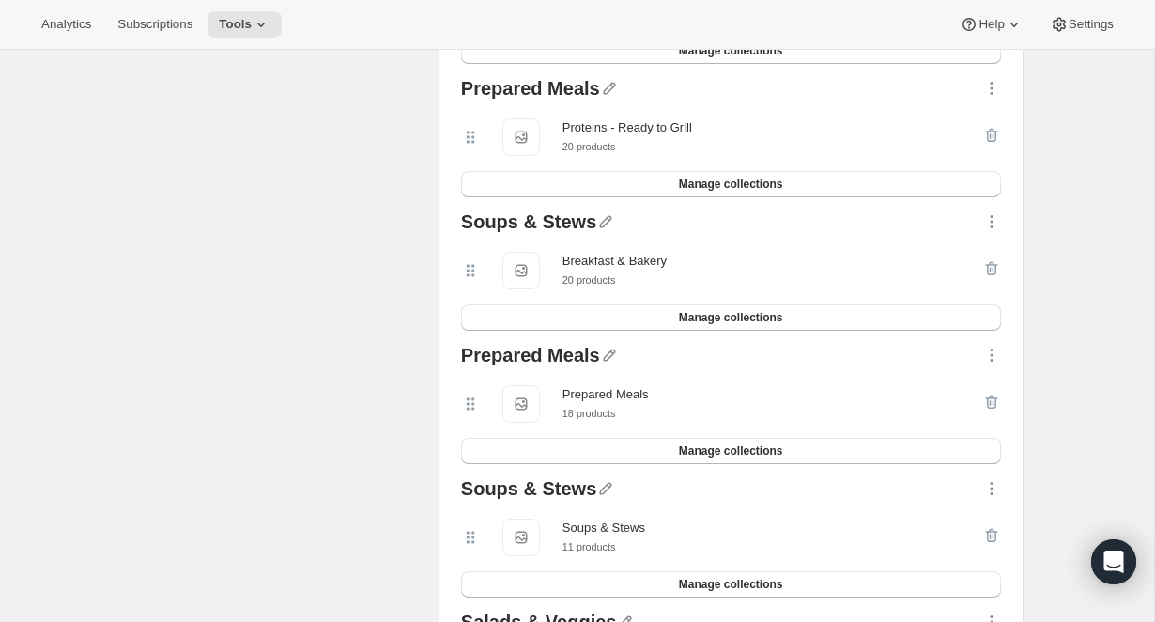
scroll to position [586, 0]
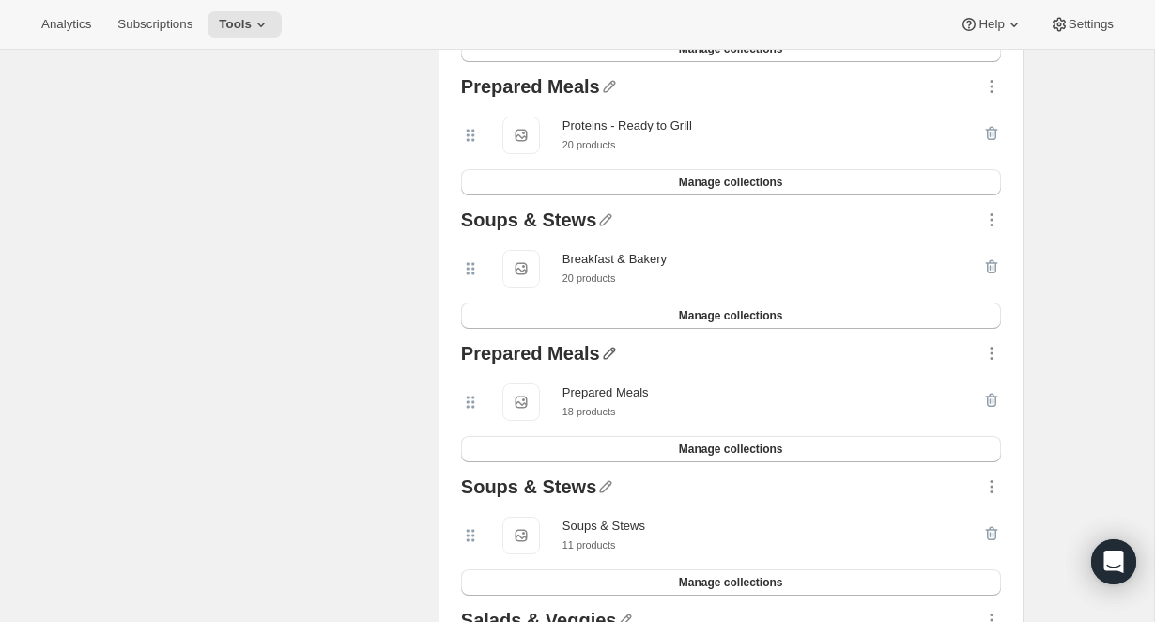
click at [611, 348] on icon "button" at bounding box center [609, 353] width 19 height 19
click at [602, 382] on input "text" at bounding box center [615, 390] width 180 height 30
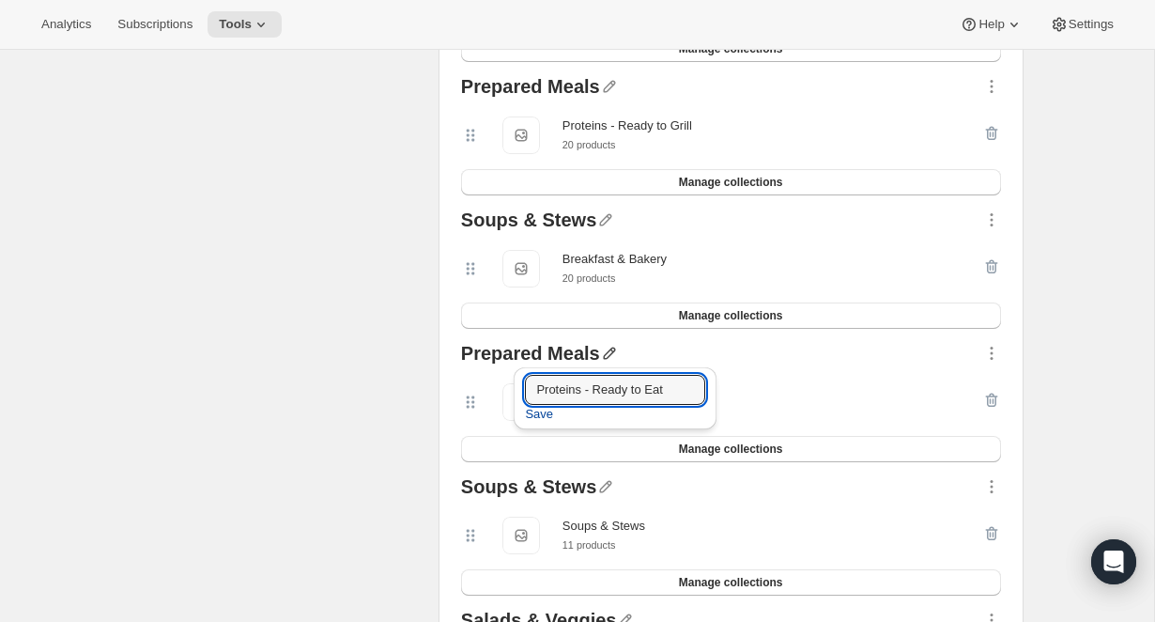
type input "Proteins - Ready to Eat"
click at [549, 415] on span "Save" at bounding box center [539, 414] width 28 height 19
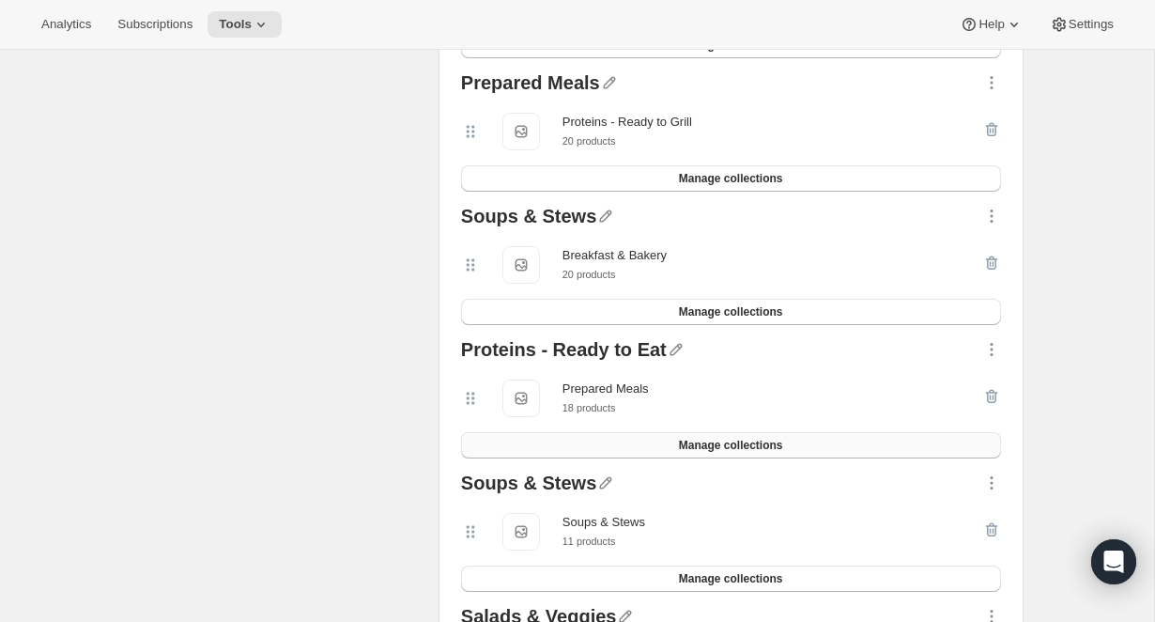
scroll to position [640, 0]
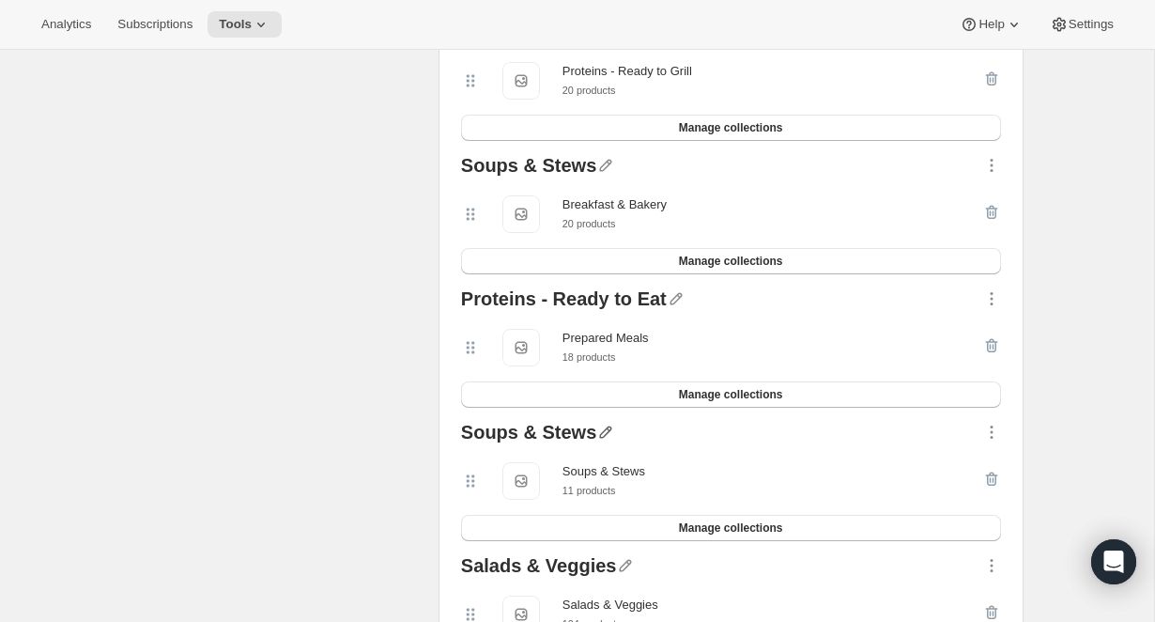
click at [601, 430] on icon "button" at bounding box center [606, 432] width 12 height 12
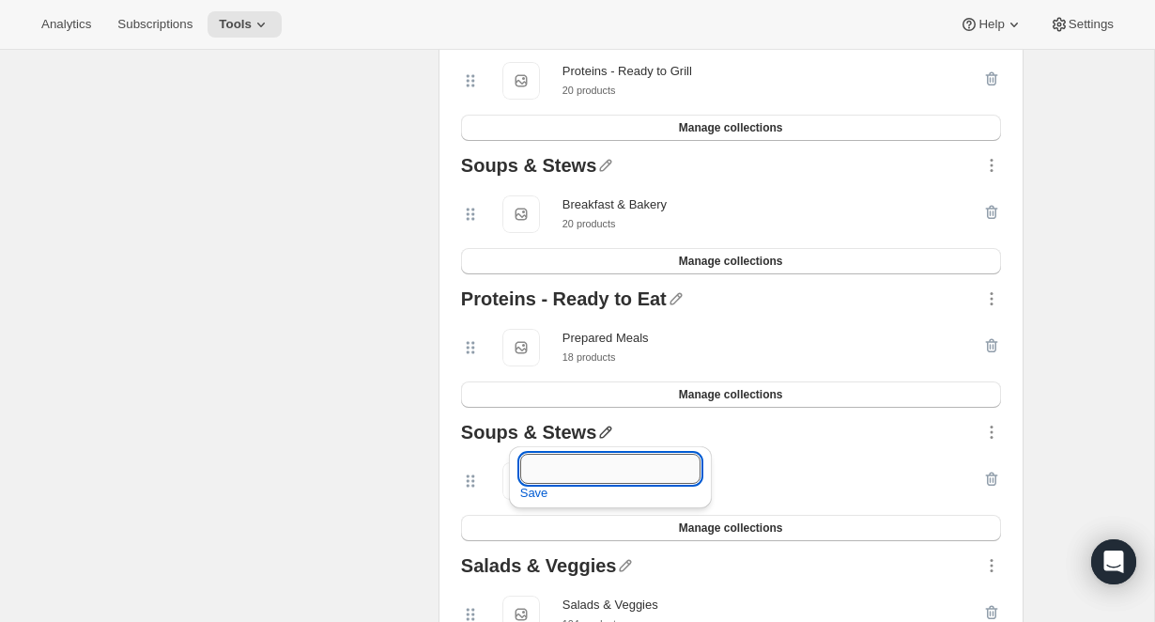
click at [539, 467] on input "text" at bounding box center [610, 469] width 180 height 30
type input "Proteins - Ready to Grill"
click at [520, 496] on span "Save" at bounding box center [534, 493] width 28 height 19
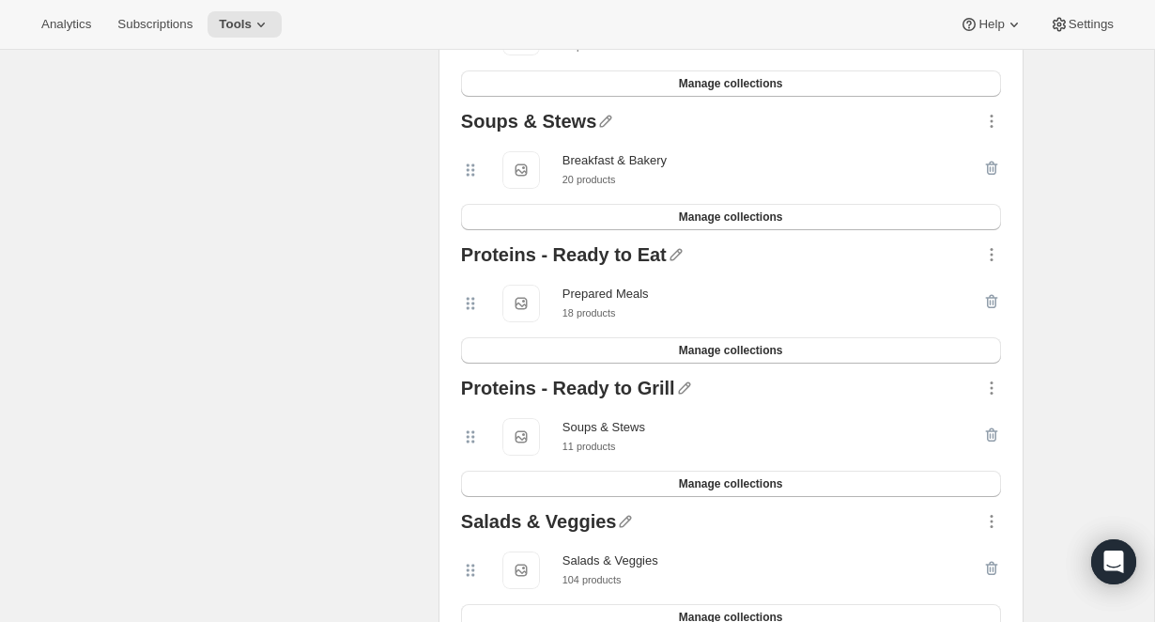
scroll to position [716, 0]
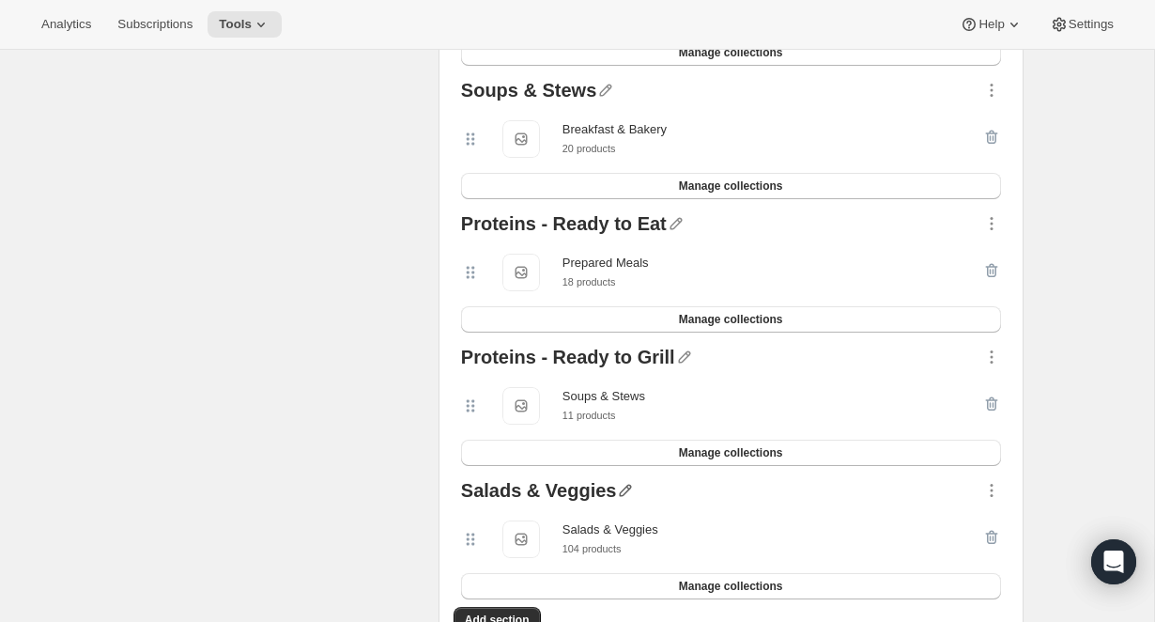
click at [626, 495] on icon "button" at bounding box center [625, 490] width 19 height 19
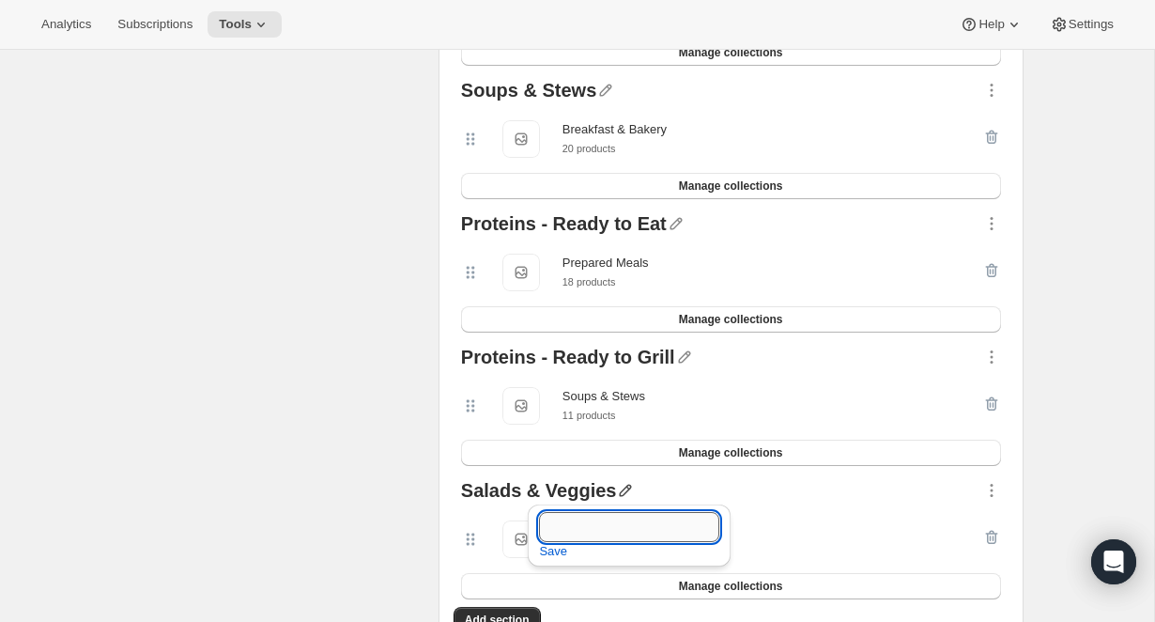
click at [562, 521] on input "text" at bounding box center [629, 527] width 180 height 30
type input "Frozen Meals"
click at [549, 550] on span "Save" at bounding box center [553, 551] width 28 height 19
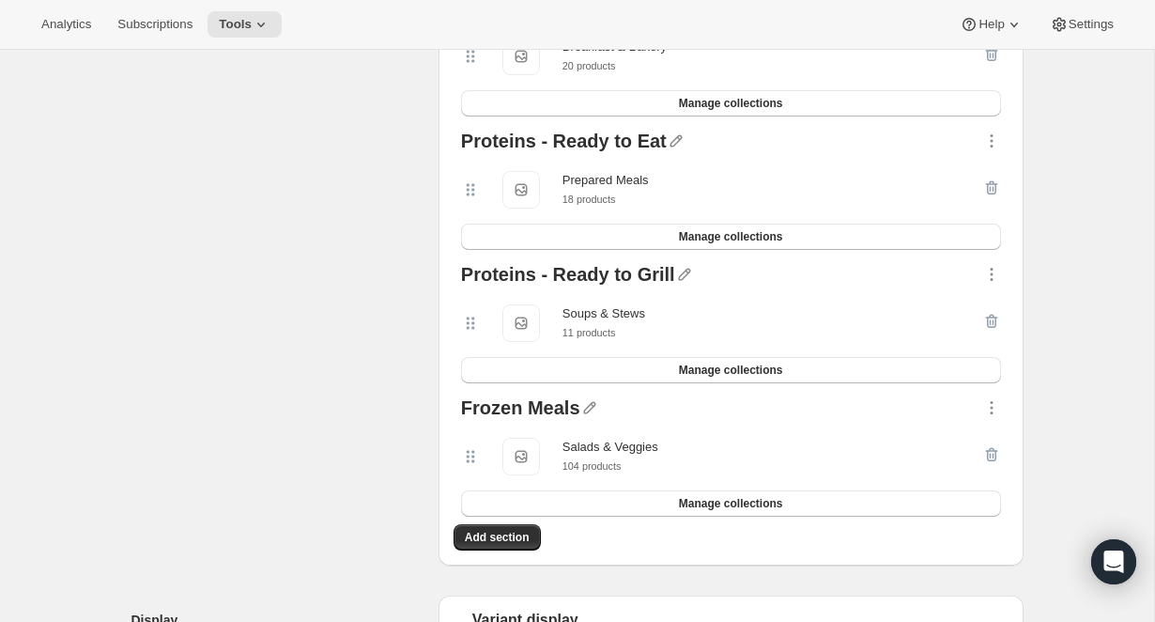
scroll to position [803, 0]
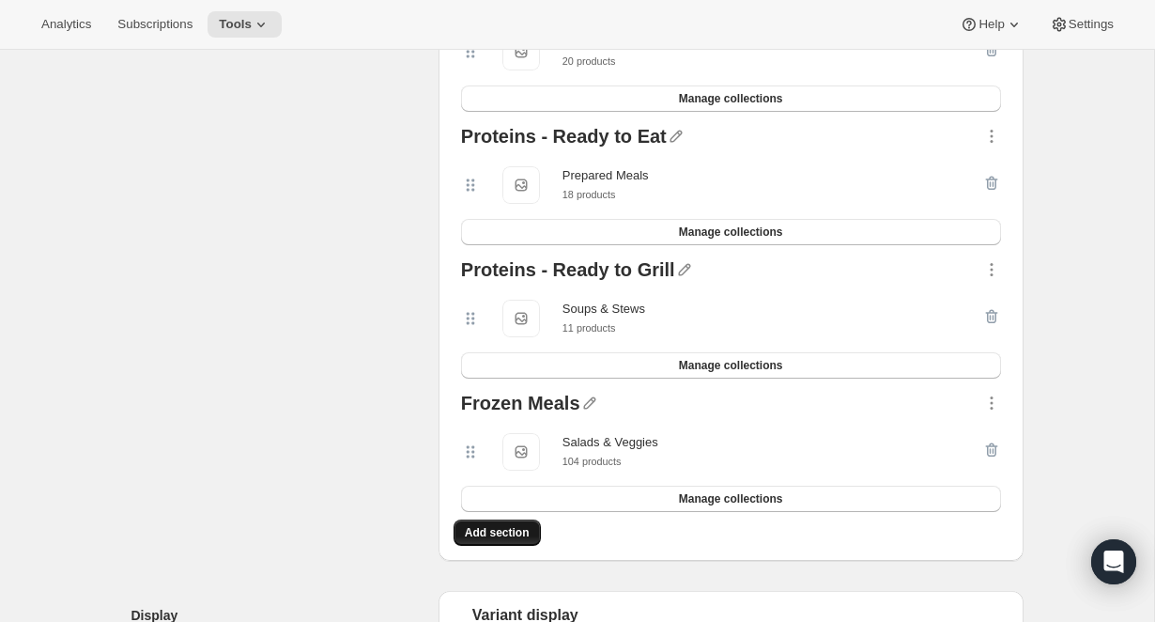
click at [522, 534] on span "Add section" at bounding box center [497, 532] width 65 height 15
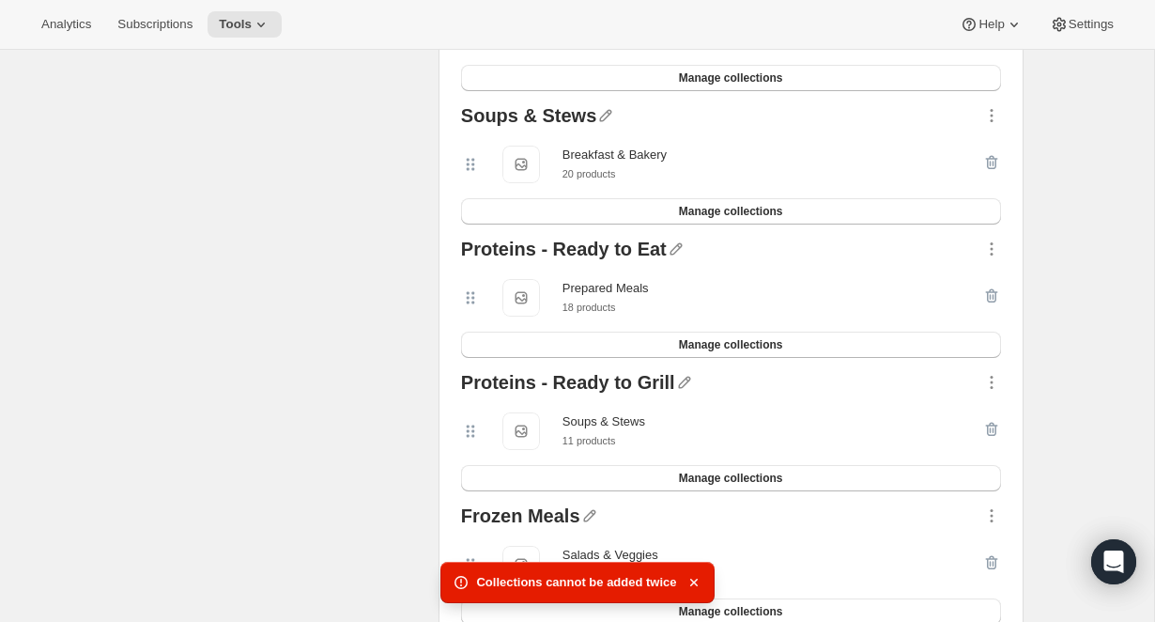
scroll to position [611, 0]
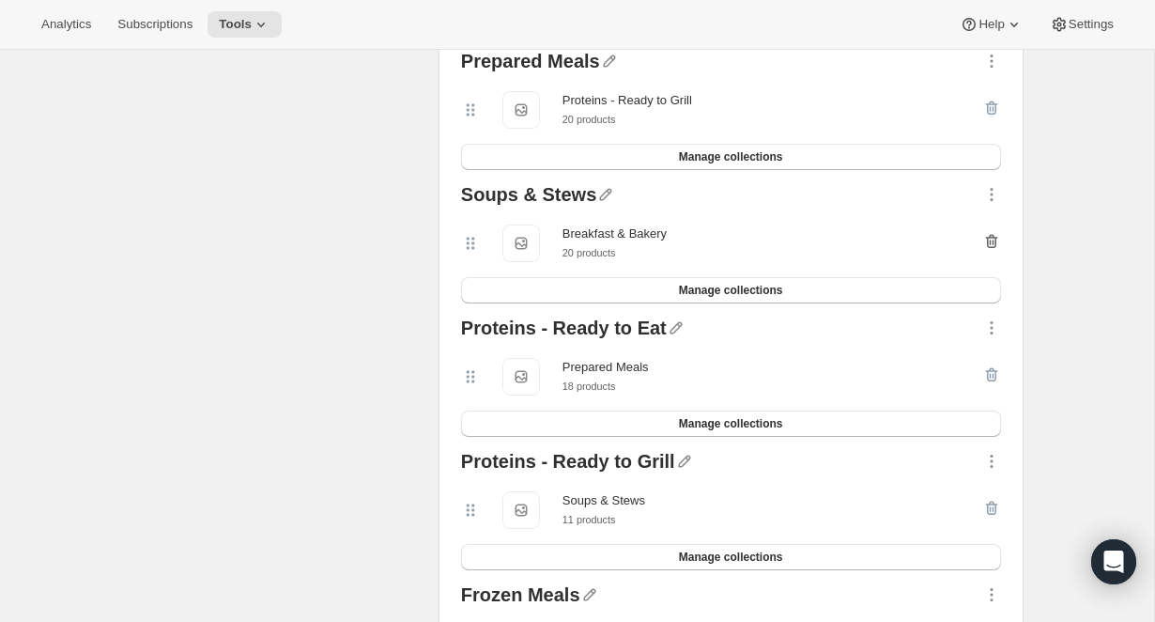
click at [992, 239] on icon "button" at bounding box center [991, 241] width 19 height 19
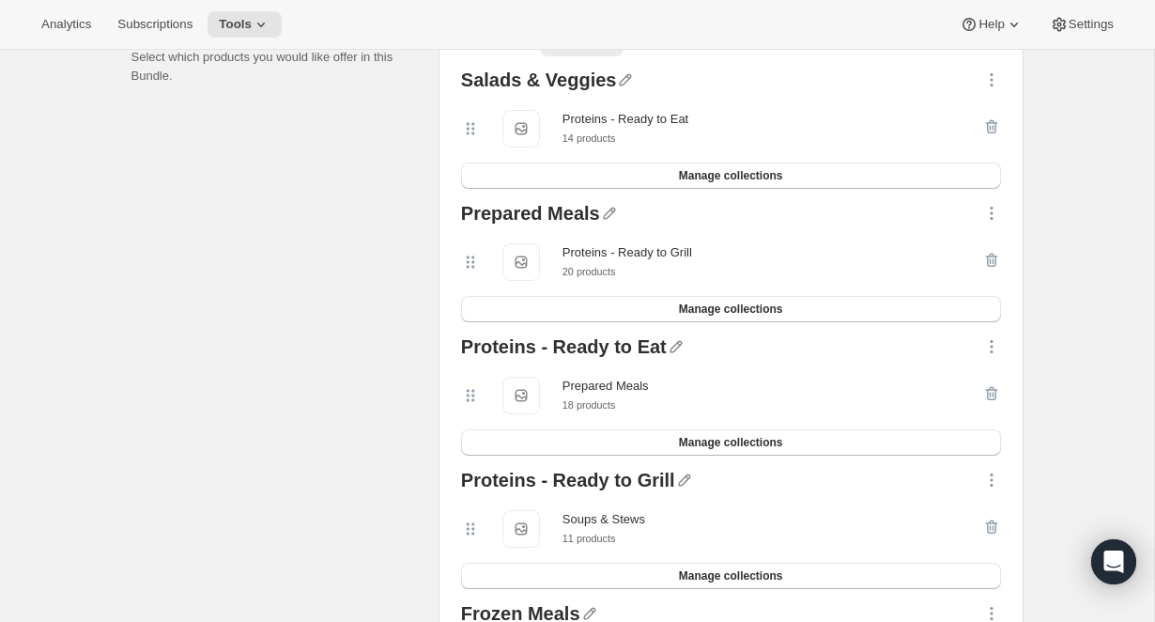
scroll to position [381, 0]
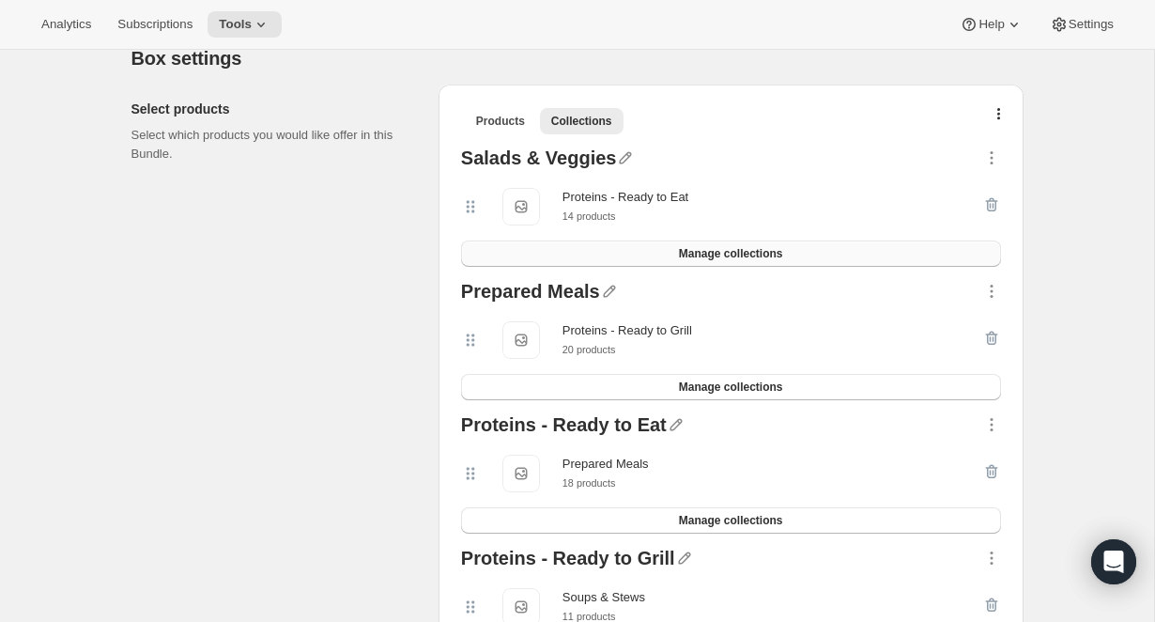
click at [711, 249] on span "Manage collections" at bounding box center [731, 253] width 104 height 15
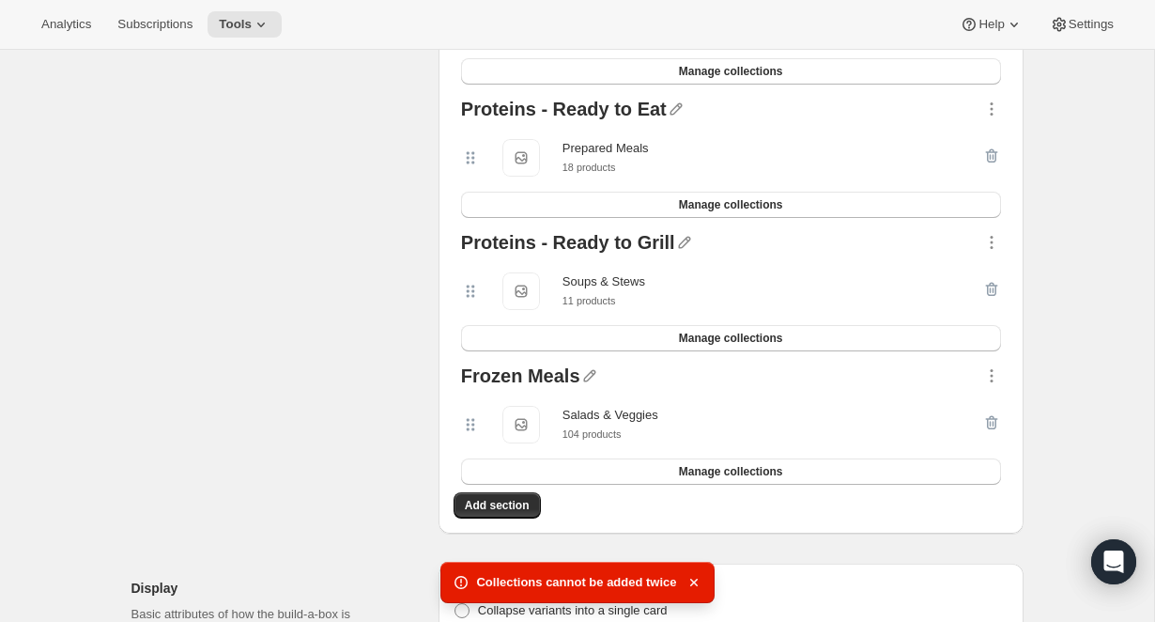
scroll to position [694, 0]
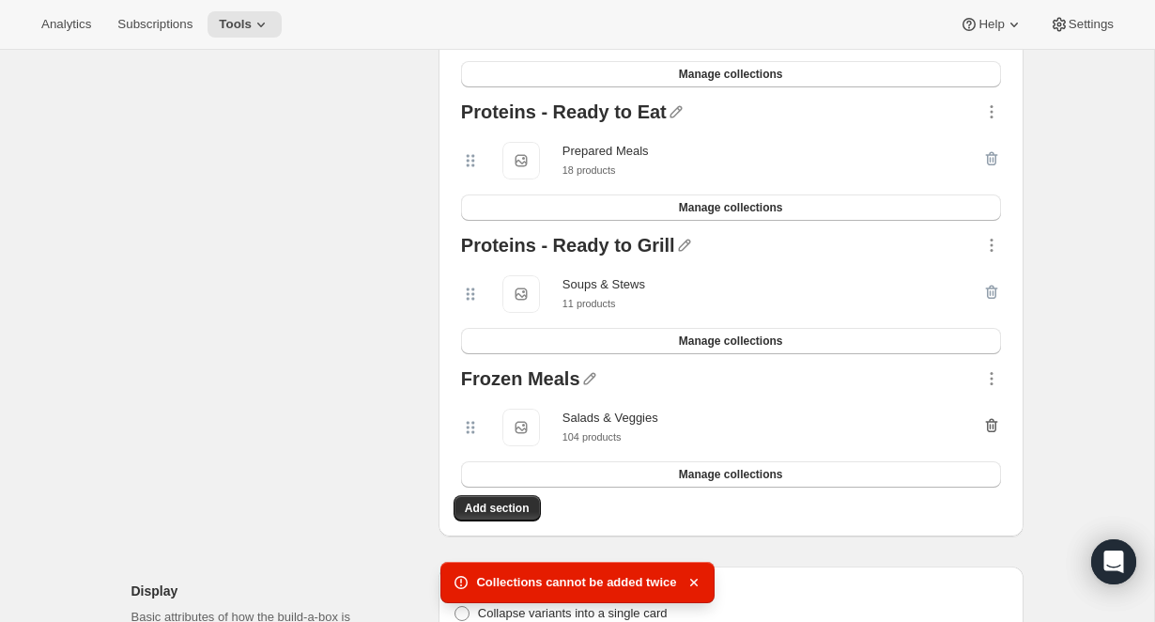
click at [991, 420] on icon "button" at bounding box center [991, 426] width 12 height 14
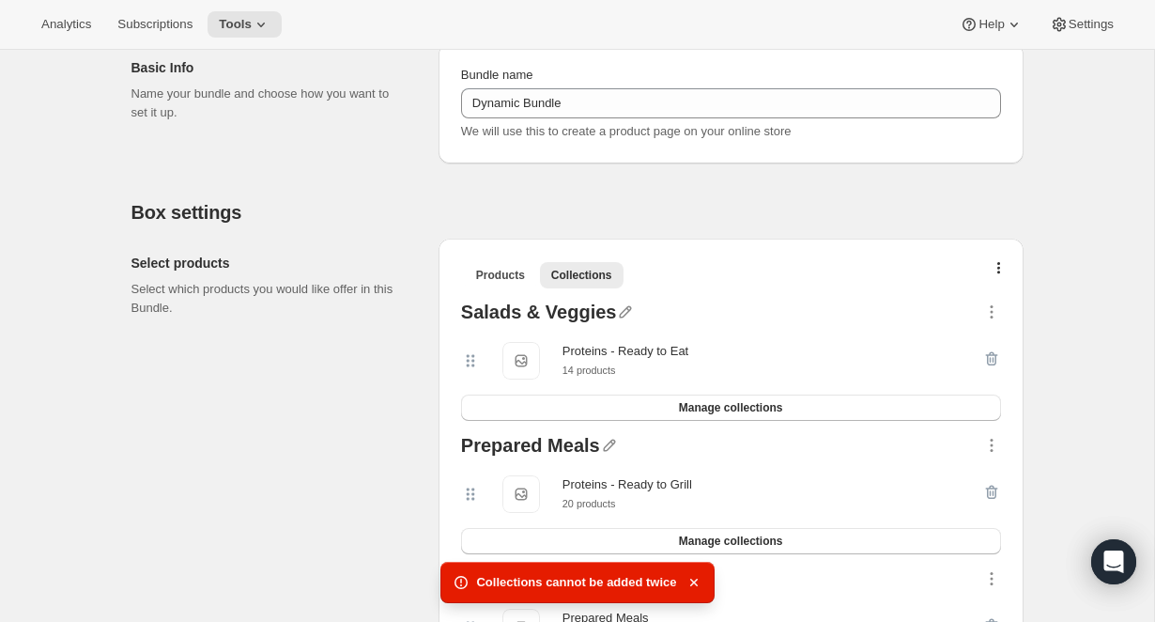
scroll to position [223, 0]
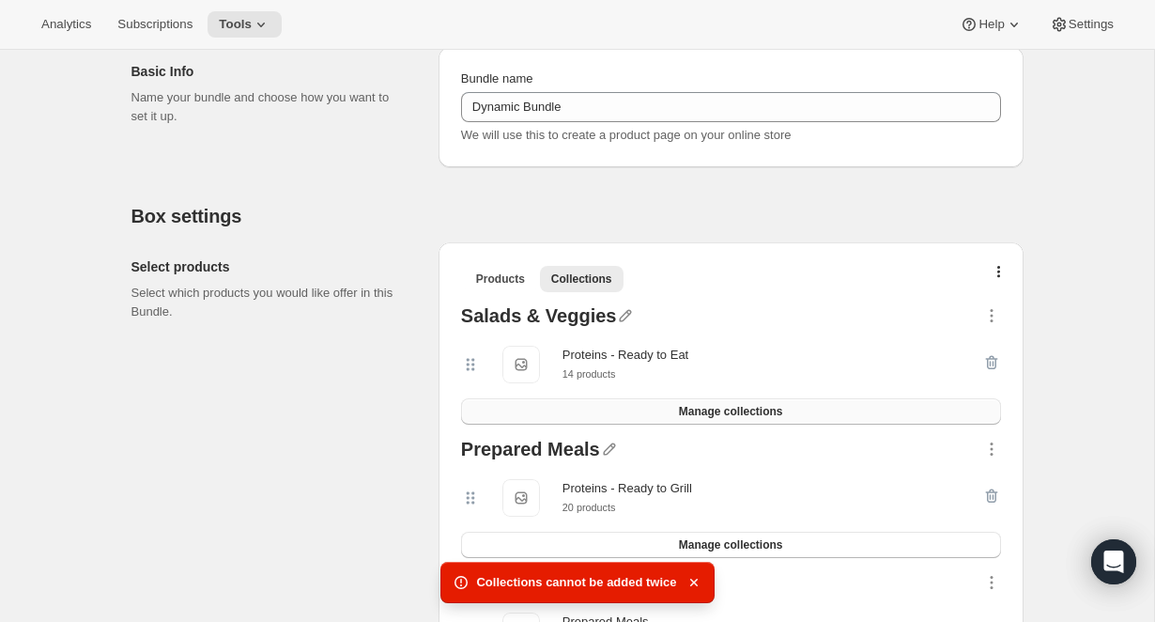
click at [694, 404] on span "Manage collections" at bounding box center [731, 411] width 104 height 15
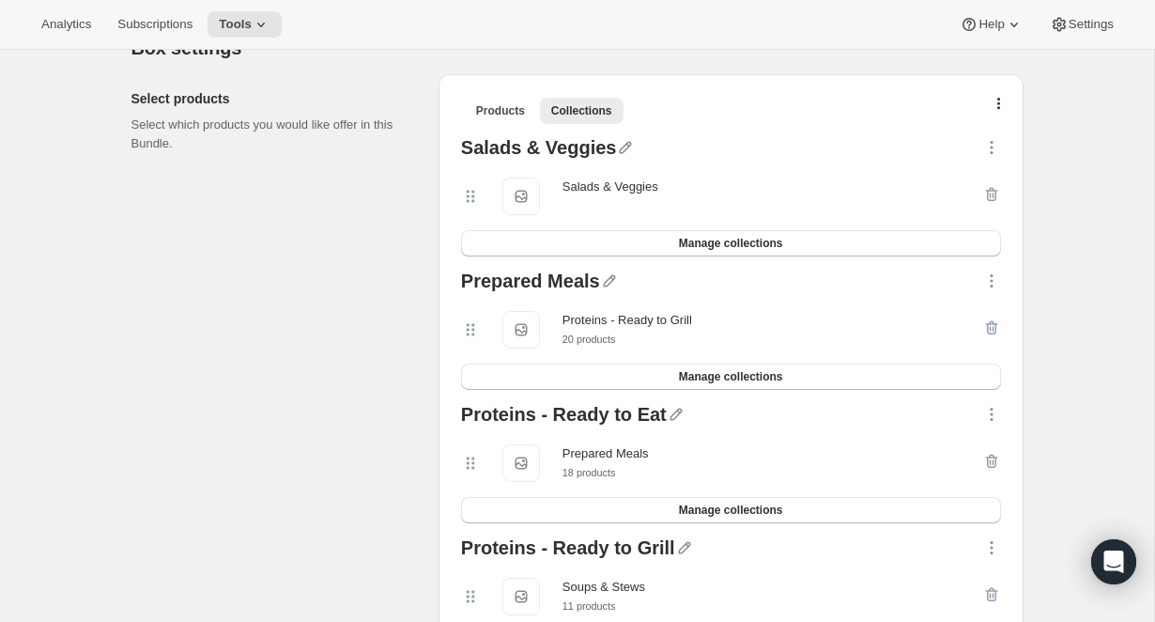
scroll to position [387, 0]
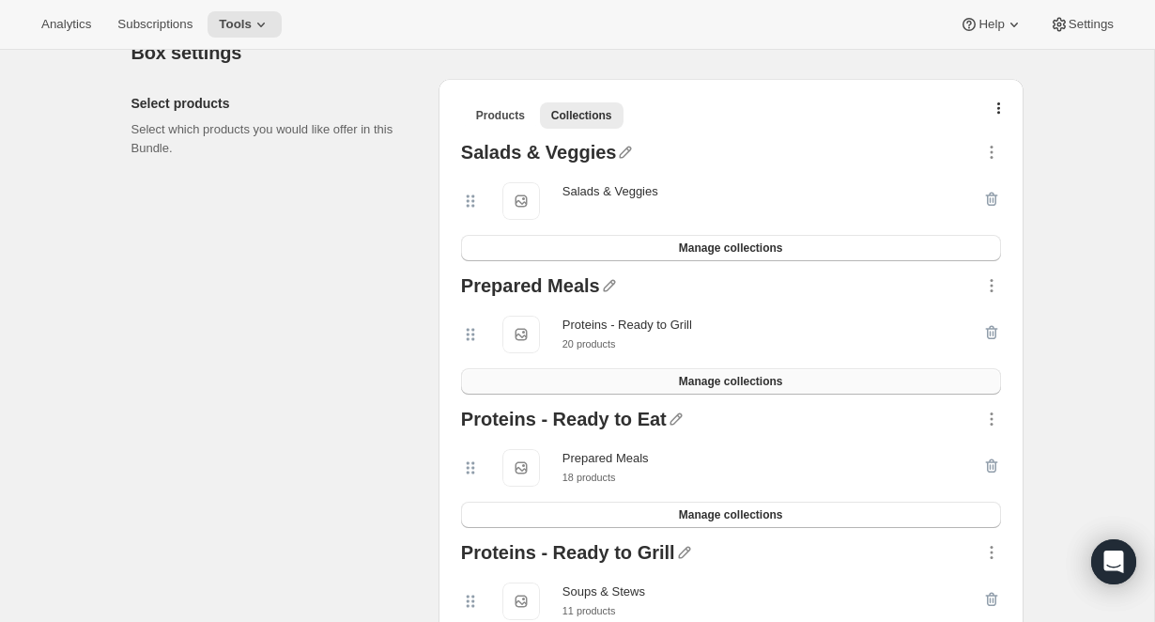
click at [731, 379] on span "Manage collections" at bounding box center [731, 381] width 104 height 15
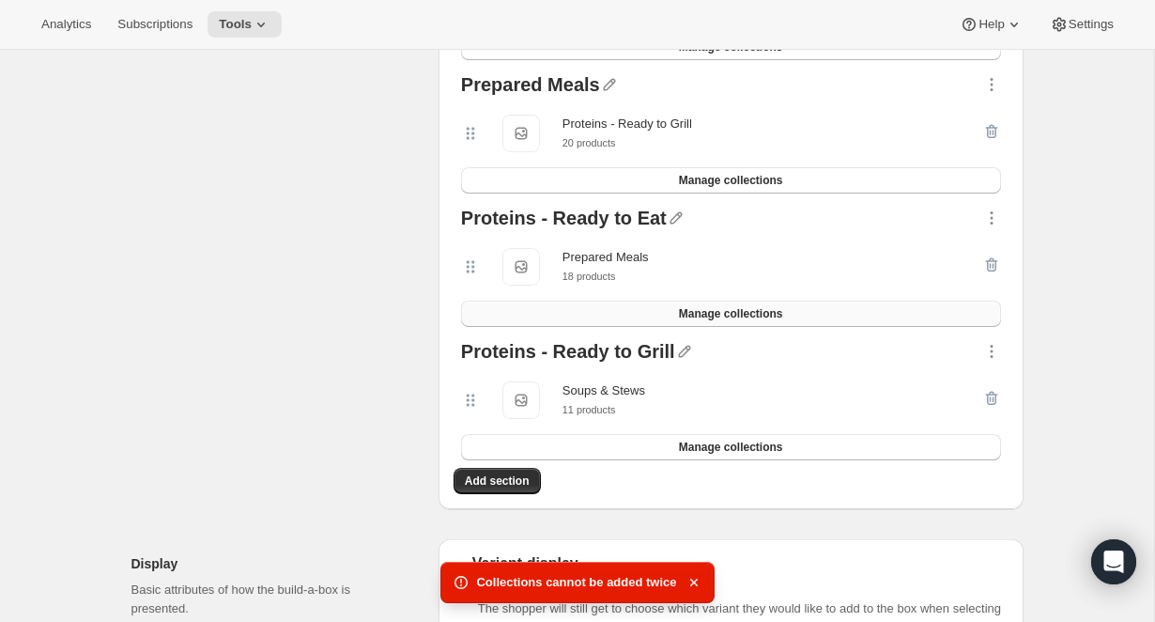
scroll to position [584, 0]
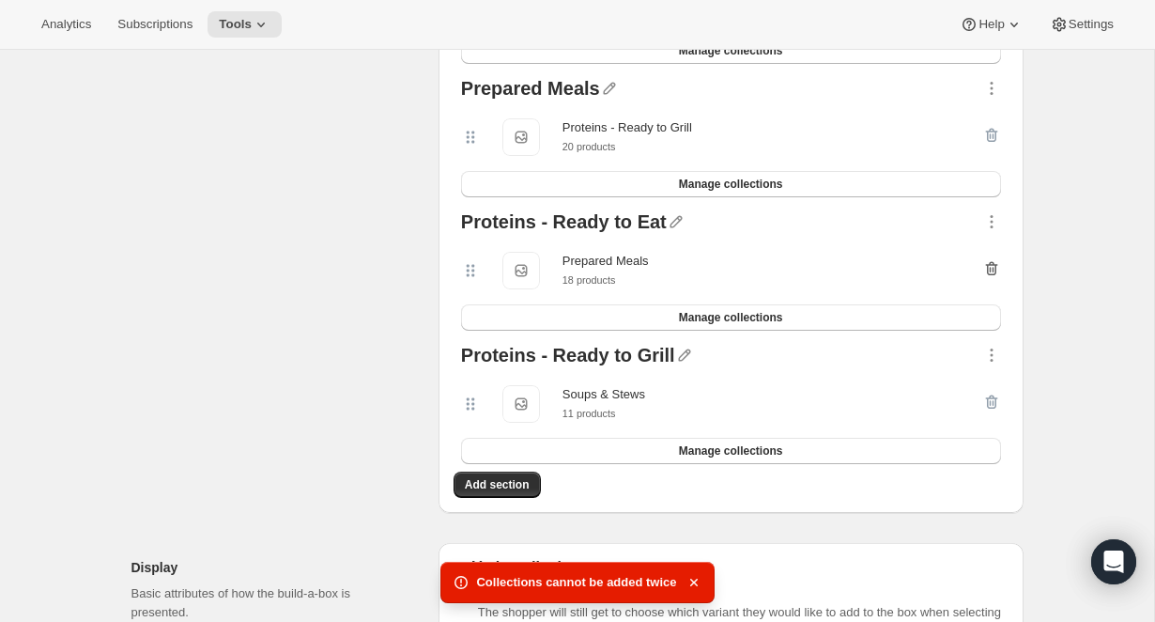
click at [992, 269] on icon "button" at bounding box center [993, 270] width 2 height 6
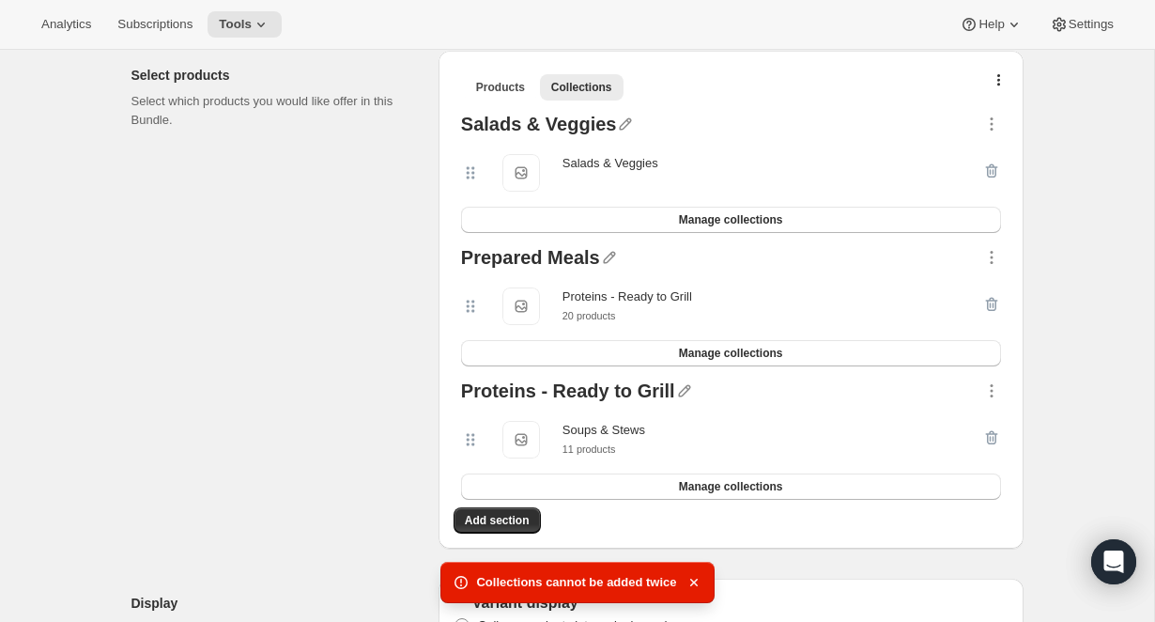
scroll to position [413, 0]
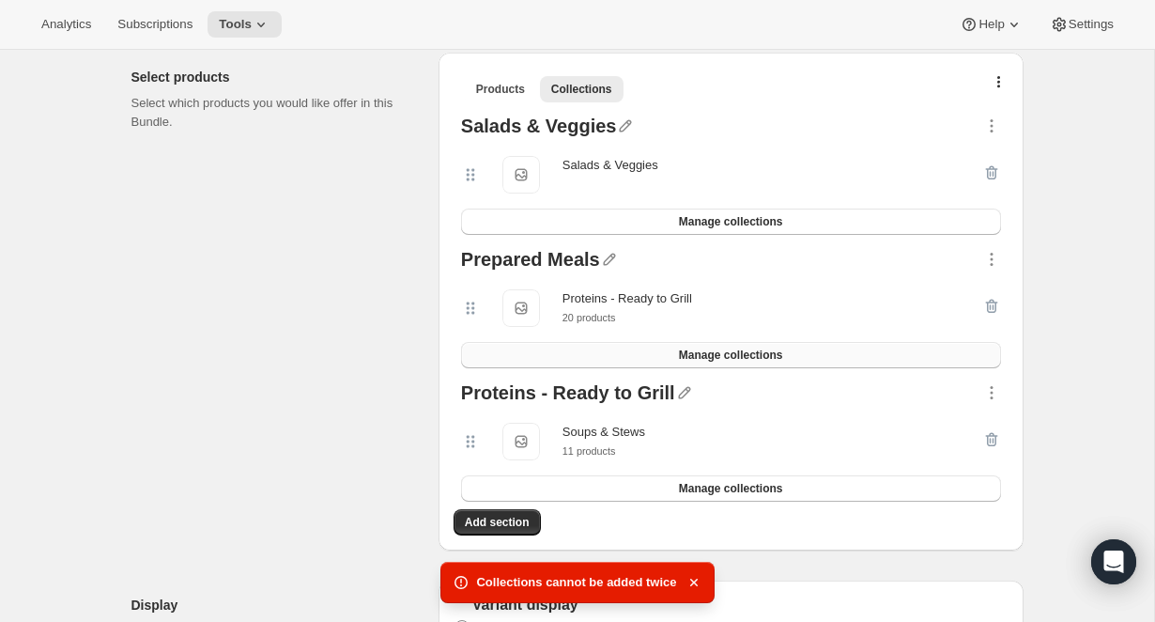
click at [671, 346] on button "Manage collections" at bounding box center [731, 355] width 540 height 26
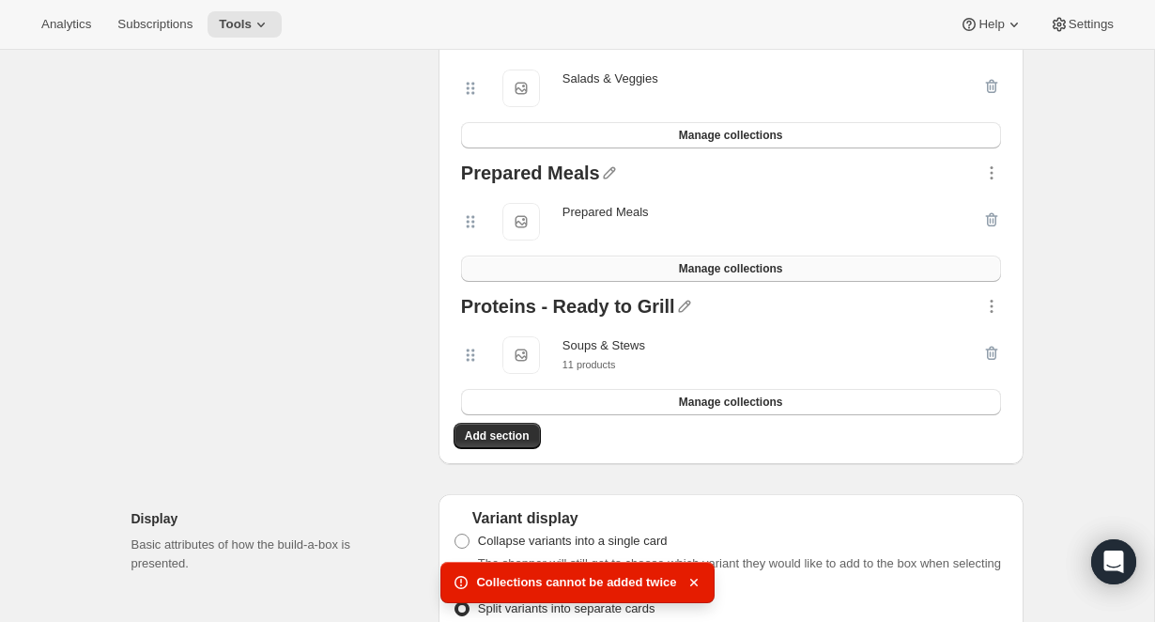
scroll to position [505, 0]
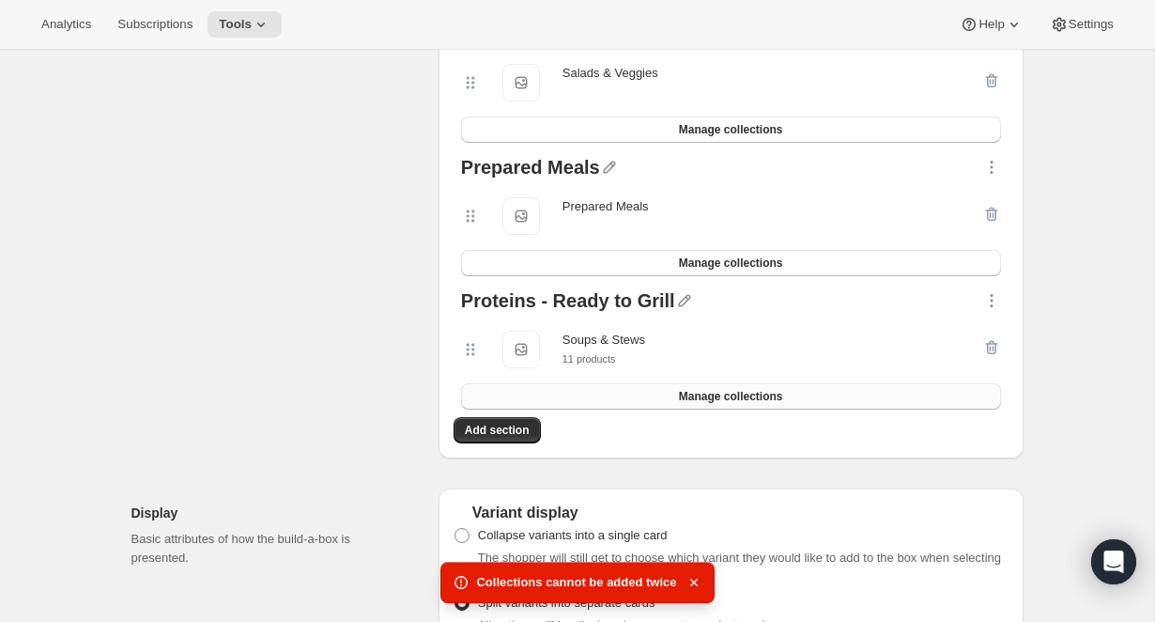
click at [682, 394] on span "Manage collections" at bounding box center [731, 396] width 104 height 15
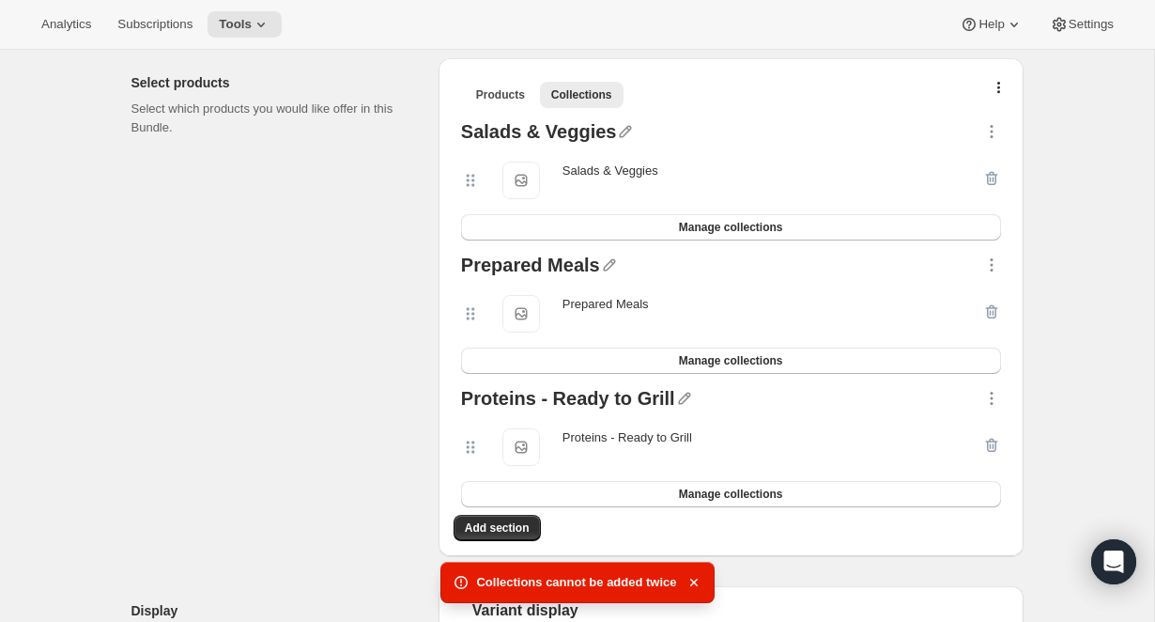
scroll to position [404, 0]
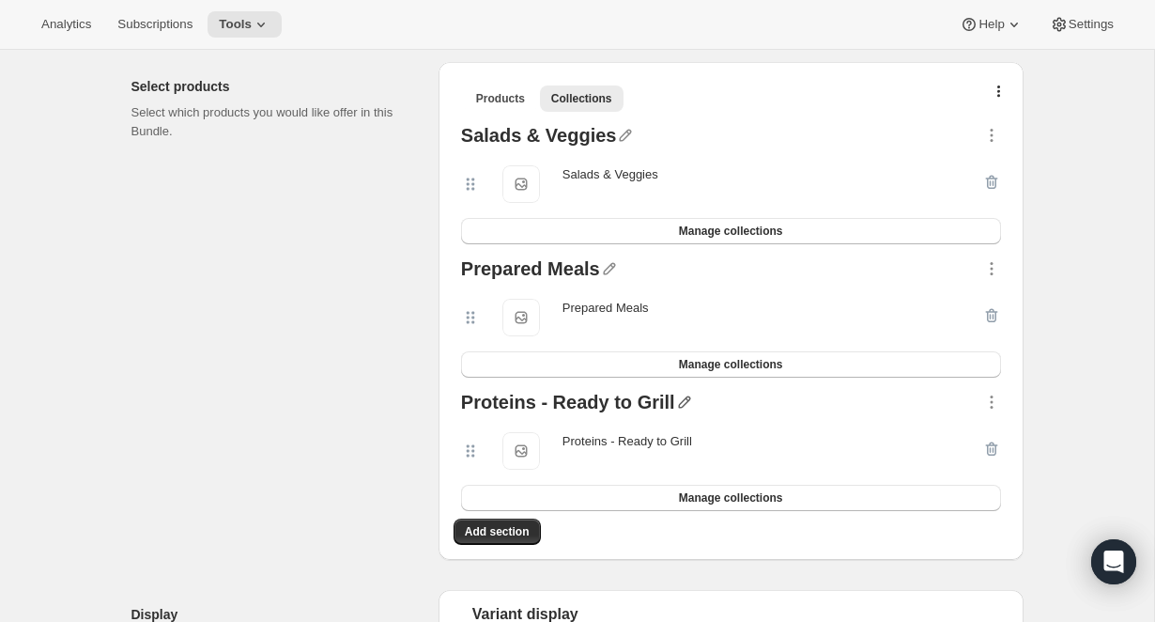
click at [679, 394] on icon "button" at bounding box center [684, 401] width 19 height 19
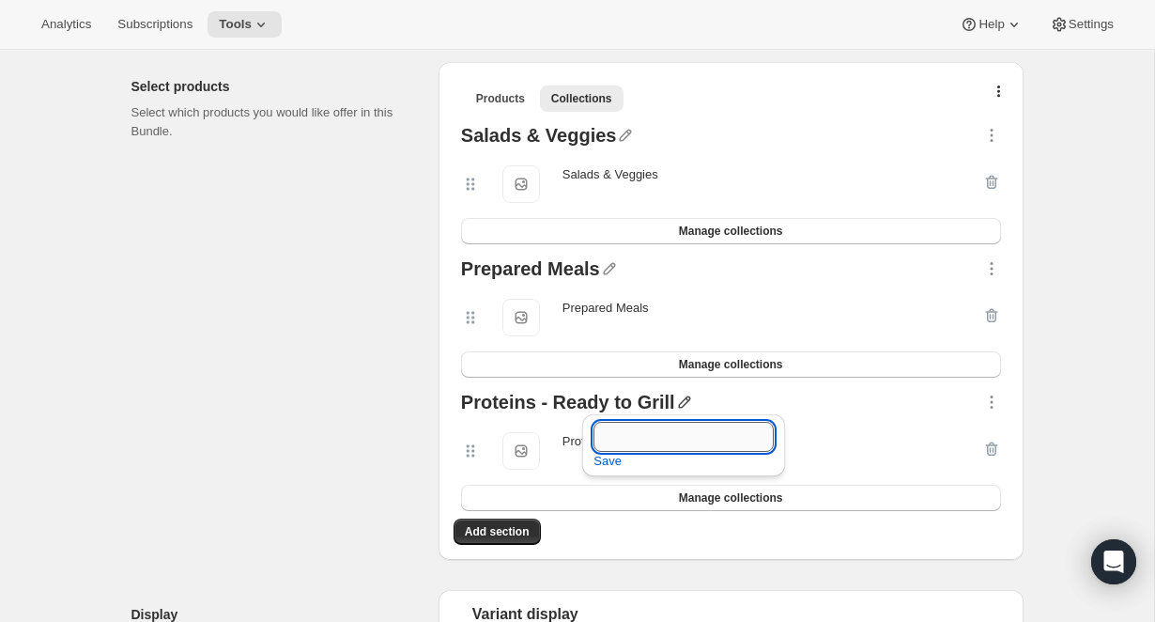
click at [638, 429] on input "text" at bounding box center [683, 437] width 180 height 30
type input "Soups & Stews"
click at [602, 465] on span "Save" at bounding box center [607, 461] width 28 height 19
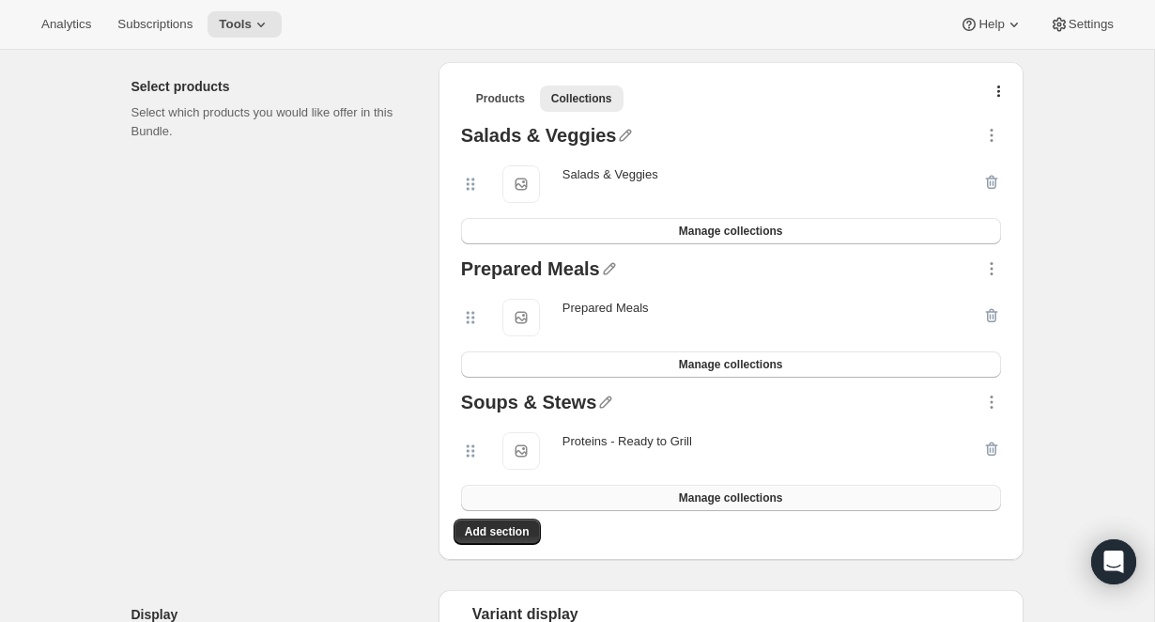
click at [728, 487] on button "Manage collections" at bounding box center [731, 498] width 540 height 26
click at [515, 532] on span "Add section" at bounding box center [497, 531] width 65 height 15
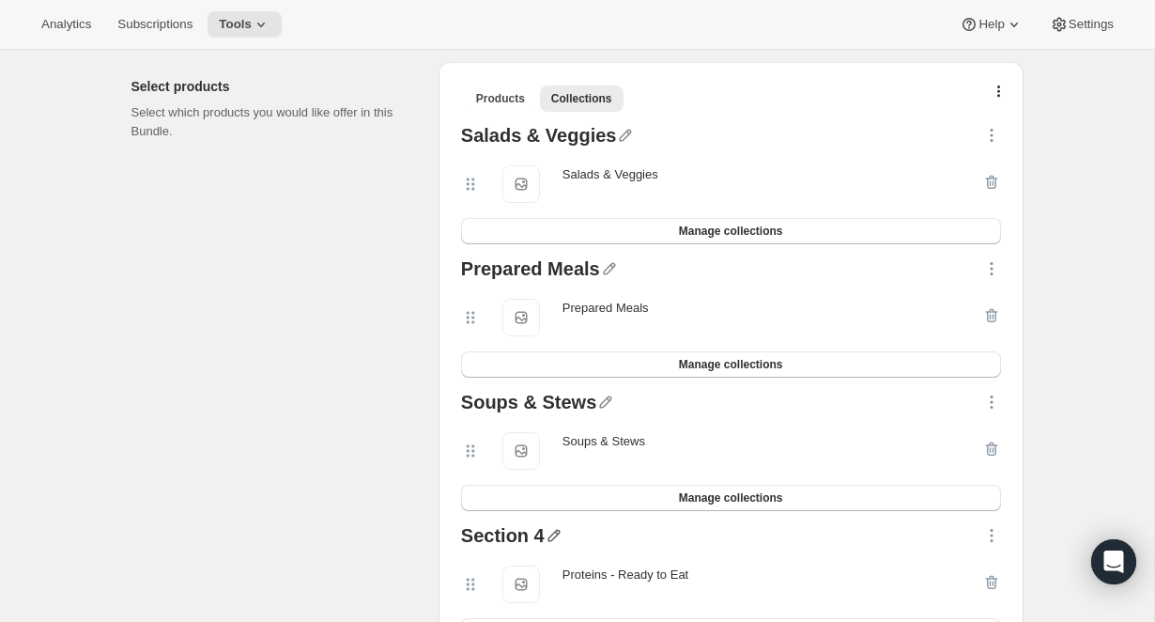
click at [559, 528] on icon "button" at bounding box center [554, 535] width 19 height 19
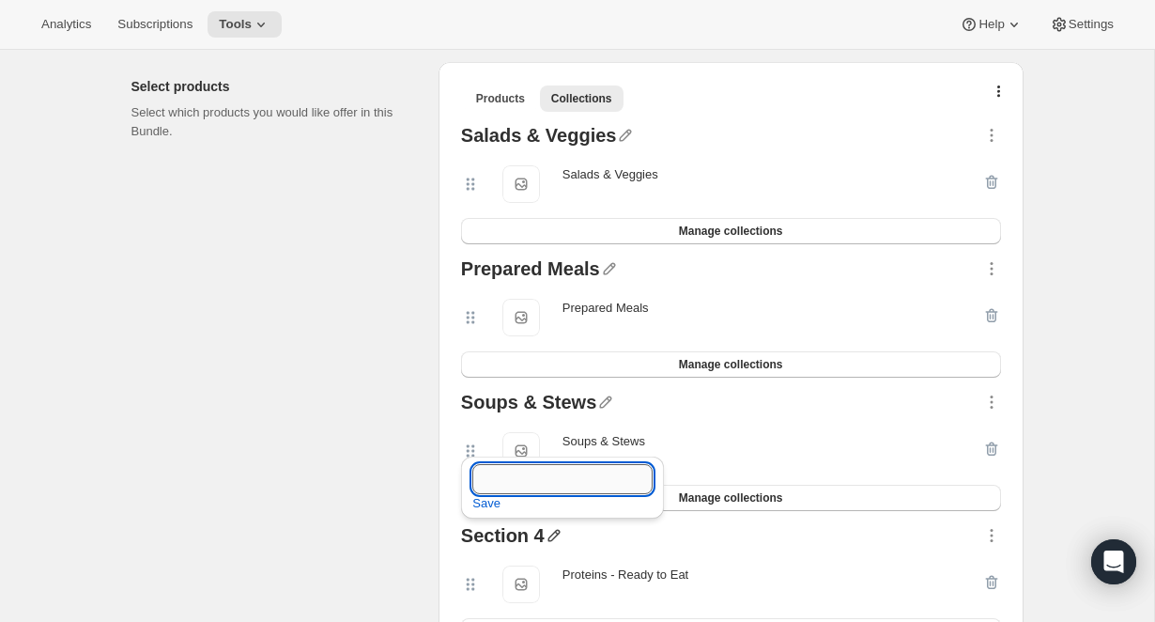
click at [521, 477] on input "text" at bounding box center [562, 479] width 180 height 30
type input "Proteins - Ready to Eat"
click at [477, 502] on span "Save" at bounding box center [486, 503] width 28 height 19
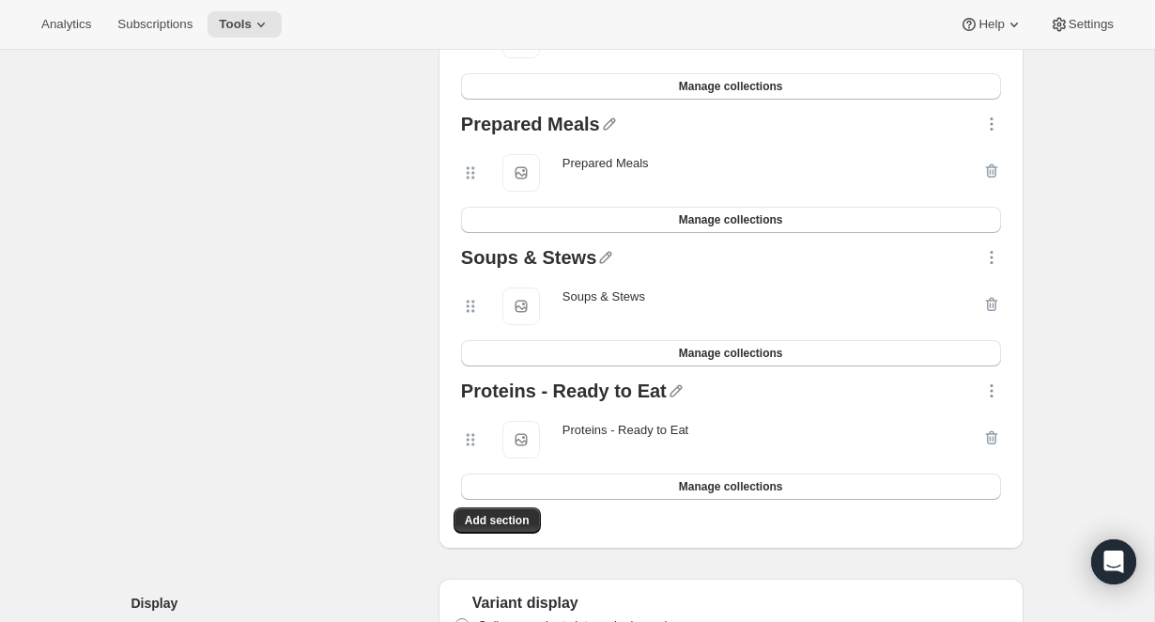
scroll to position [555, 0]
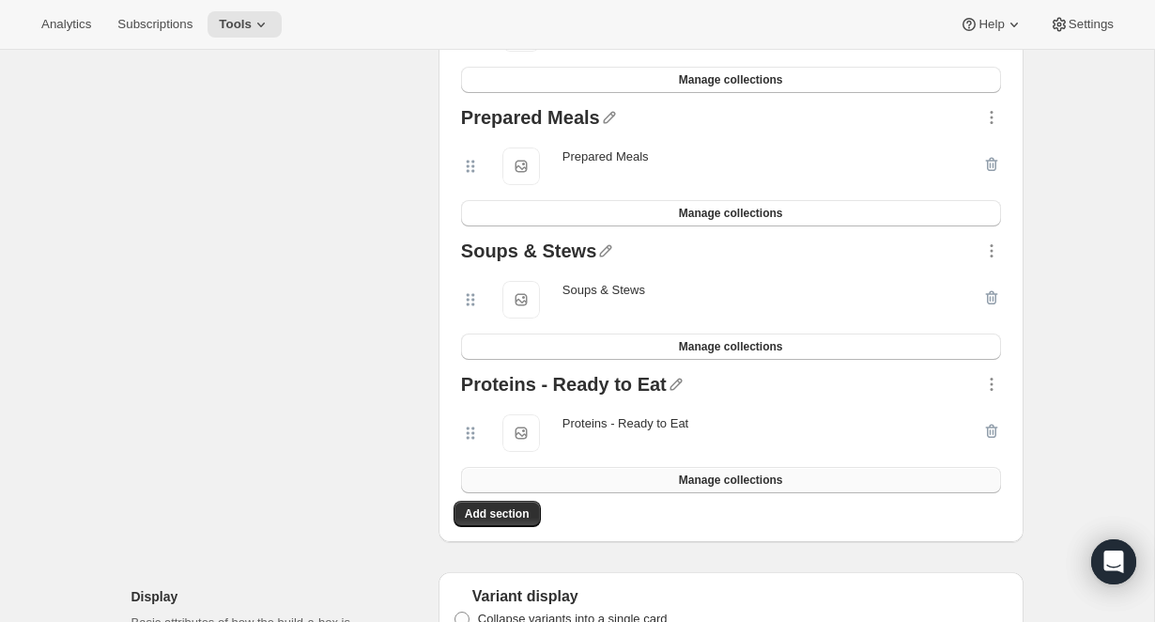
click at [723, 478] on span "Manage collections" at bounding box center [731, 479] width 104 height 15
click at [520, 511] on span "Add section" at bounding box center [497, 513] width 65 height 15
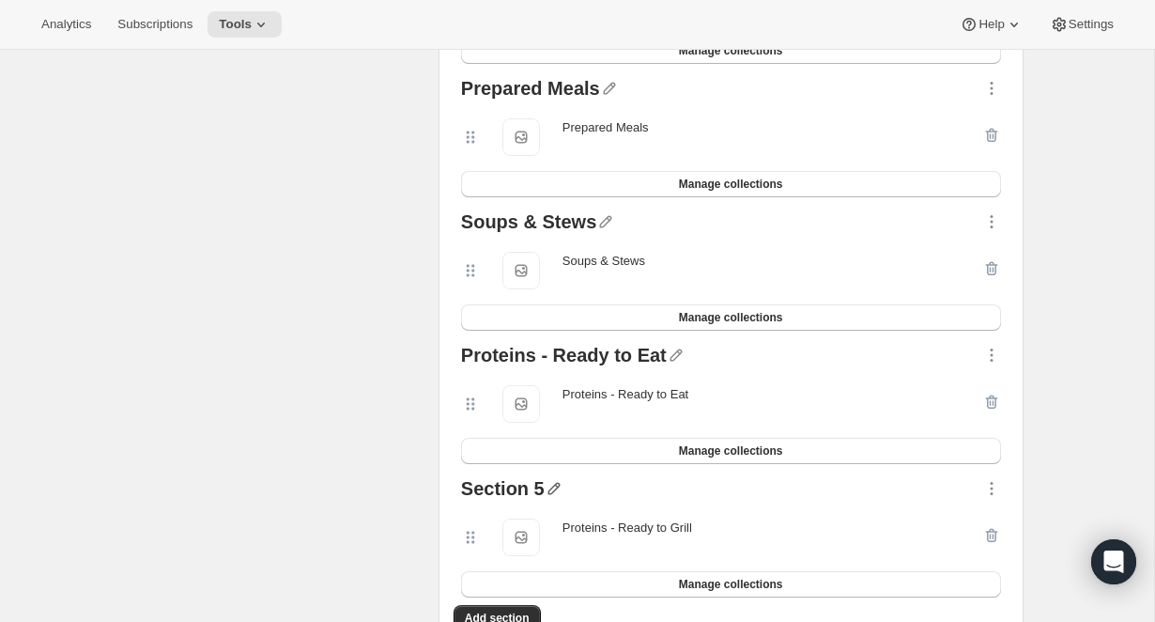
click at [548, 488] on icon "button" at bounding box center [554, 488] width 19 height 19
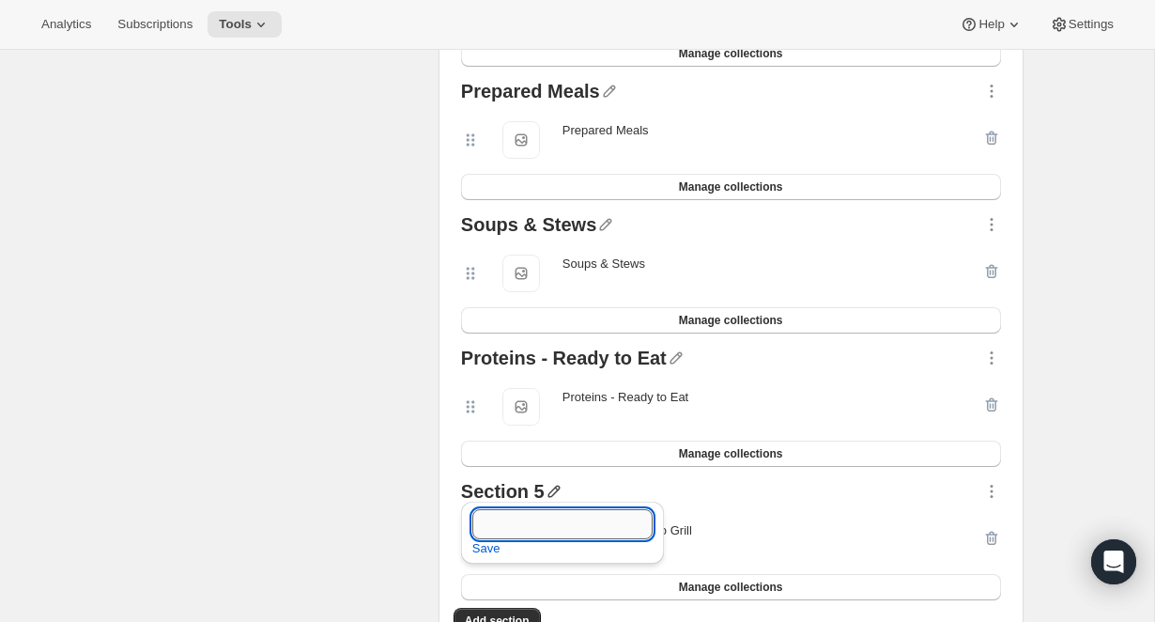
click at [500, 513] on input "text" at bounding box center [562, 524] width 180 height 30
type input "Proteins - Ready to Grill"
click at [472, 544] on span "Save" at bounding box center [486, 548] width 28 height 19
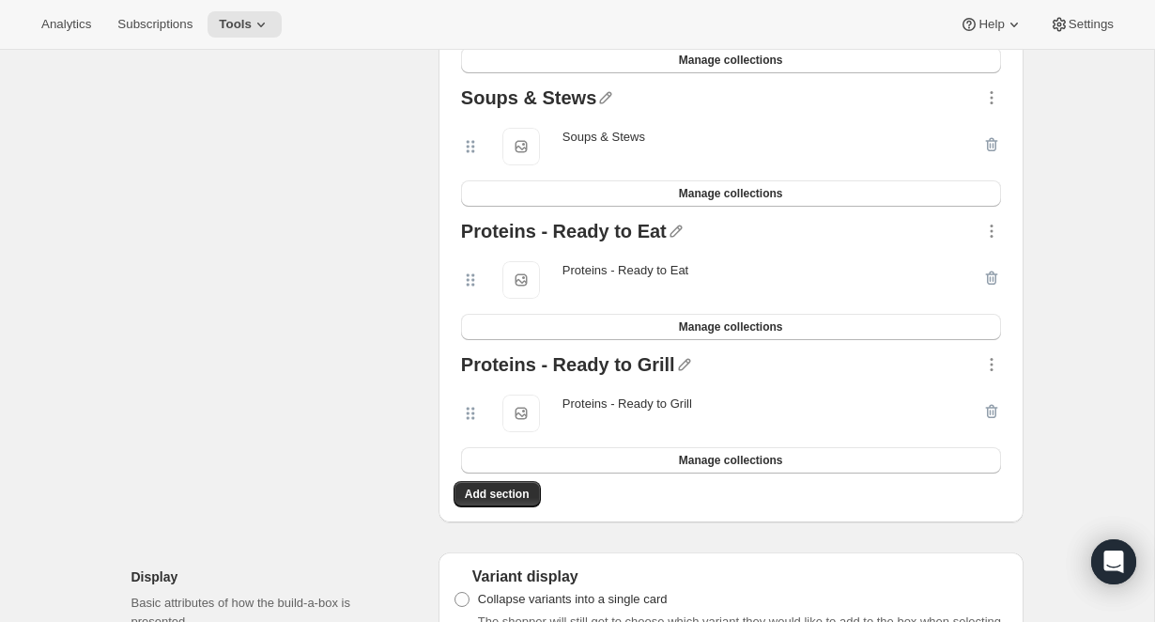
scroll to position [727, 0]
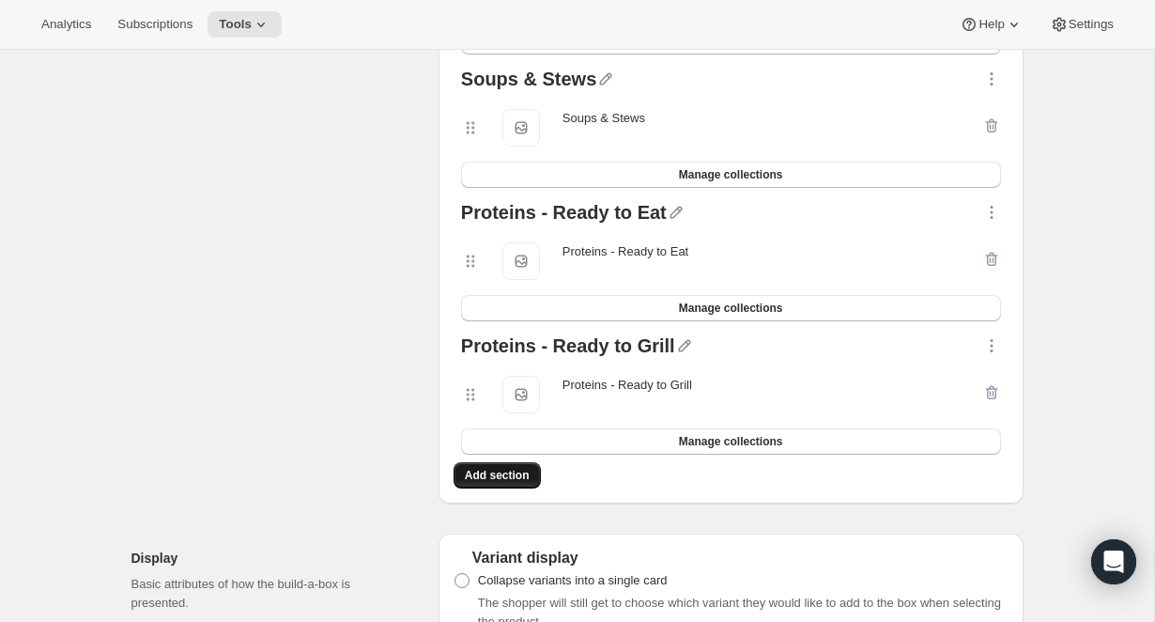
click at [506, 468] on span "Add section" at bounding box center [497, 475] width 65 height 15
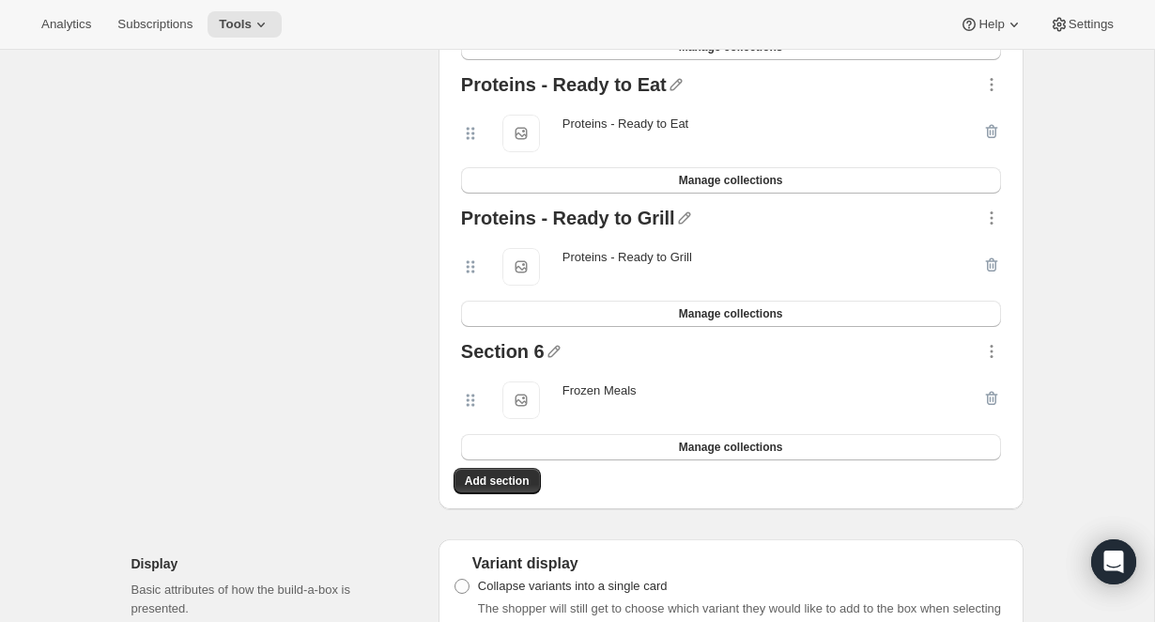
scroll to position [853, 0]
click at [555, 347] on icon "button" at bounding box center [553, 353] width 12 height 12
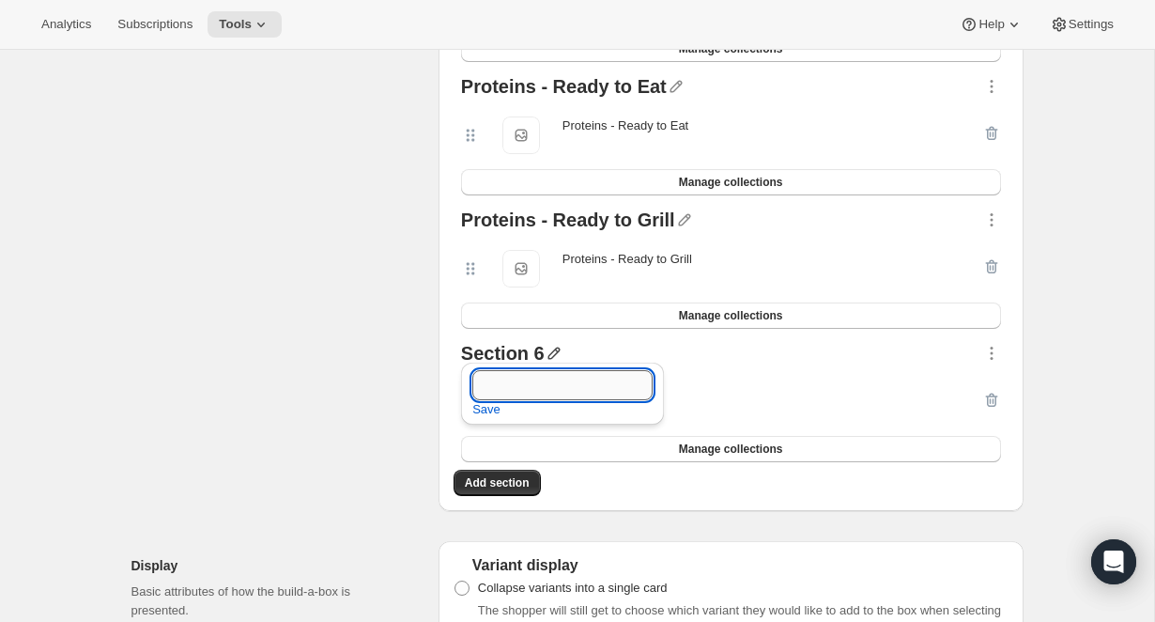
click at [516, 383] on input "text" at bounding box center [562, 385] width 180 height 30
type input "Frozen Meals"
click at [491, 411] on span "Save" at bounding box center [486, 409] width 28 height 19
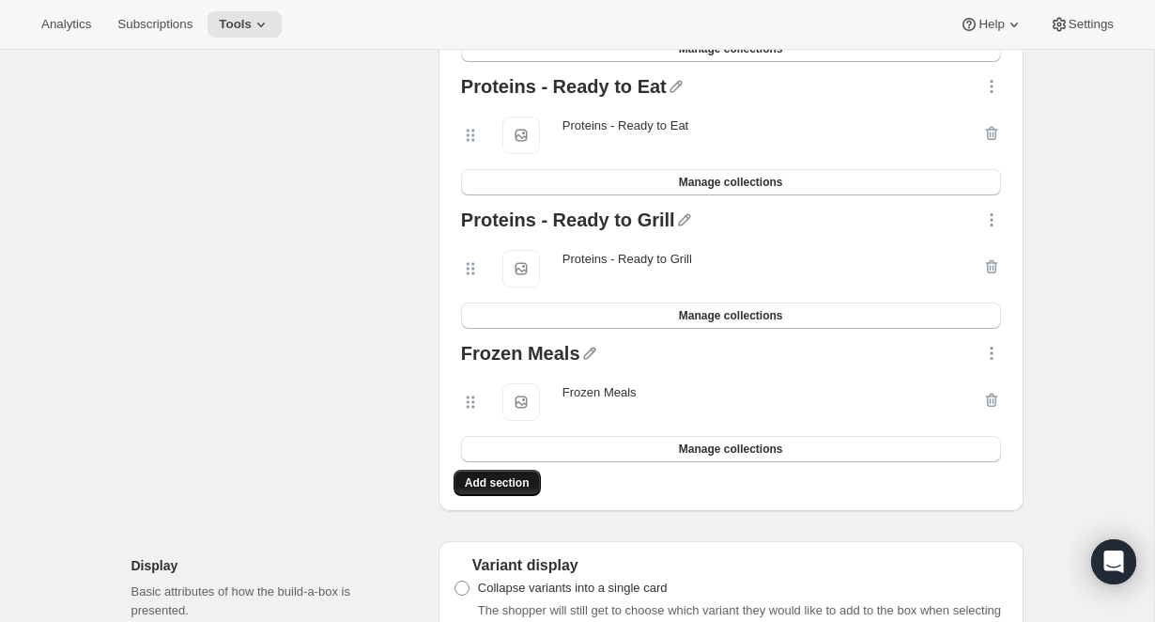
click at [503, 479] on span "Add section" at bounding box center [497, 482] width 65 height 15
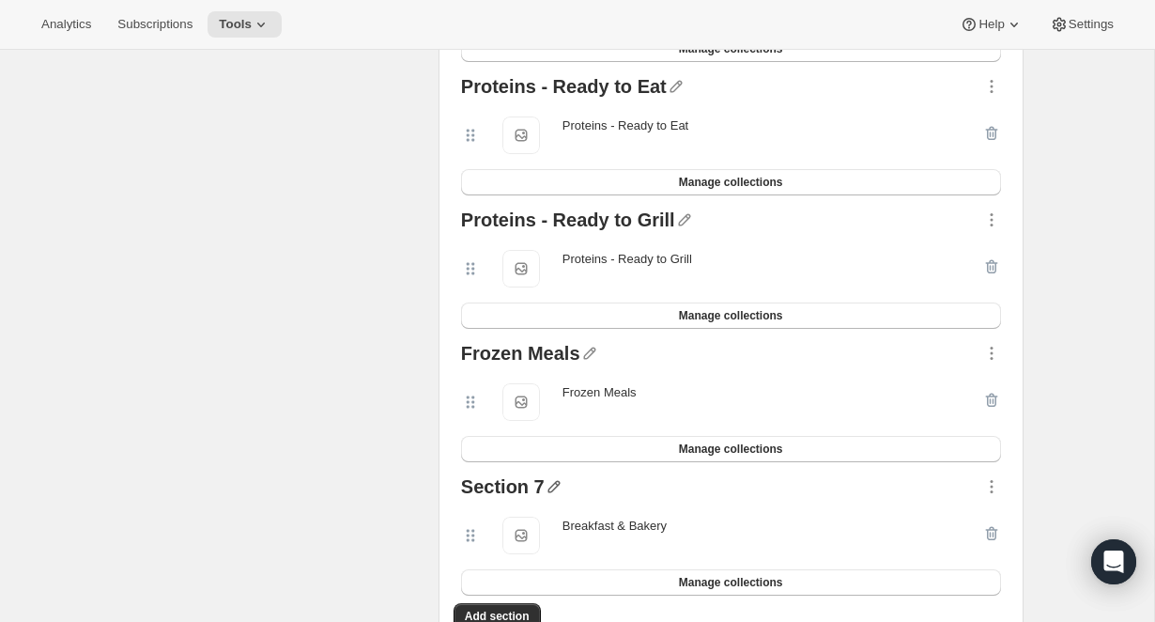
click at [551, 479] on icon "button" at bounding box center [554, 486] width 19 height 19
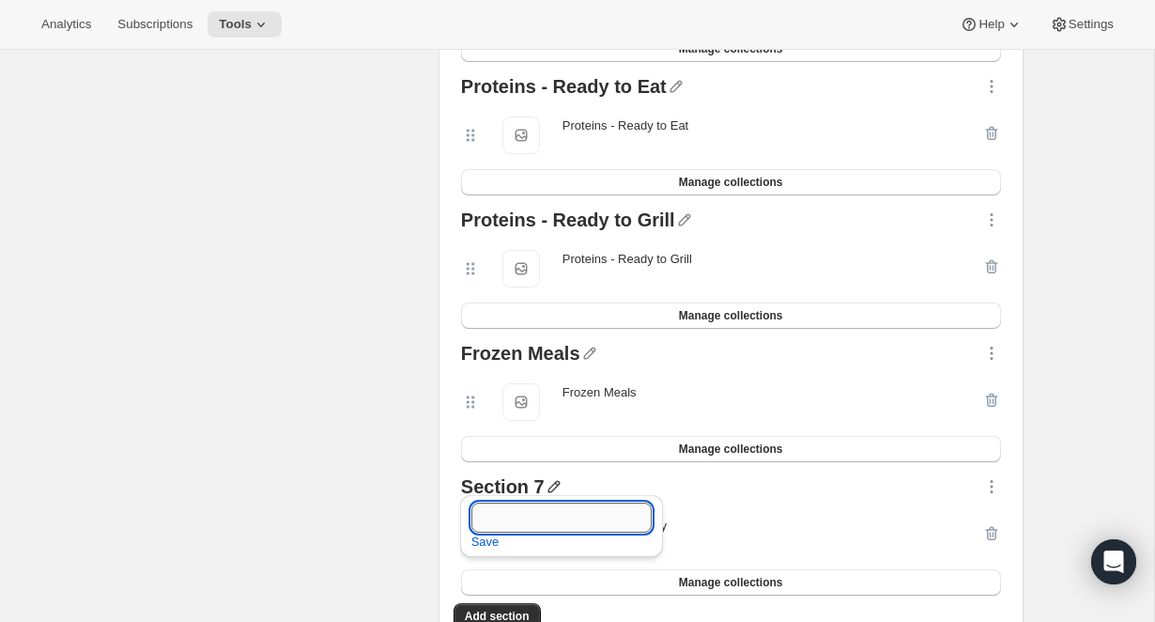
click at [501, 521] on input "text" at bounding box center [561, 517] width 180 height 30
type input "Breakfast & Bakery"
click at [479, 541] on span "Save" at bounding box center [485, 541] width 28 height 19
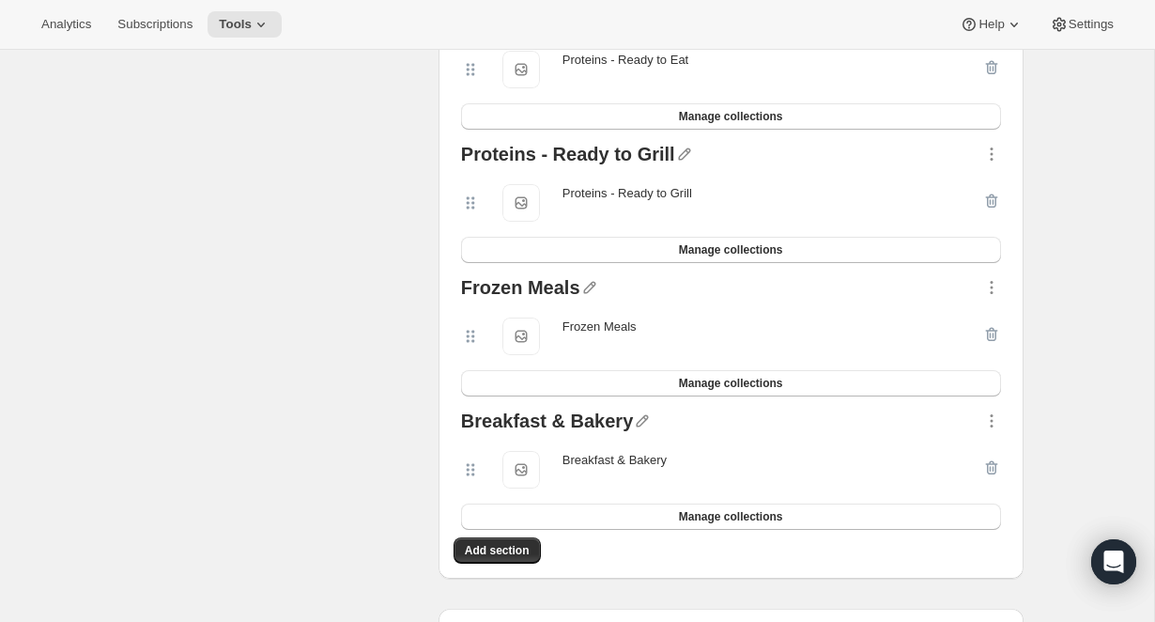
scroll to position [940, 0]
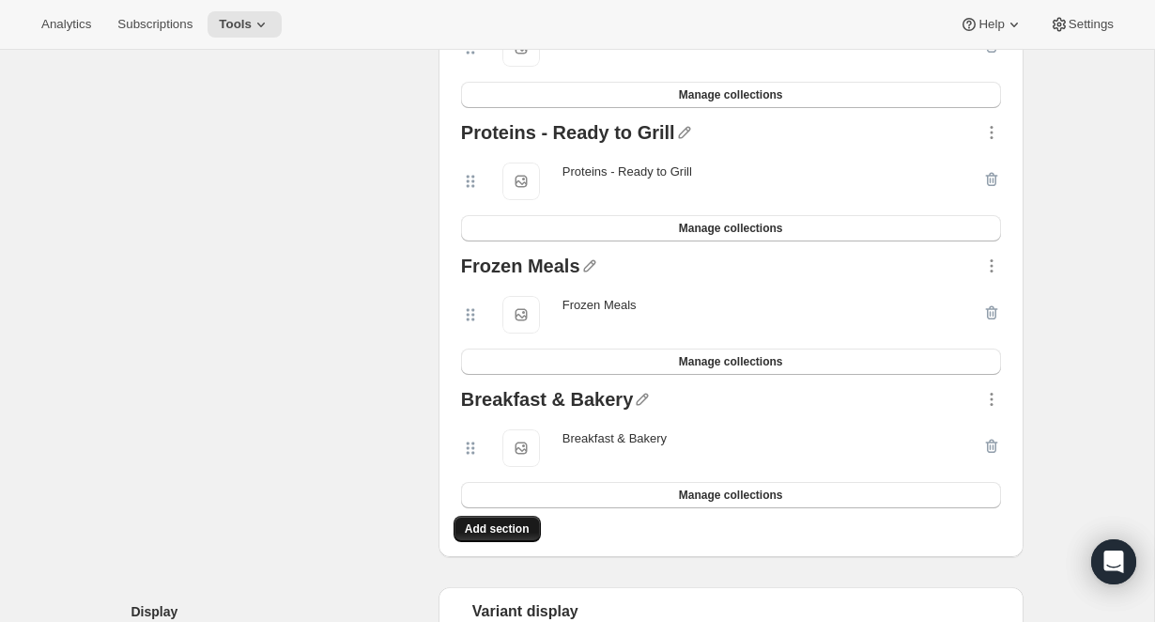
click at [500, 521] on span "Add section" at bounding box center [497, 528] width 65 height 15
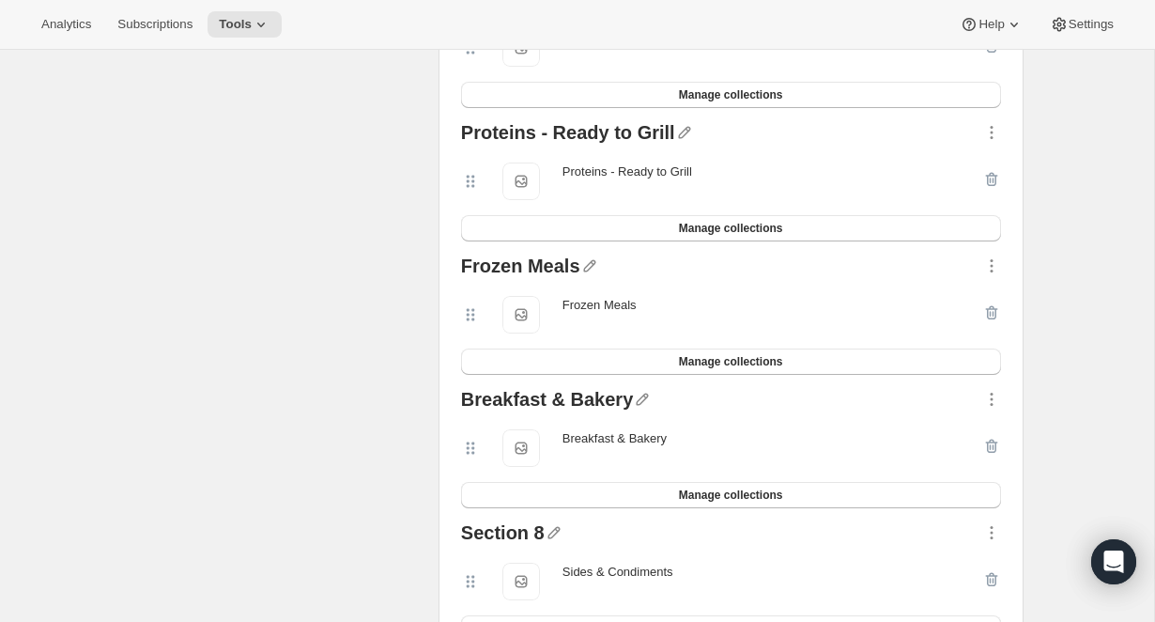
scroll to position [1084, 0]
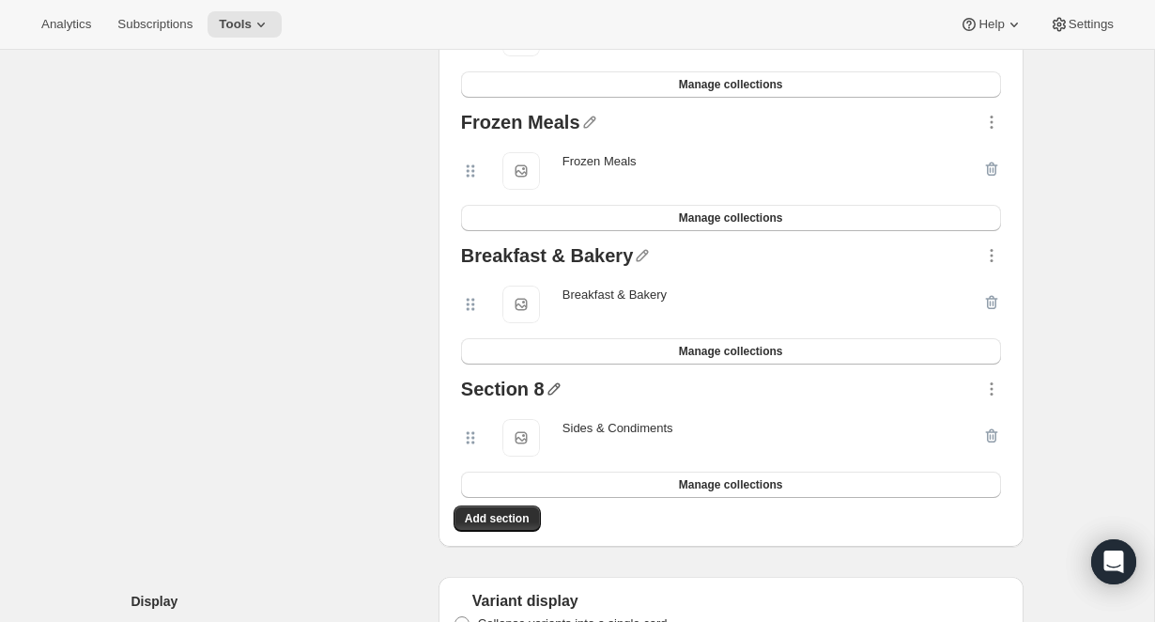
click at [551, 383] on icon "button" at bounding box center [553, 389] width 12 height 12
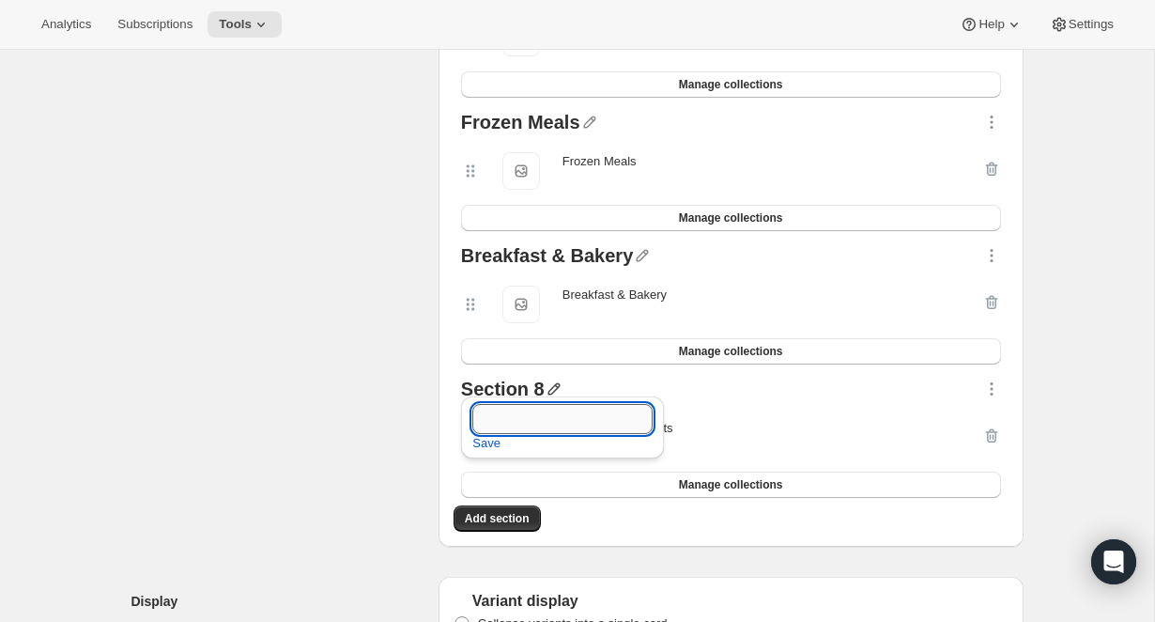
click at [510, 419] on input "text" at bounding box center [562, 419] width 180 height 30
type input "Sides & Condiments"
click at [491, 446] on span "Save" at bounding box center [486, 443] width 28 height 19
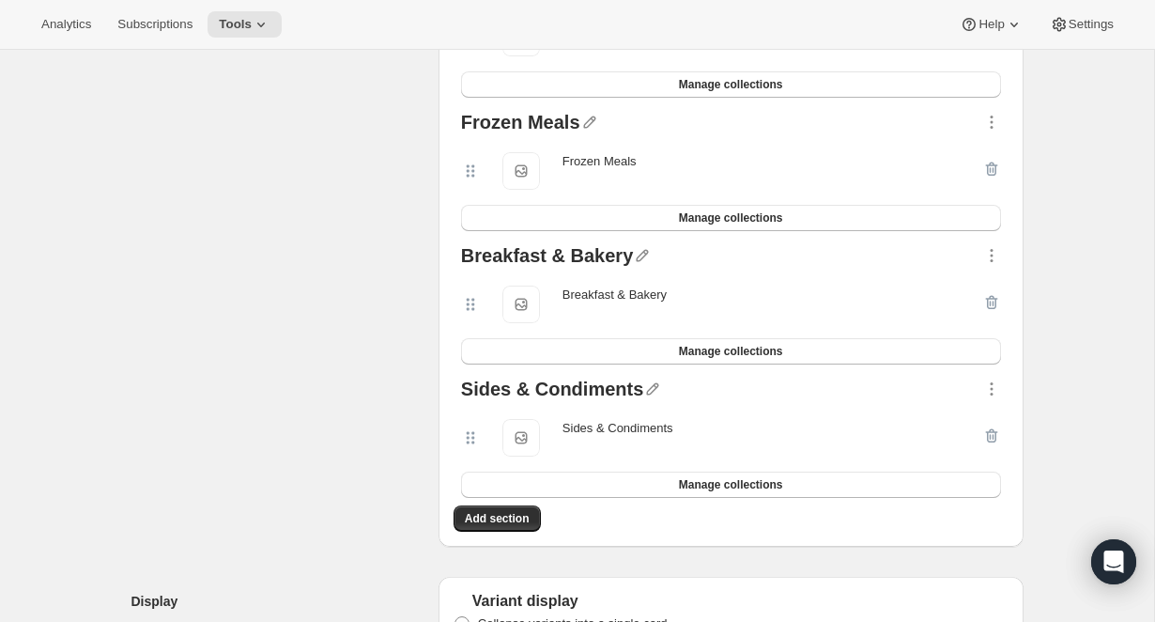
scroll to position [0, 0]
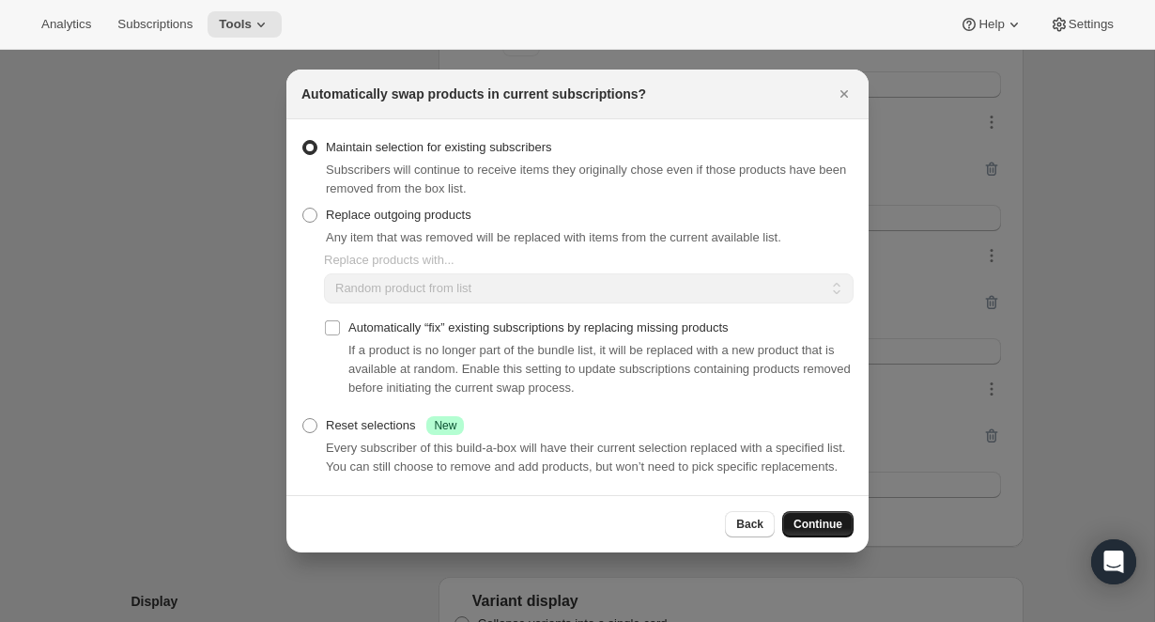
click at [822, 531] on span "Continue" at bounding box center [817, 523] width 49 height 15
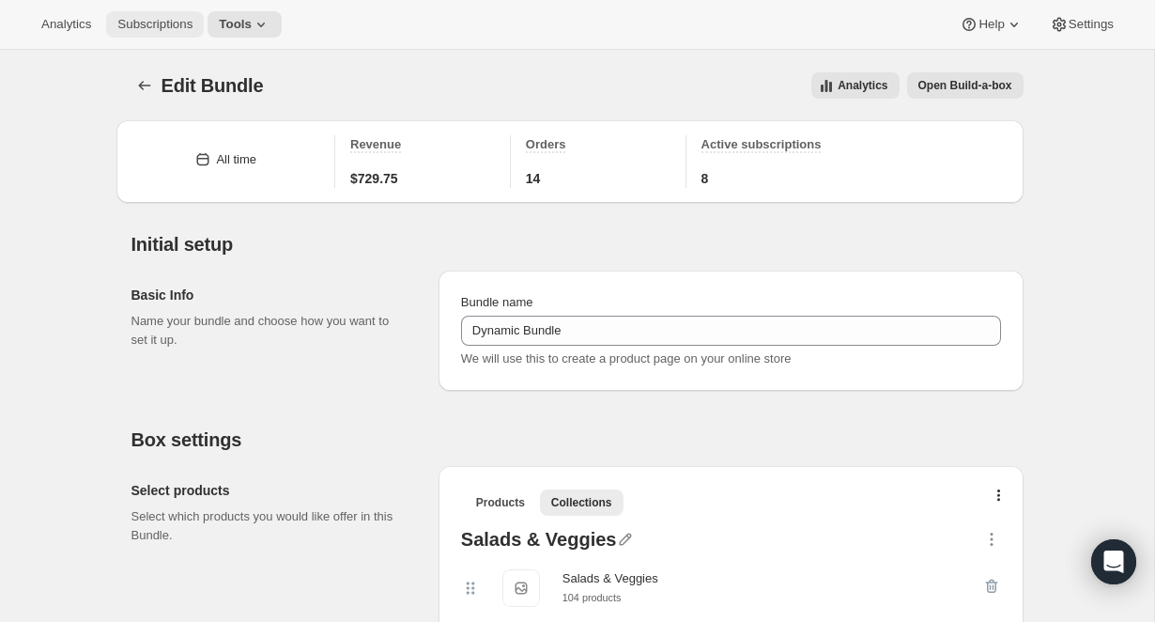
click at [138, 33] on button "Subscriptions" at bounding box center [155, 24] width 98 height 26
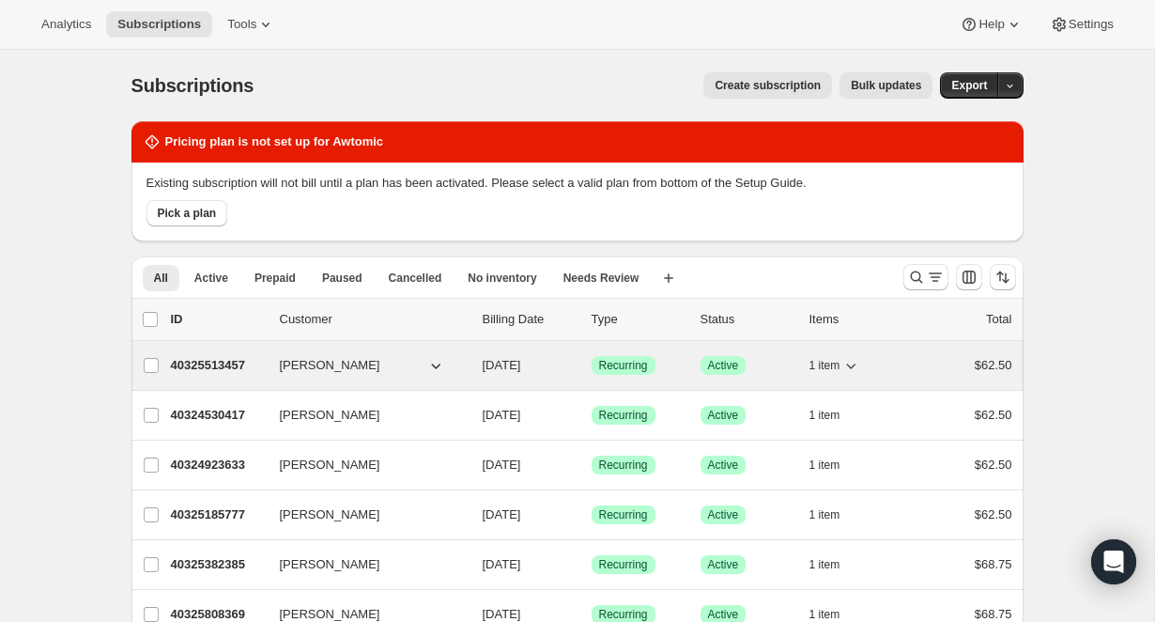
click at [223, 364] on p "40325513457" at bounding box center [218, 365] width 94 height 19
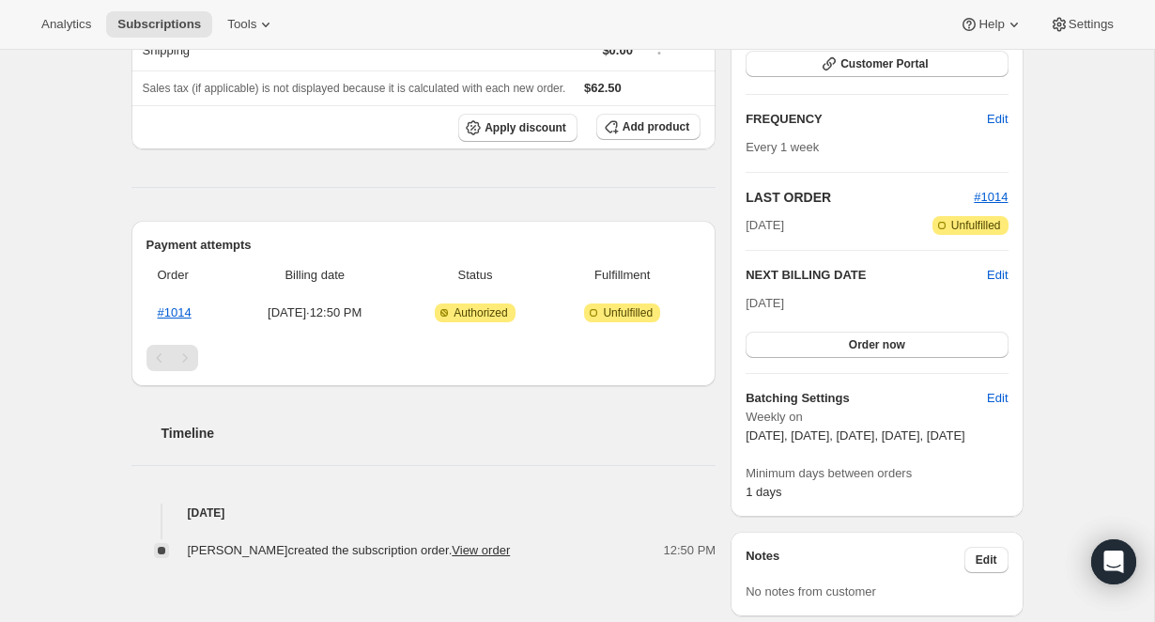
scroll to position [152, 0]
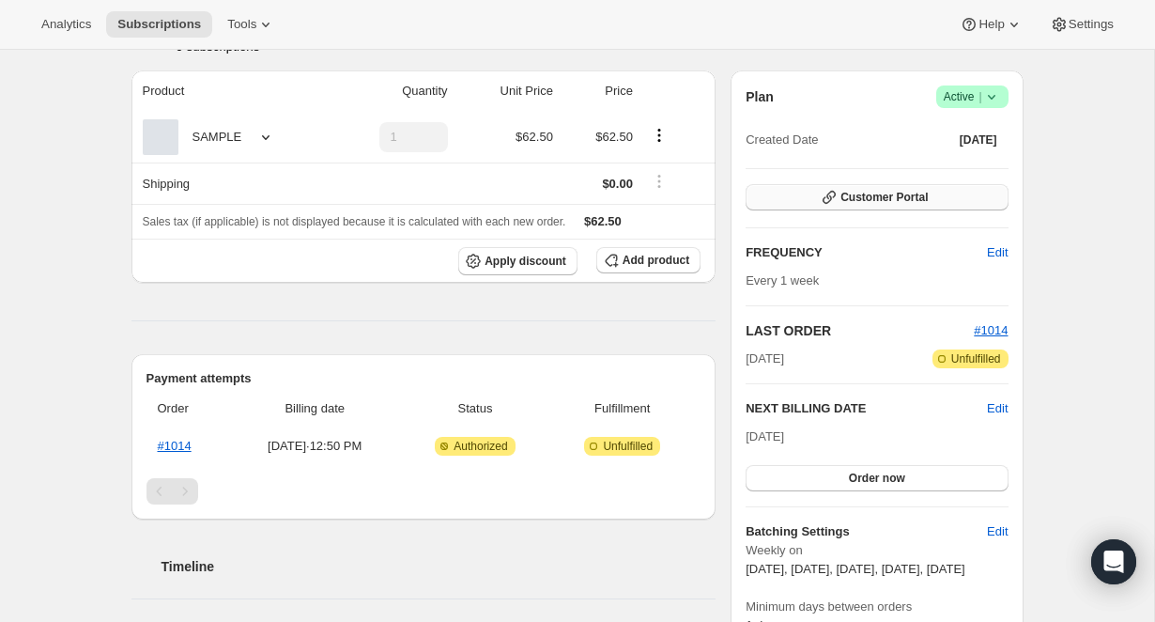
click at [885, 199] on span "Customer Portal" at bounding box center [883, 197] width 87 height 15
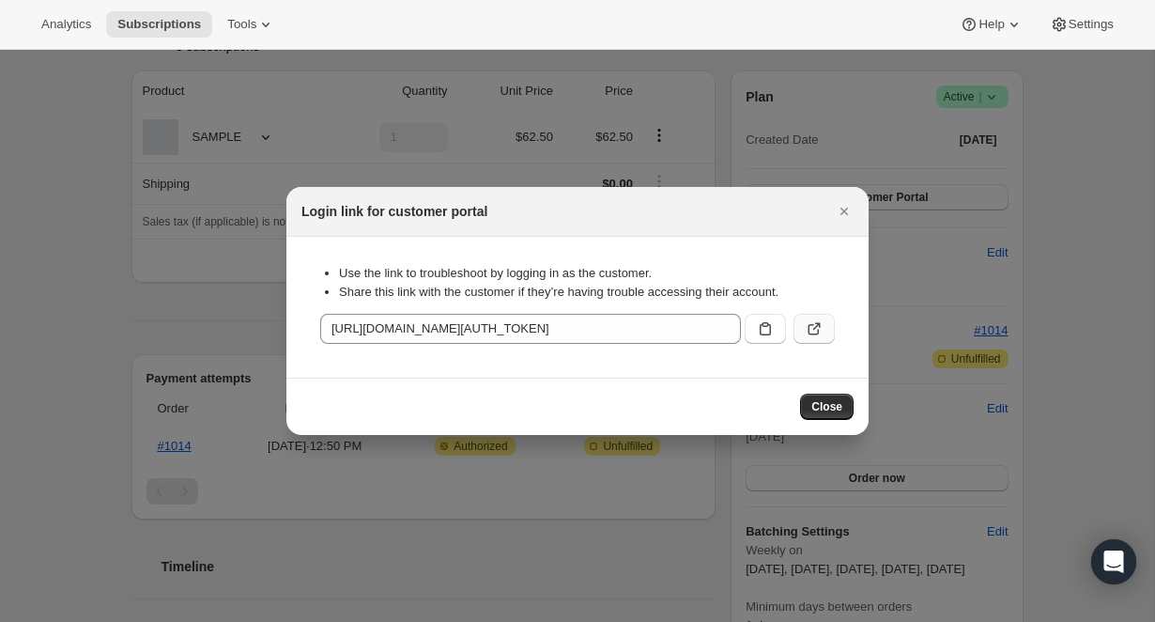
click at [810, 326] on icon ":rdc:" at bounding box center [814, 328] width 19 height 19
click at [811, 334] on icon ":rdc:" at bounding box center [813, 329] width 11 height 11
click at [810, 332] on icon ":rdc:" at bounding box center [814, 328] width 19 height 19
click at [848, 211] on icon "Close" at bounding box center [844, 211] width 19 height 19
